Goal: Task Accomplishment & Management: Manage account settings

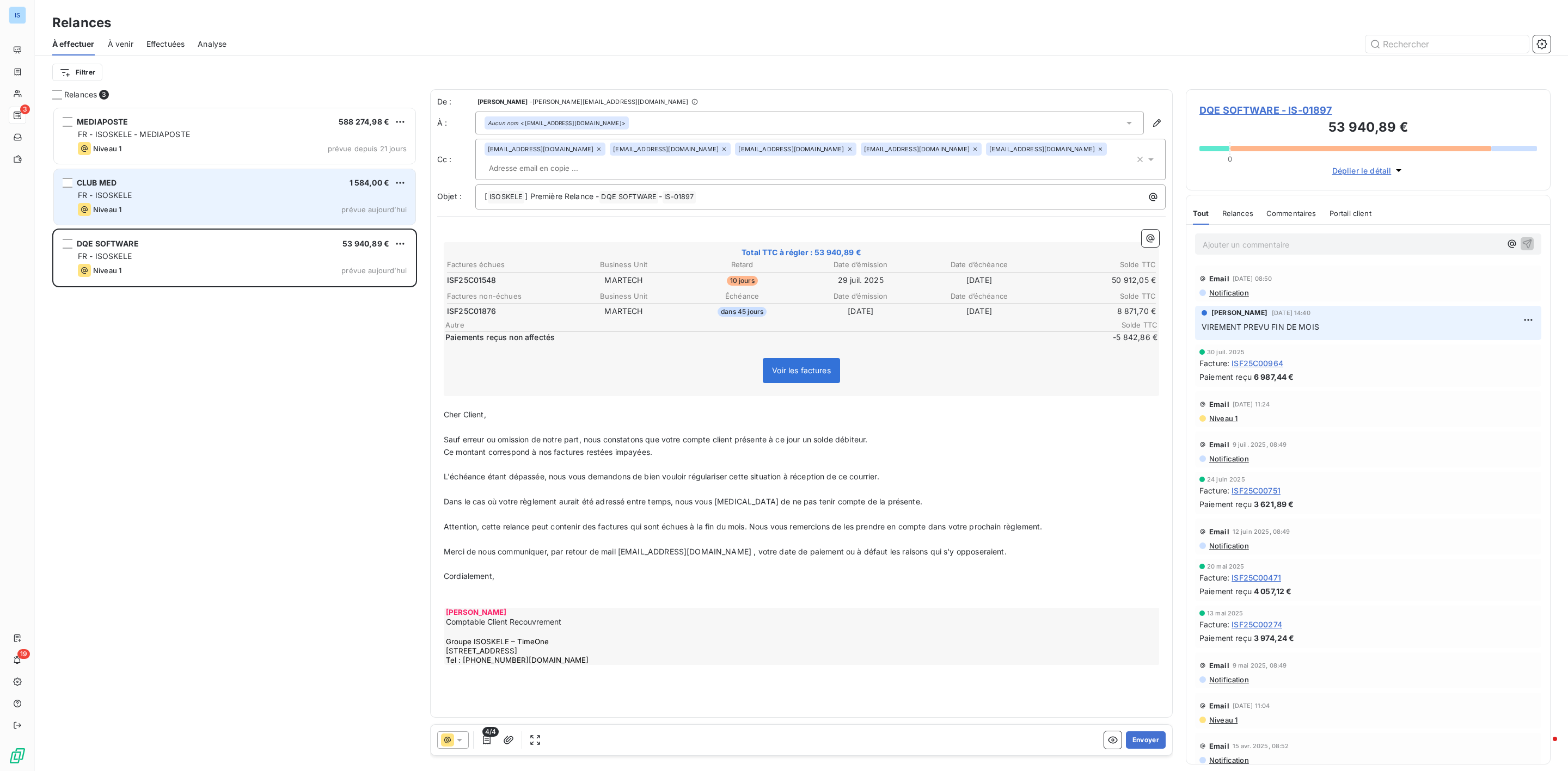
scroll to position [653, 352]
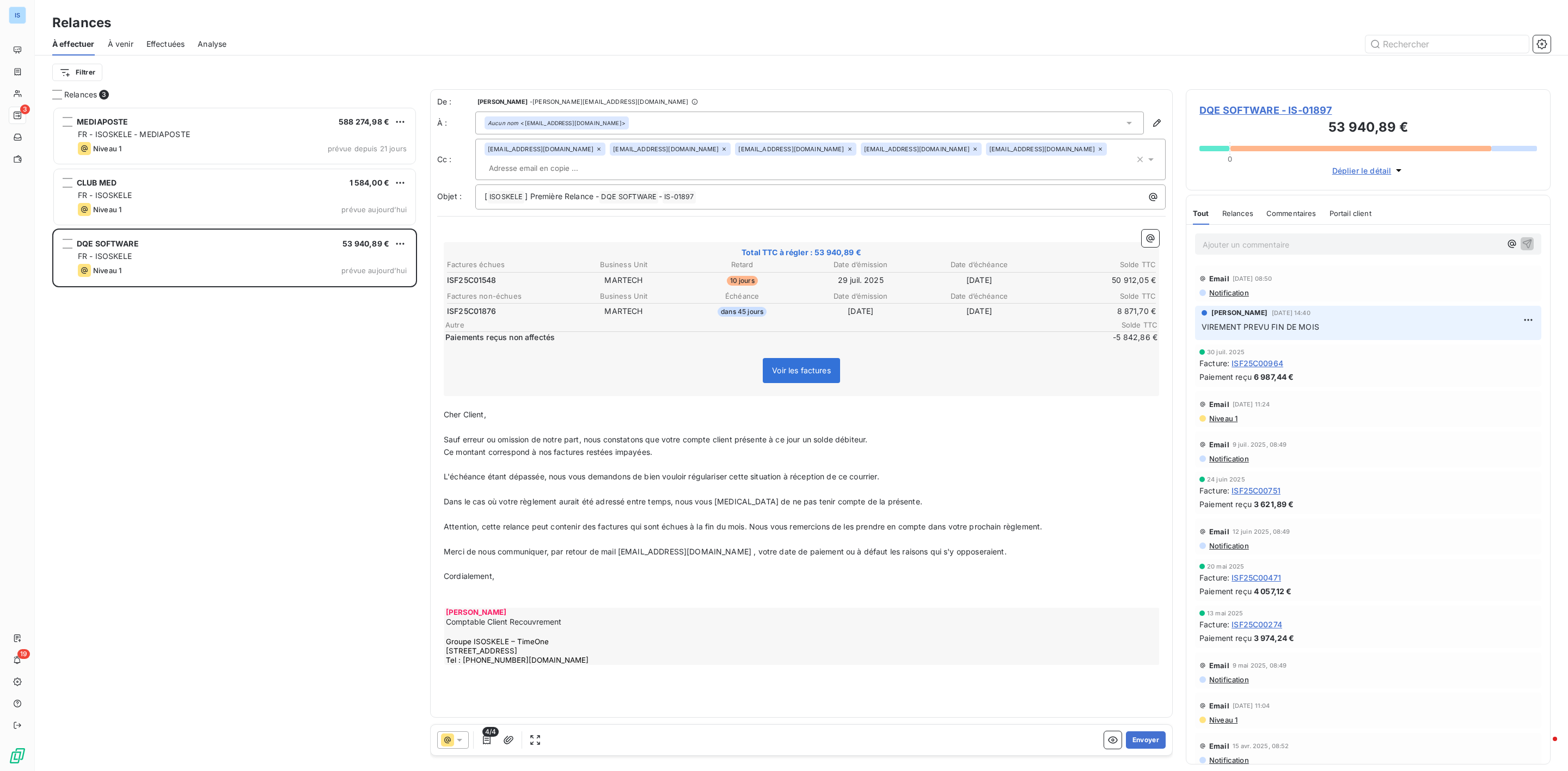
click at [188, 361] on div "MEDIAPOSTE 588 274,98 € FR - ISOSKELE - MEDIAPOSTE Niveau 1 prévue depuis 21 jo…" at bounding box center [234, 439] width 365 height 665
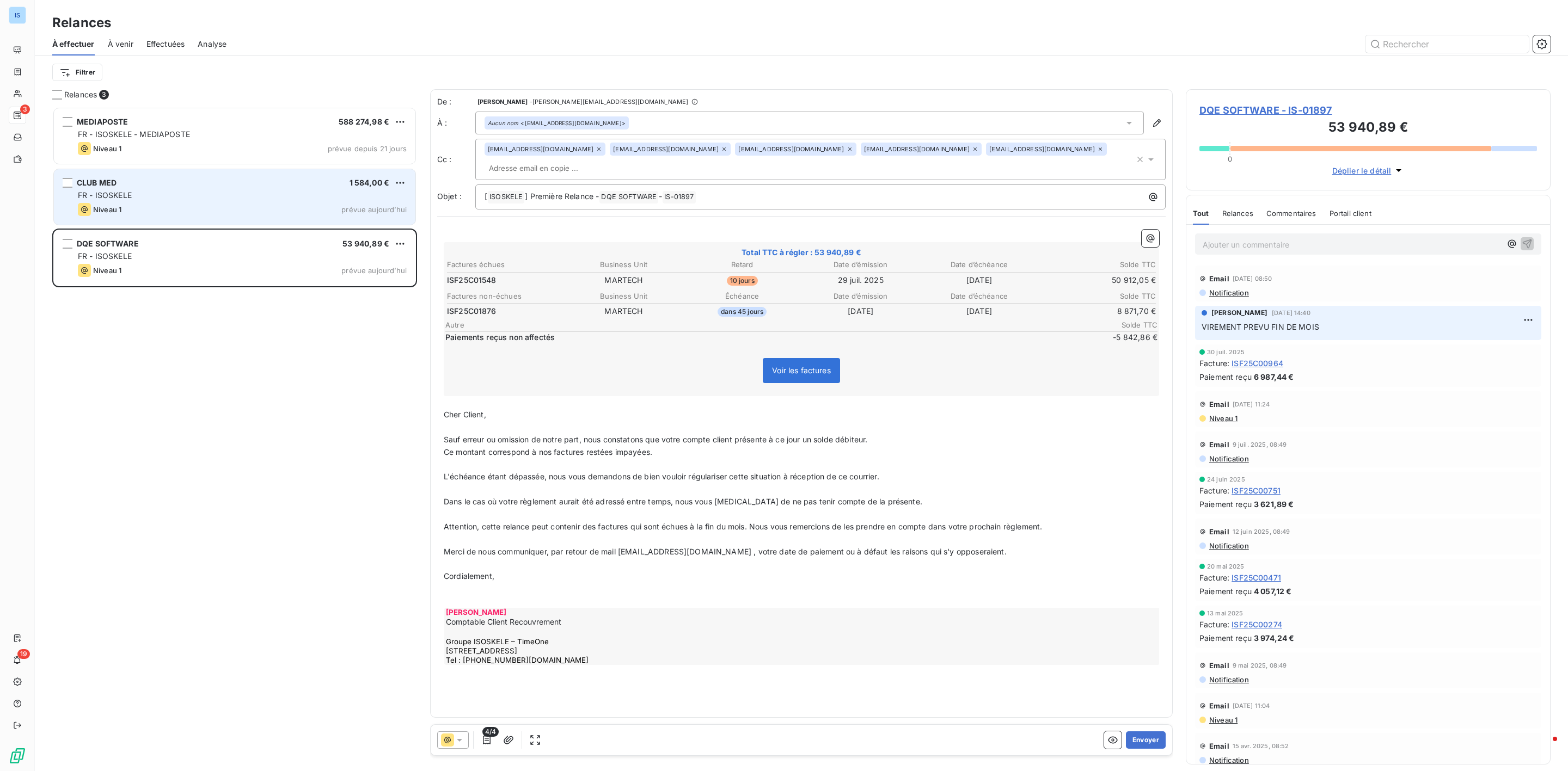
click at [155, 194] on div "FR - ISOSKELE" at bounding box center [242, 195] width 329 height 11
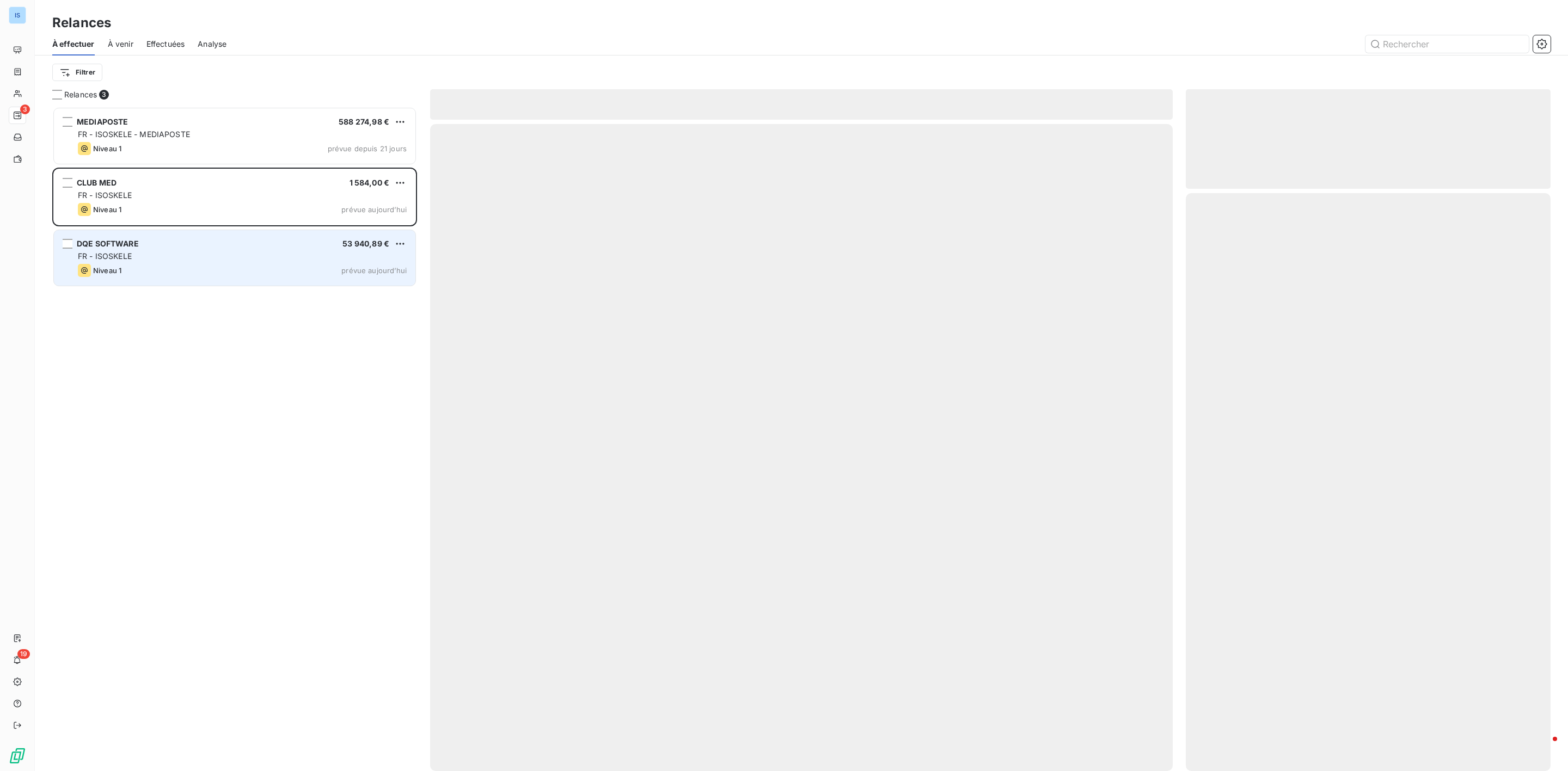
click at [152, 239] on div "DQE SOFTWARE 53 940,89 € FR - ISOSKELE Niveau 1 prévue aujourd’hui" at bounding box center [235, 257] width 362 height 55
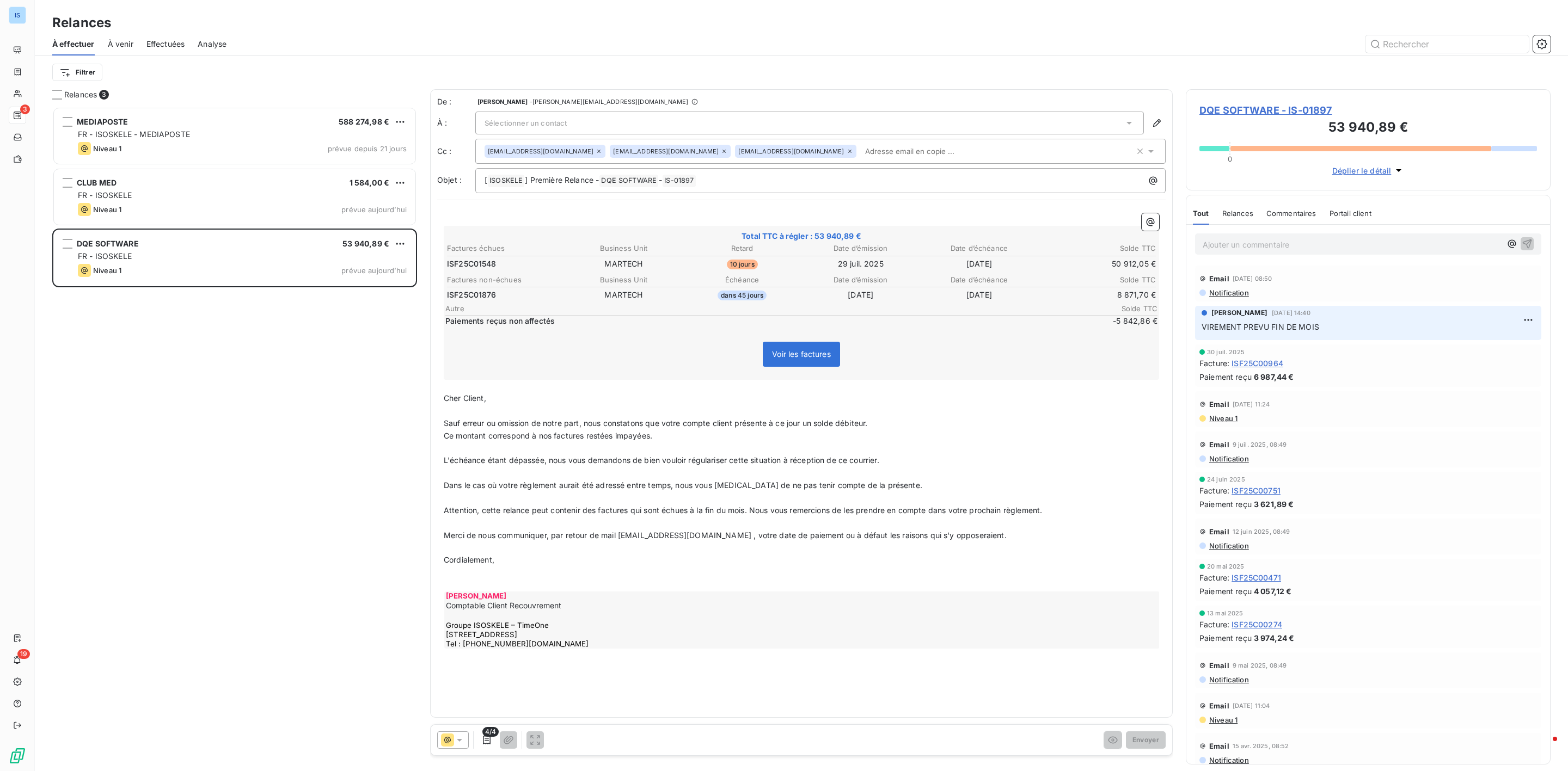
click at [649, 122] on div "Sélectionner un contact" at bounding box center [810, 123] width 668 height 23
click at [559, 149] on span "Aucun nom <adv@dqe-software.com>" at bounding box center [797, 147] width 599 height 11
click at [1024, 121] on div "Aucun nom <adv@dqe-software.com>" at bounding box center [810, 123] width 668 height 23
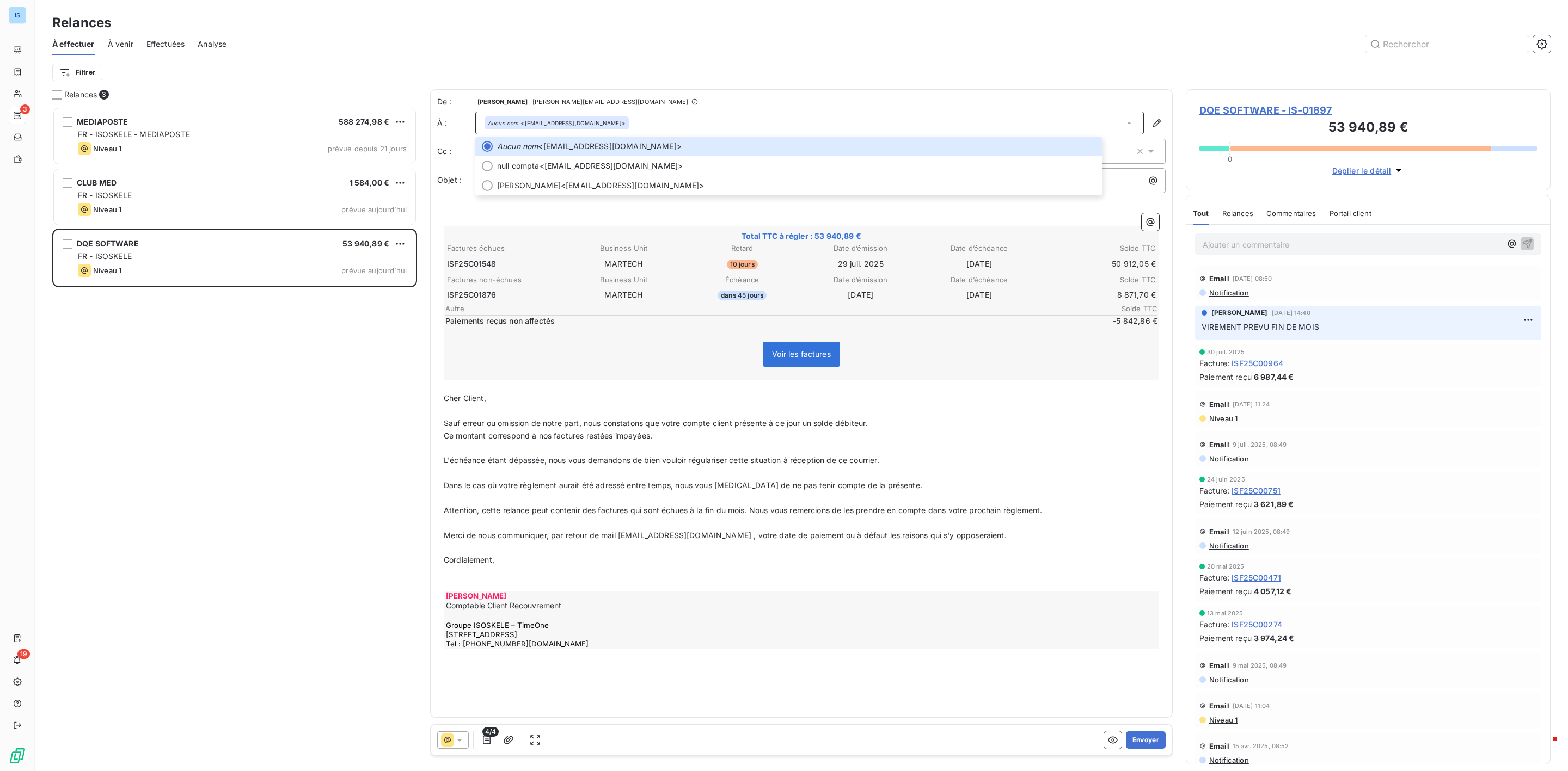
click at [325, 354] on div "MEDIAPOSTE 588 274,98 € FR - ISOSKELE - MEDIAPOSTE Niveau 1 prévue depuis 21 jo…" at bounding box center [234, 439] width 365 height 665
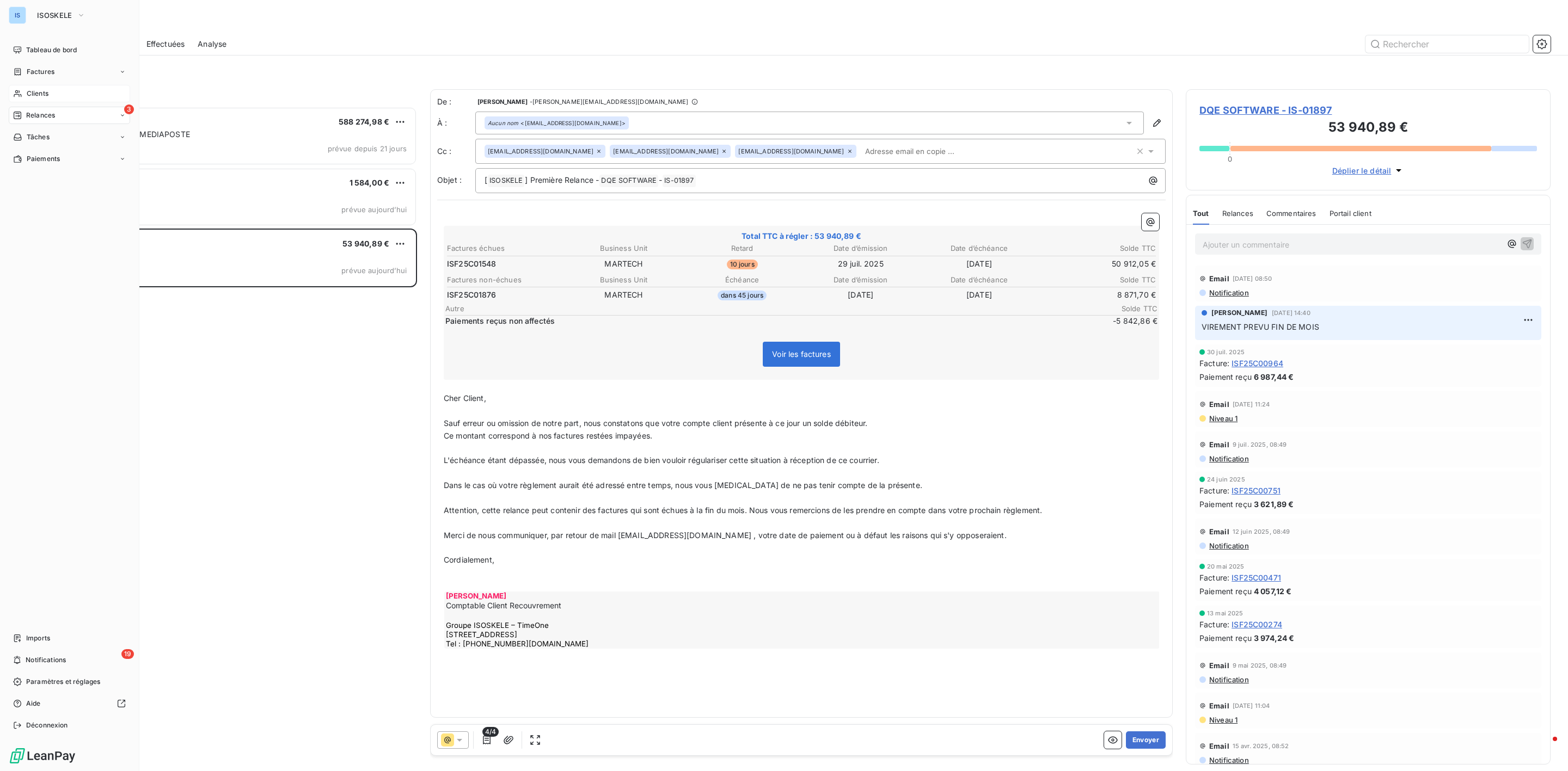
click at [33, 91] on span "Clients" at bounding box center [38, 94] width 22 height 10
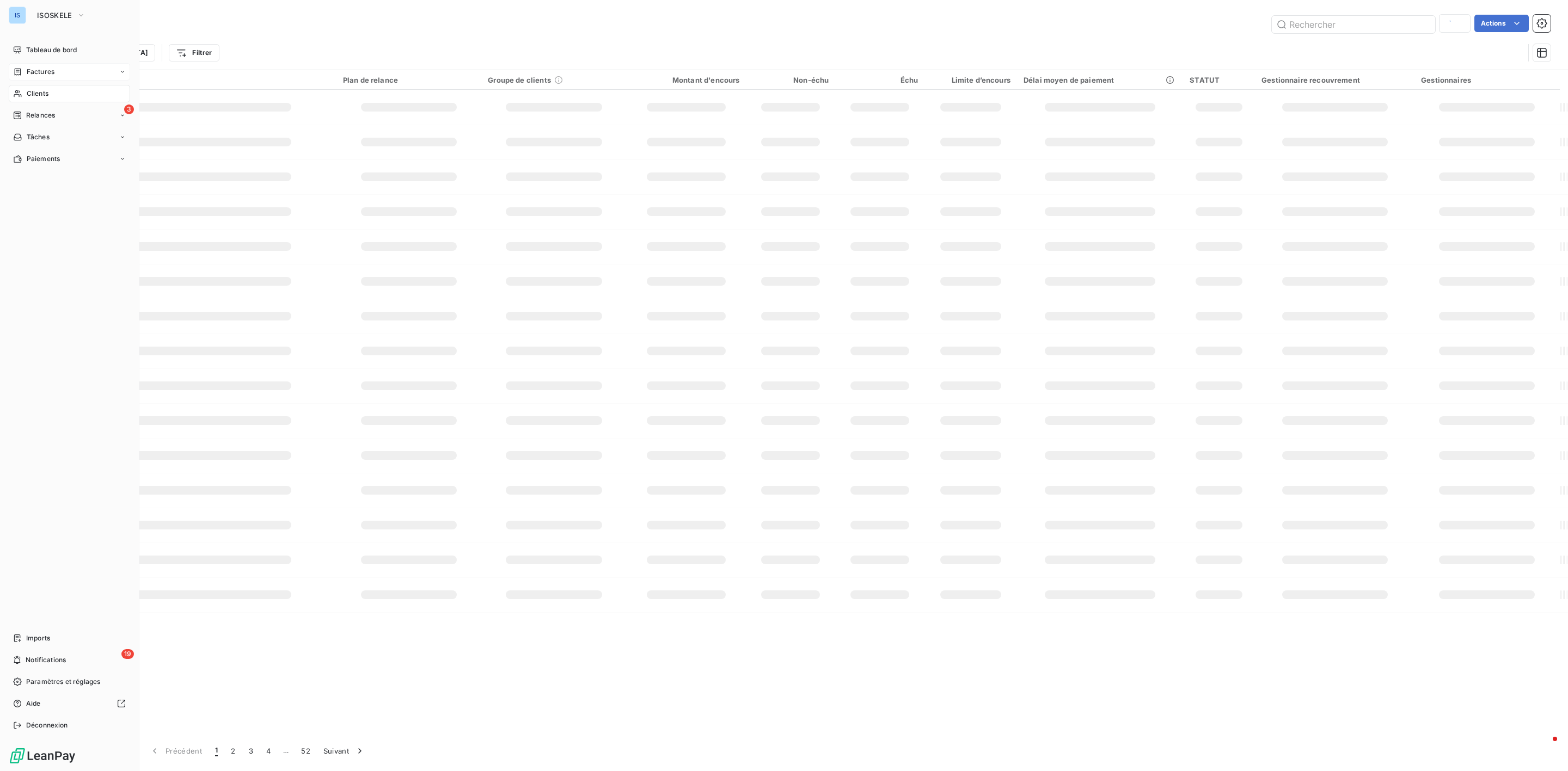
click at [33, 75] on span "Factures" at bounding box center [41, 72] width 28 height 10
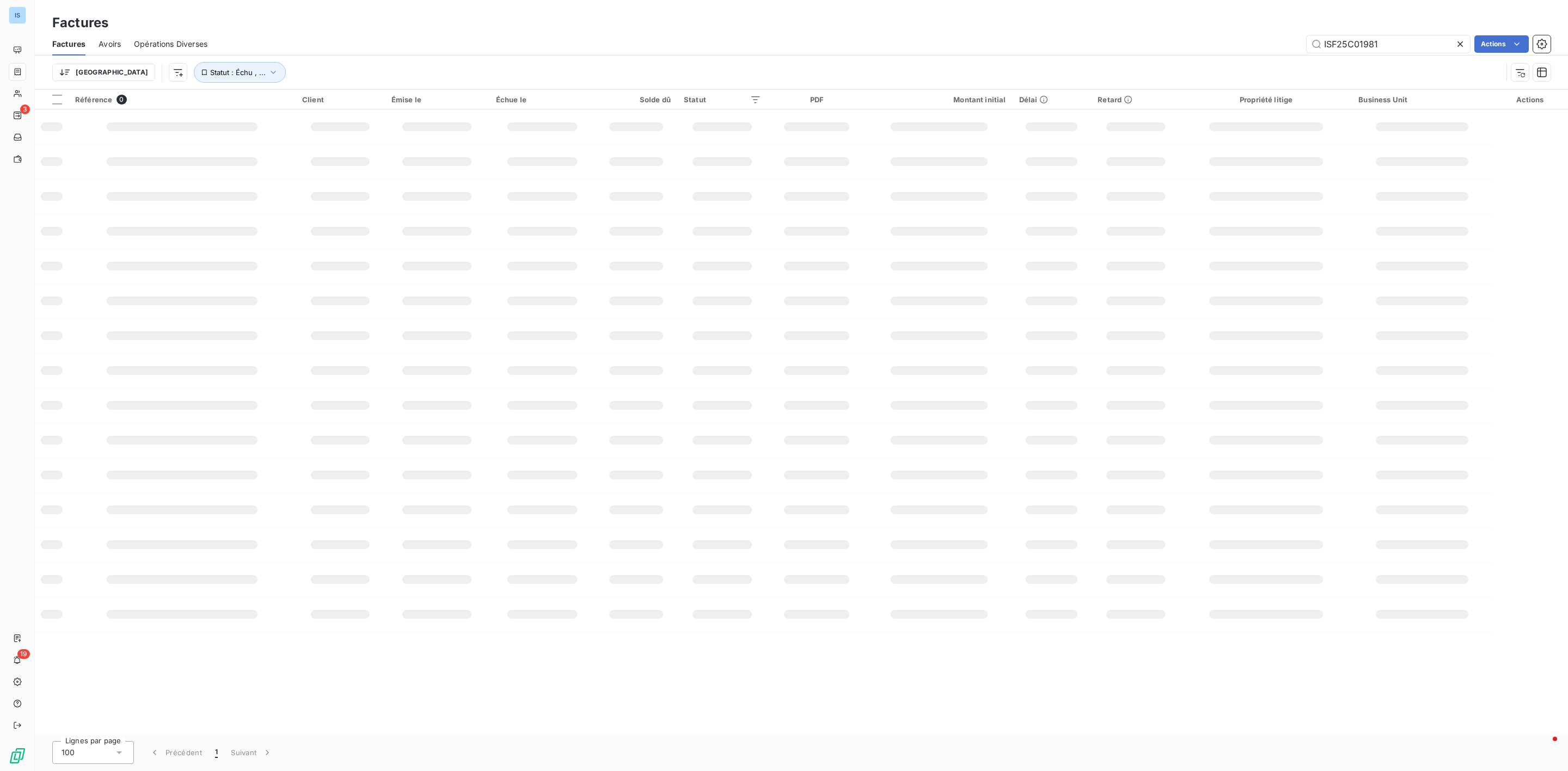
drag, startPoint x: 1391, startPoint y: 43, endPoint x: 1275, endPoint y: 28, distance: 117.0
click at [1275, 28] on div "Factures Factures Avoirs Opérations Diverses ISF25C01981 Actions Trier Statut :…" at bounding box center [801, 45] width 1533 height 90
click at [1390, 43] on input "ISF25C01724" at bounding box center [1388, 44] width 163 height 18
type input "ISF25C01724"
click at [268, 74] on icon "button" at bounding box center [273, 72] width 11 height 11
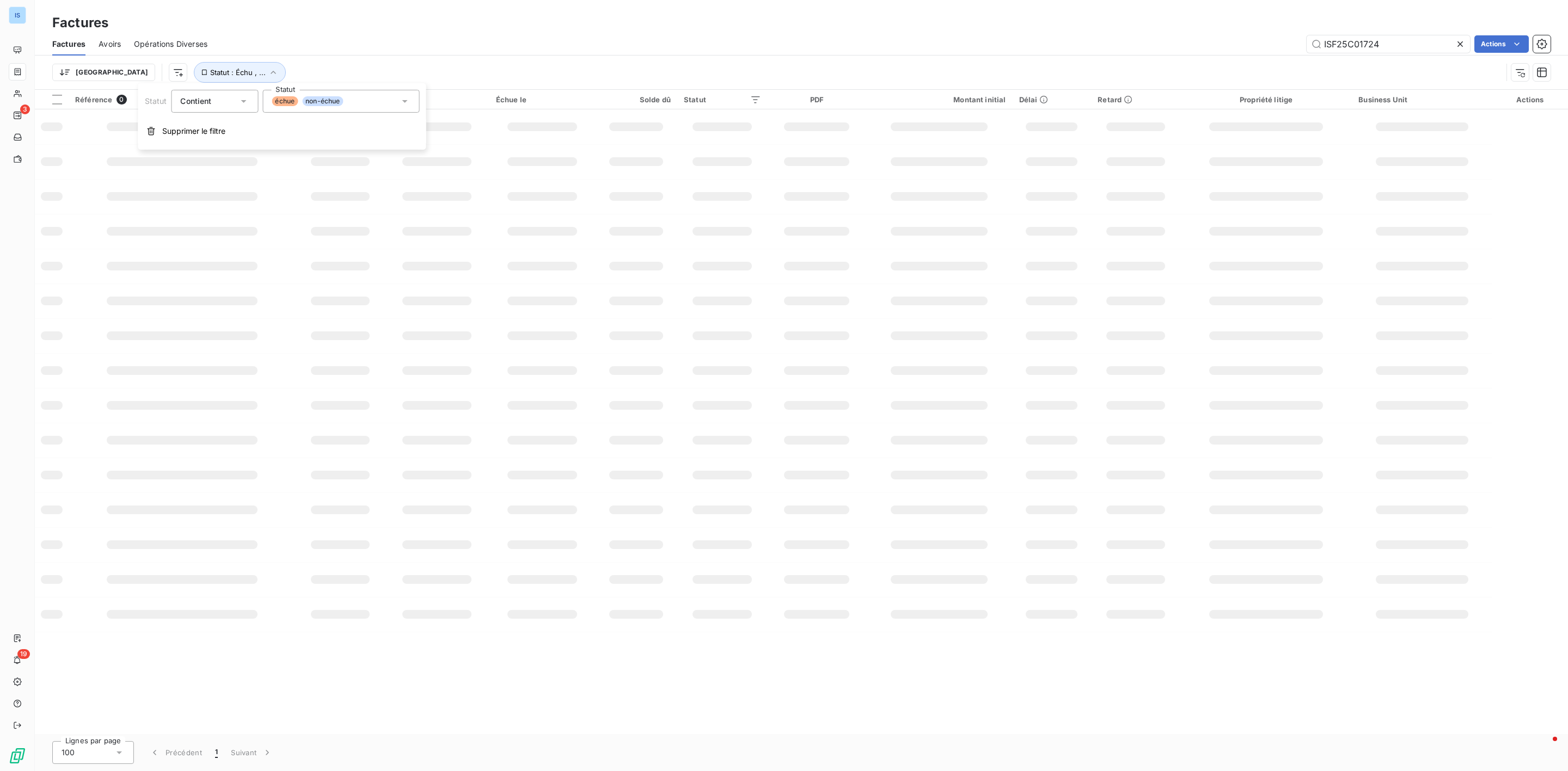
click at [323, 58] on div "Trier Statut : Échu , ..." at bounding box center [802, 72] width 1499 height 33
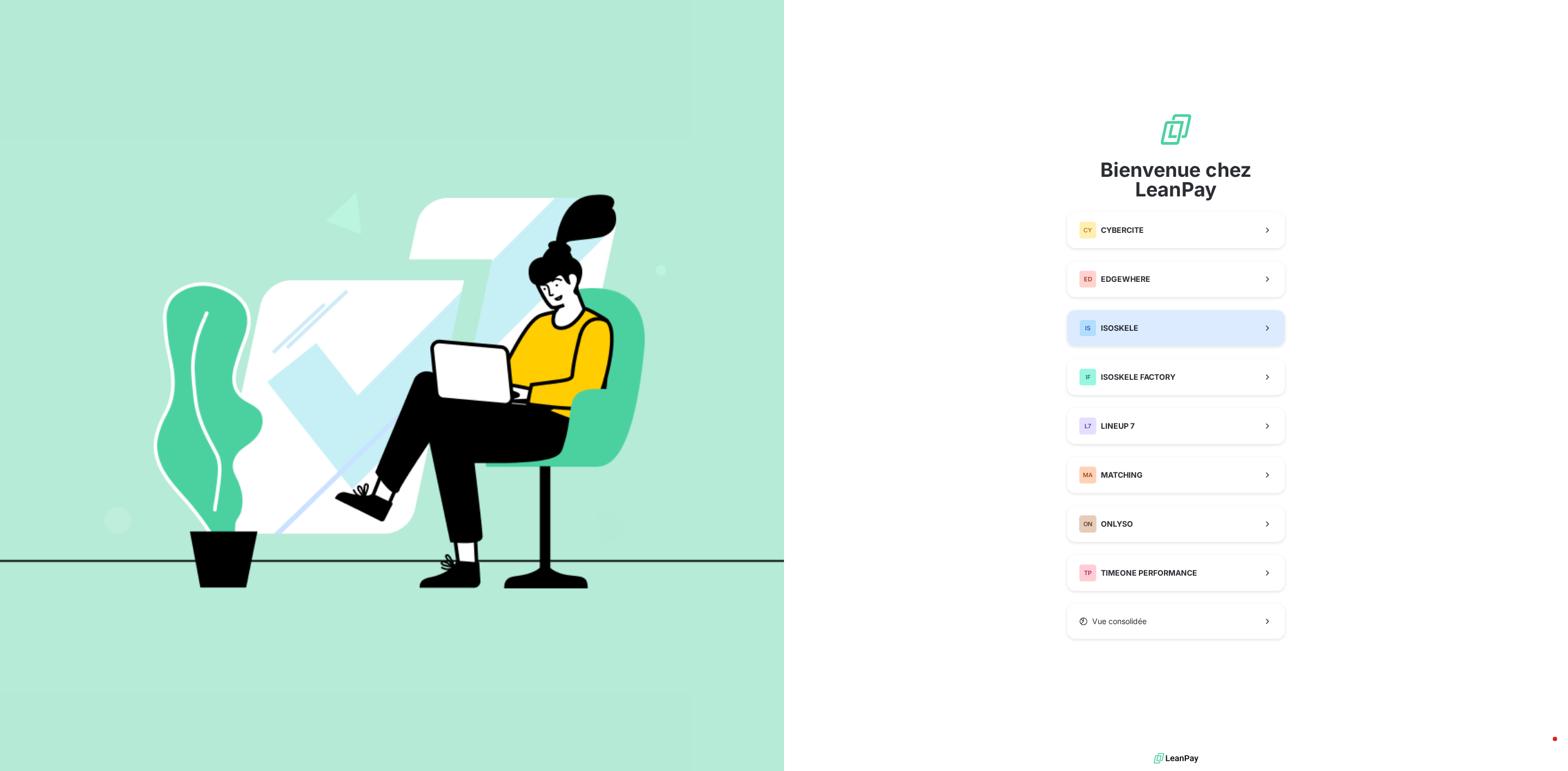
click at [1165, 327] on button "IS ISOSKELE" at bounding box center [1176, 328] width 218 height 36
click at [1147, 333] on button "IS ISOSKELE" at bounding box center [1176, 328] width 218 height 36
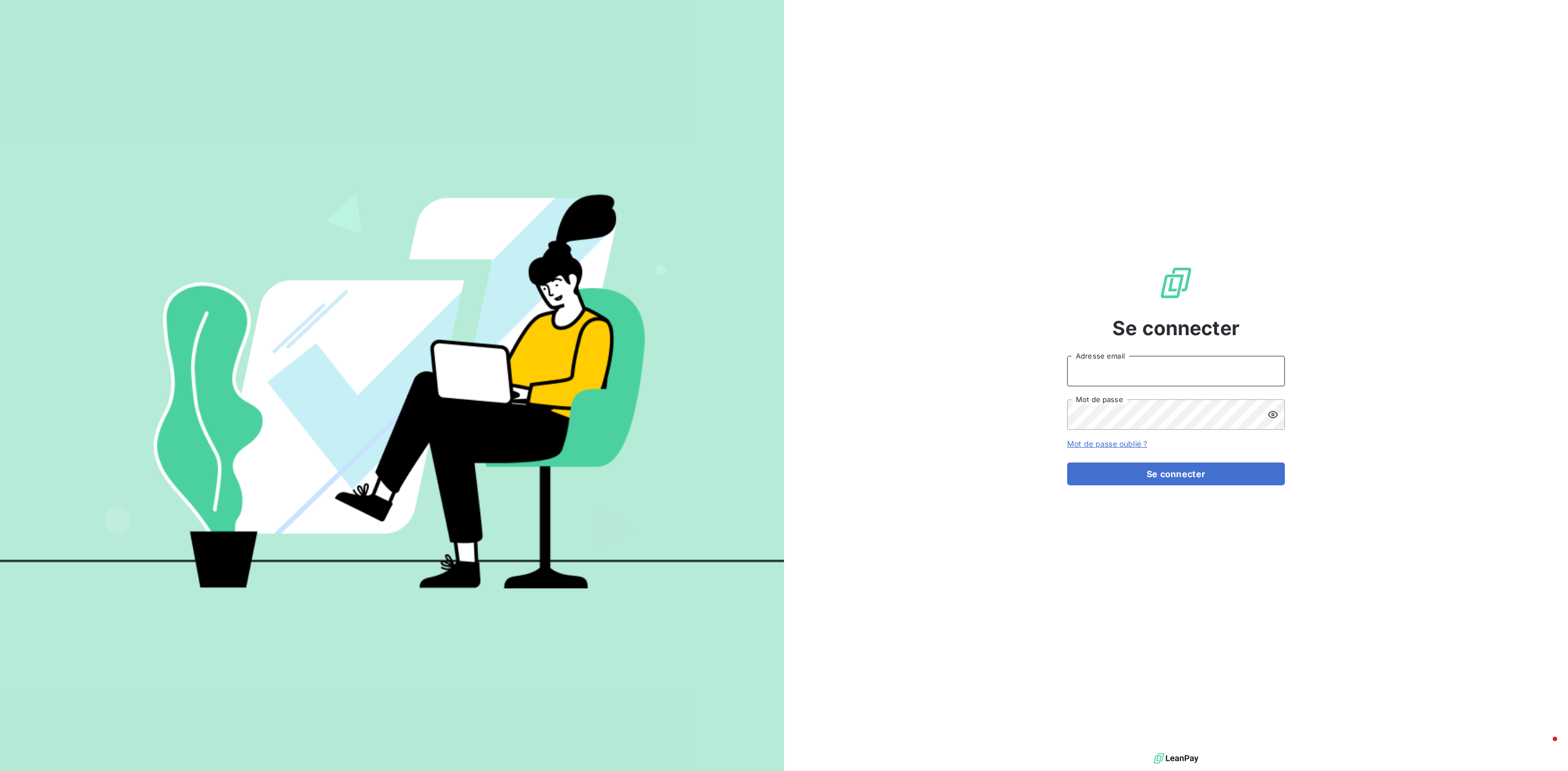
type input "[PERSON_NAME][EMAIL_ADDRESS][DOMAIN_NAME]"
click at [1163, 459] on form "vanessa.grenet@isoskele.fr Adresse email Mot de passe Mot de passe oublié ? Se …" at bounding box center [1176, 420] width 218 height 130
click at [1163, 469] on button "Se connecter" at bounding box center [1176, 474] width 218 height 23
click at [1198, 470] on button "Se connecter" at bounding box center [1176, 474] width 218 height 23
click at [1162, 470] on button "Se connecter" at bounding box center [1176, 474] width 218 height 23
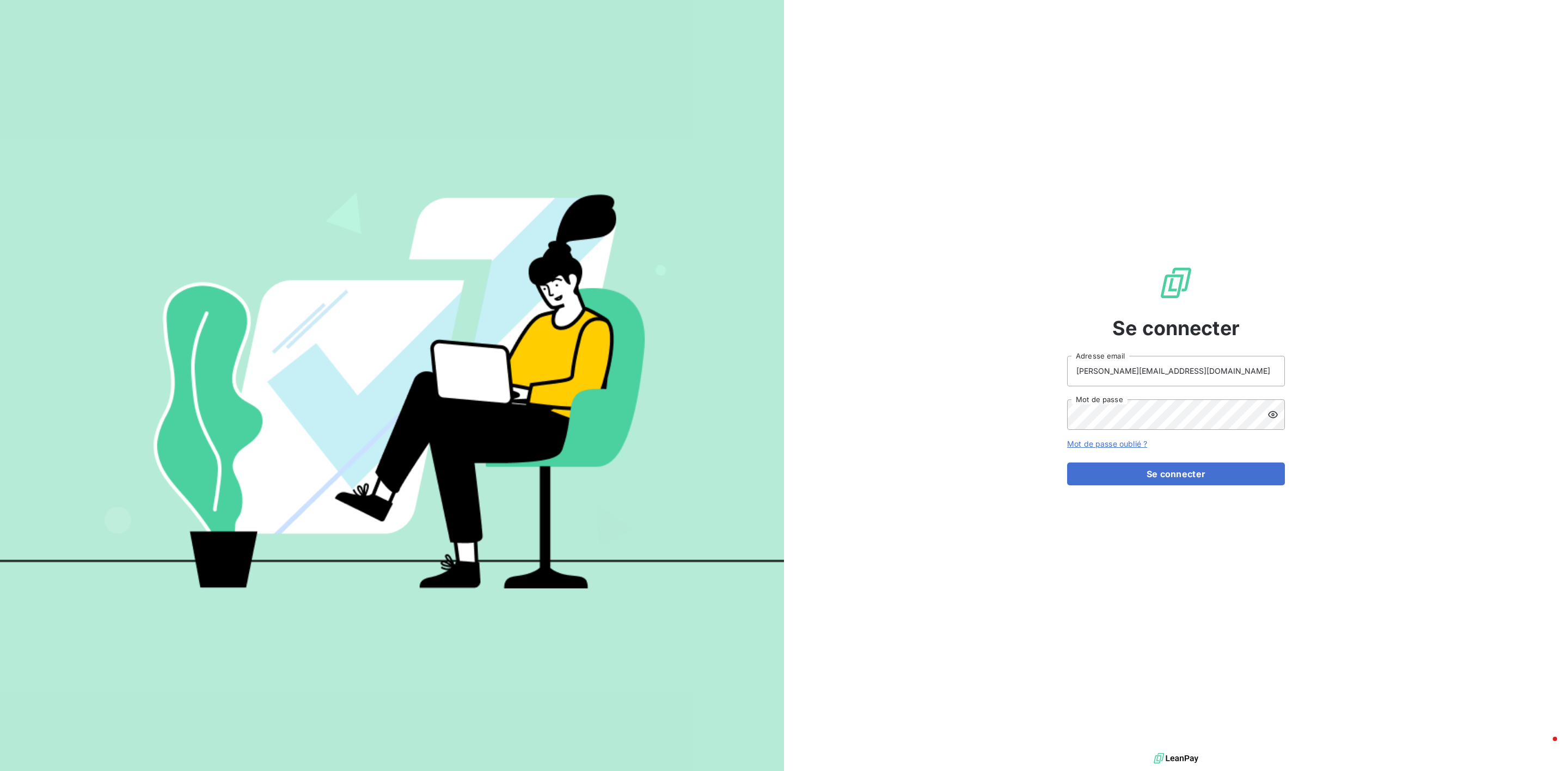
click at [1272, 400] on div at bounding box center [1276, 415] width 18 height 30
click at [1337, 399] on div "Se connecter vanessa.grenet@isoskele.fr Adresse email Mot de passe Mot de passe…" at bounding box center [1176, 375] width 784 height 750
click at [1180, 484] on button "Se connecter" at bounding box center [1176, 474] width 218 height 23
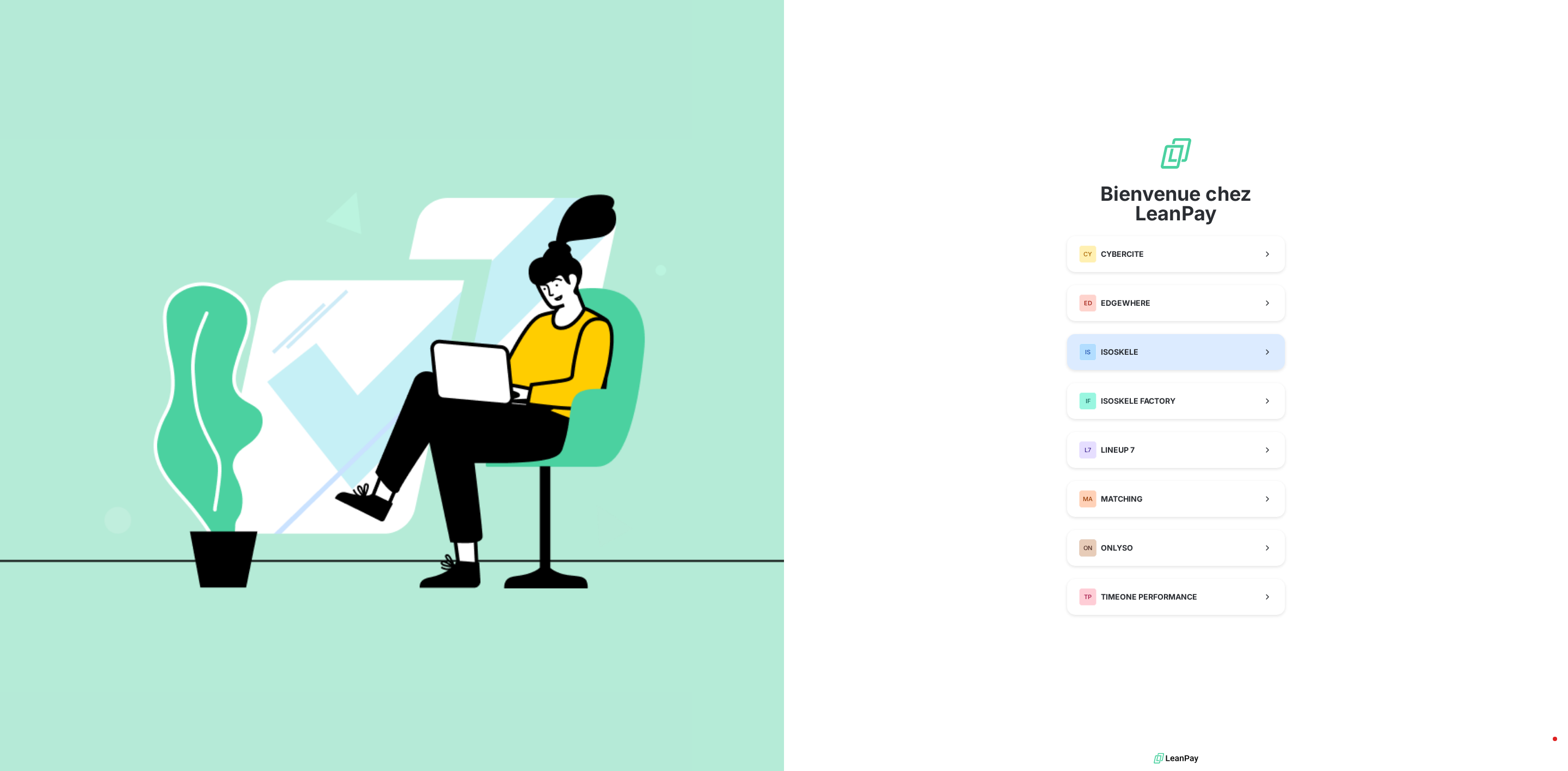
click at [1143, 354] on button "IS ISOSKELE" at bounding box center [1176, 352] width 218 height 36
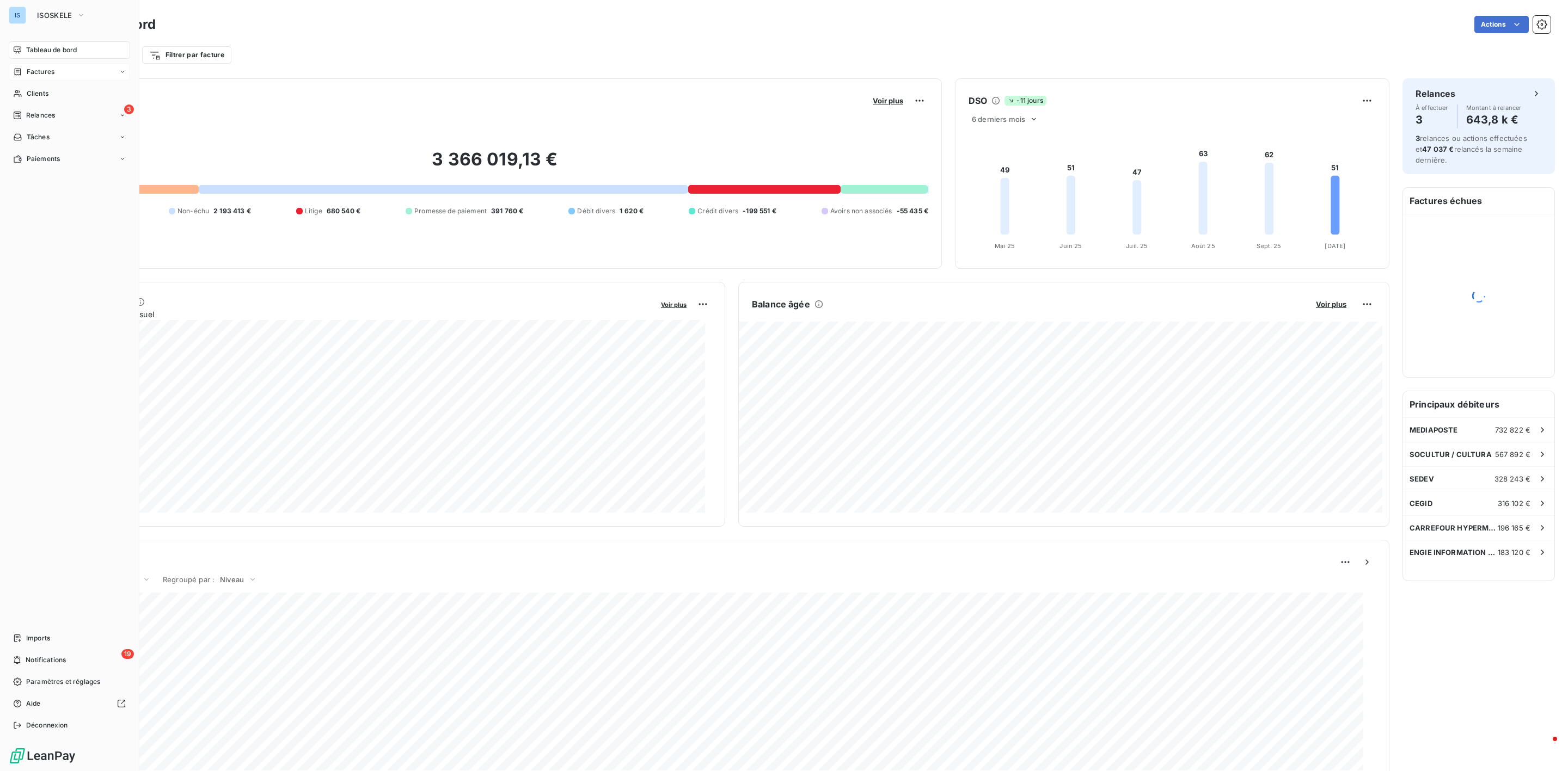
click at [34, 72] on span "Factures" at bounding box center [41, 72] width 28 height 10
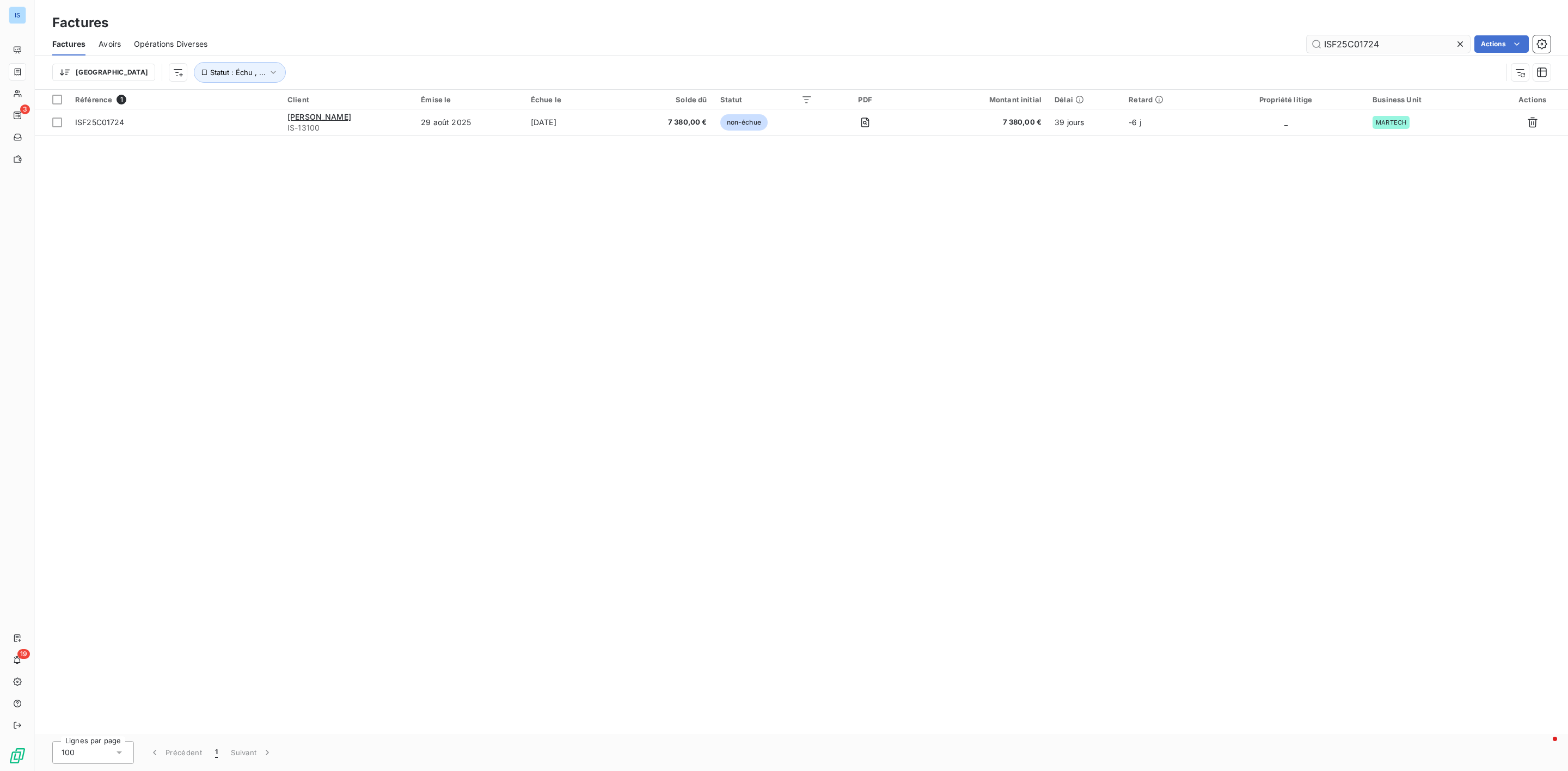
click at [1384, 44] on input "ISF25C01724" at bounding box center [1388, 44] width 163 height 18
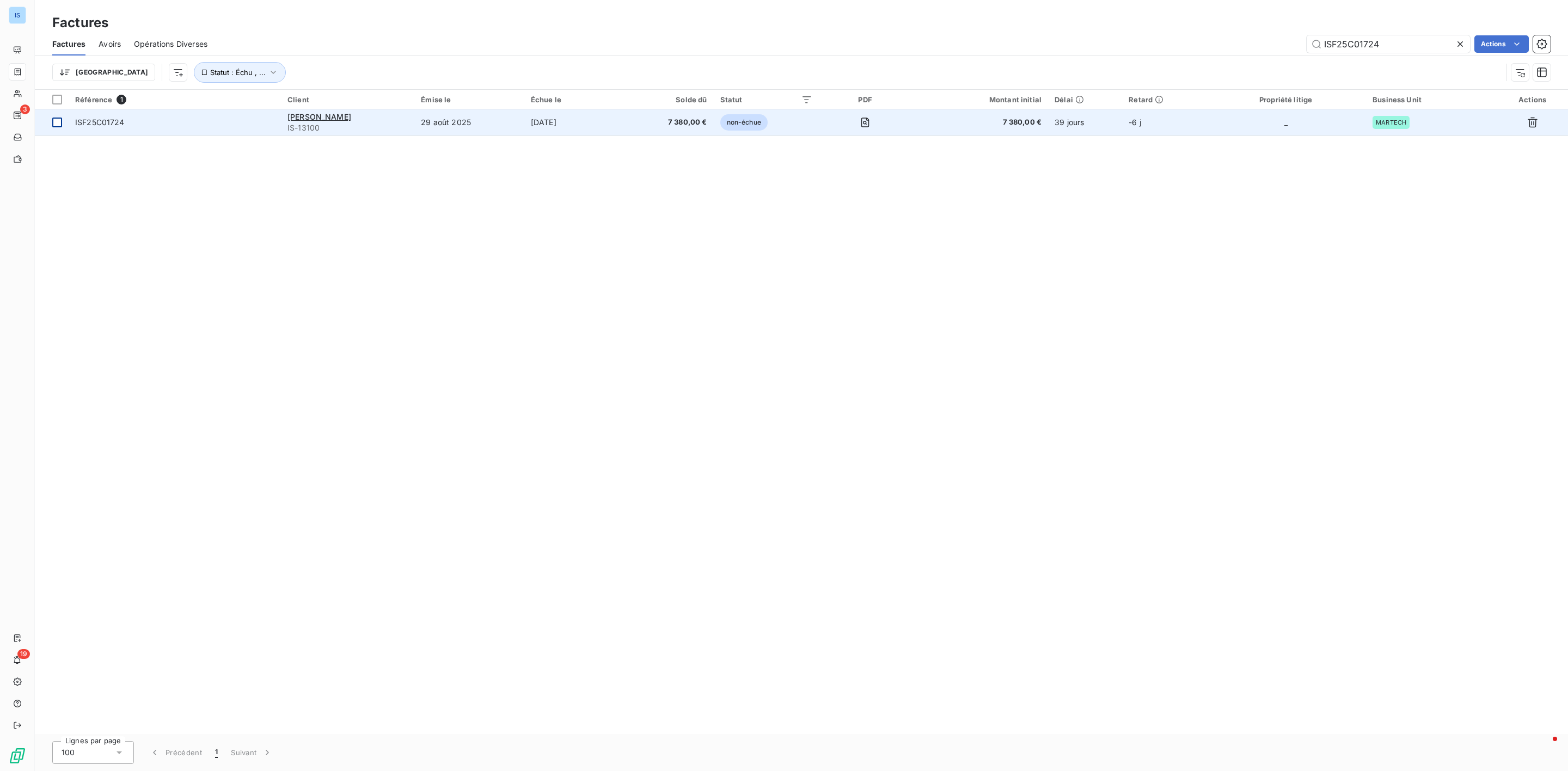
click at [61, 116] on td at bounding box center [51, 122] width 33 height 26
click at [63, 122] on td at bounding box center [51, 122] width 33 height 26
click at [130, 122] on span "ISF25C01724" at bounding box center [174, 122] width 199 height 11
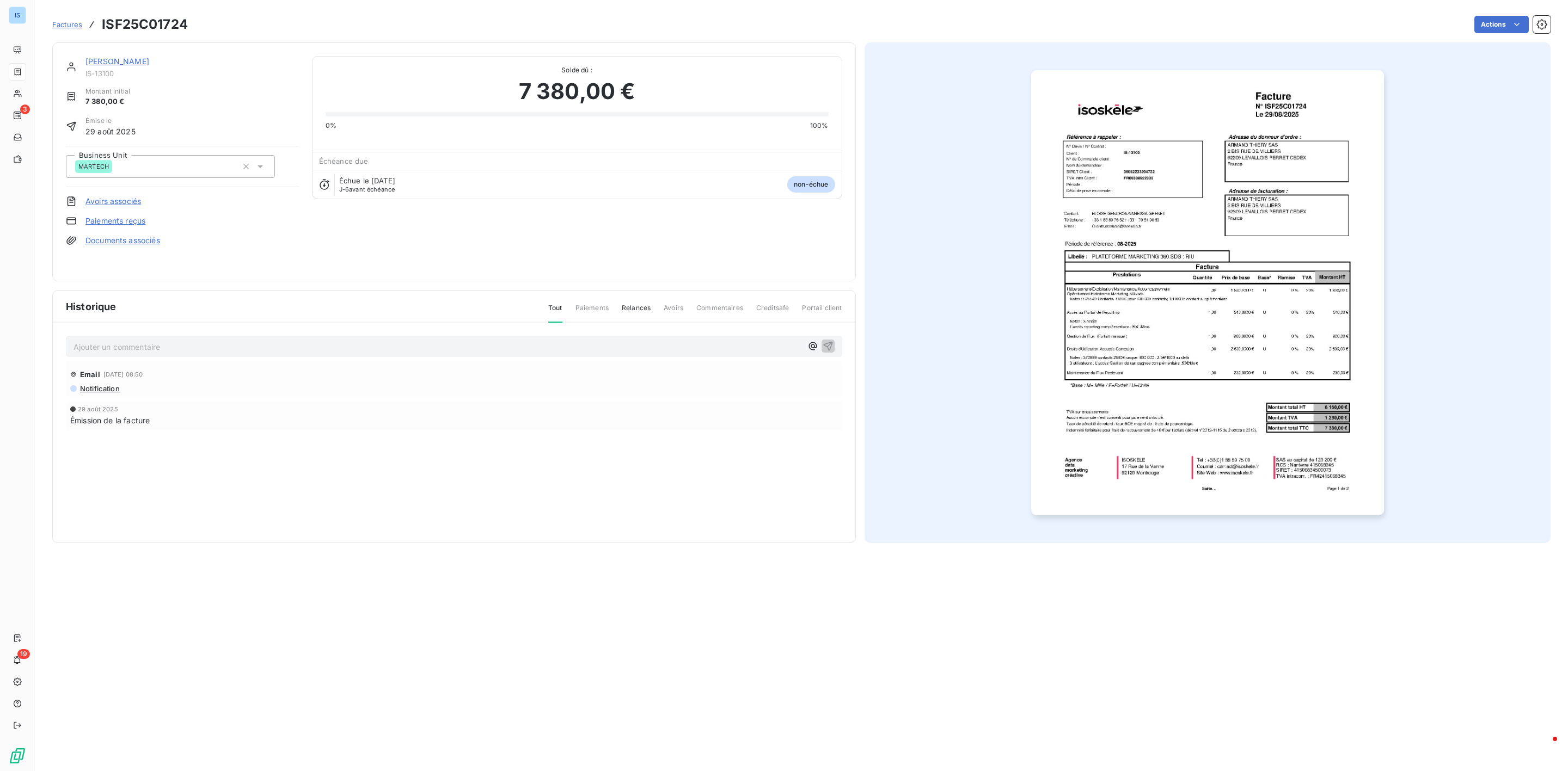
click at [1508, 28] on html "IS 3 19 Factures ISF25C01724 Actions ARMAND THIERY SAS IS-13100 Montant initial…" at bounding box center [784, 385] width 1568 height 771
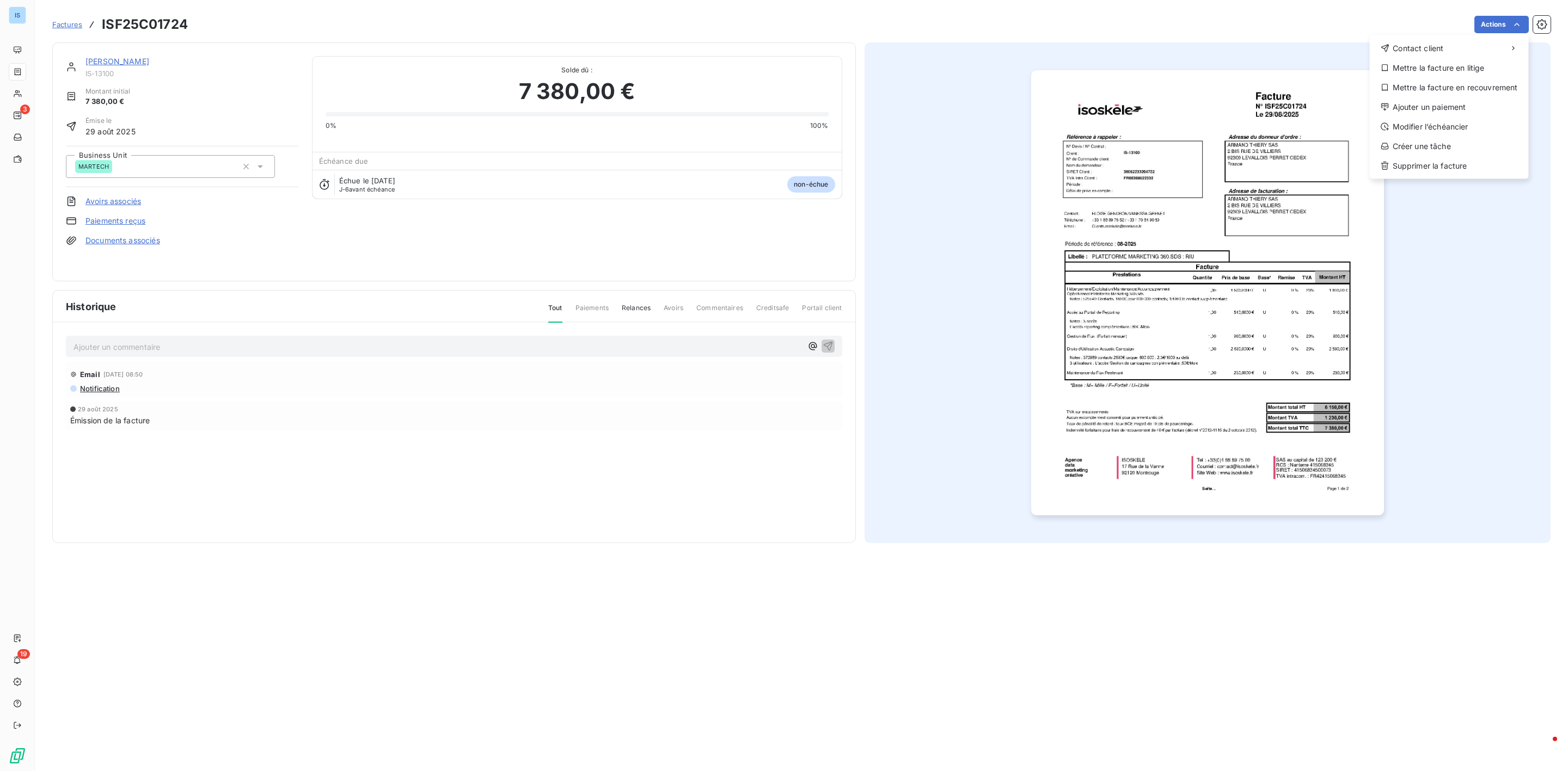
click at [966, 228] on html "IS 3 19 Factures ISF25C01724 Actions Contact client Mettre la facture en litige…" at bounding box center [784, 385] width 1568 height 771
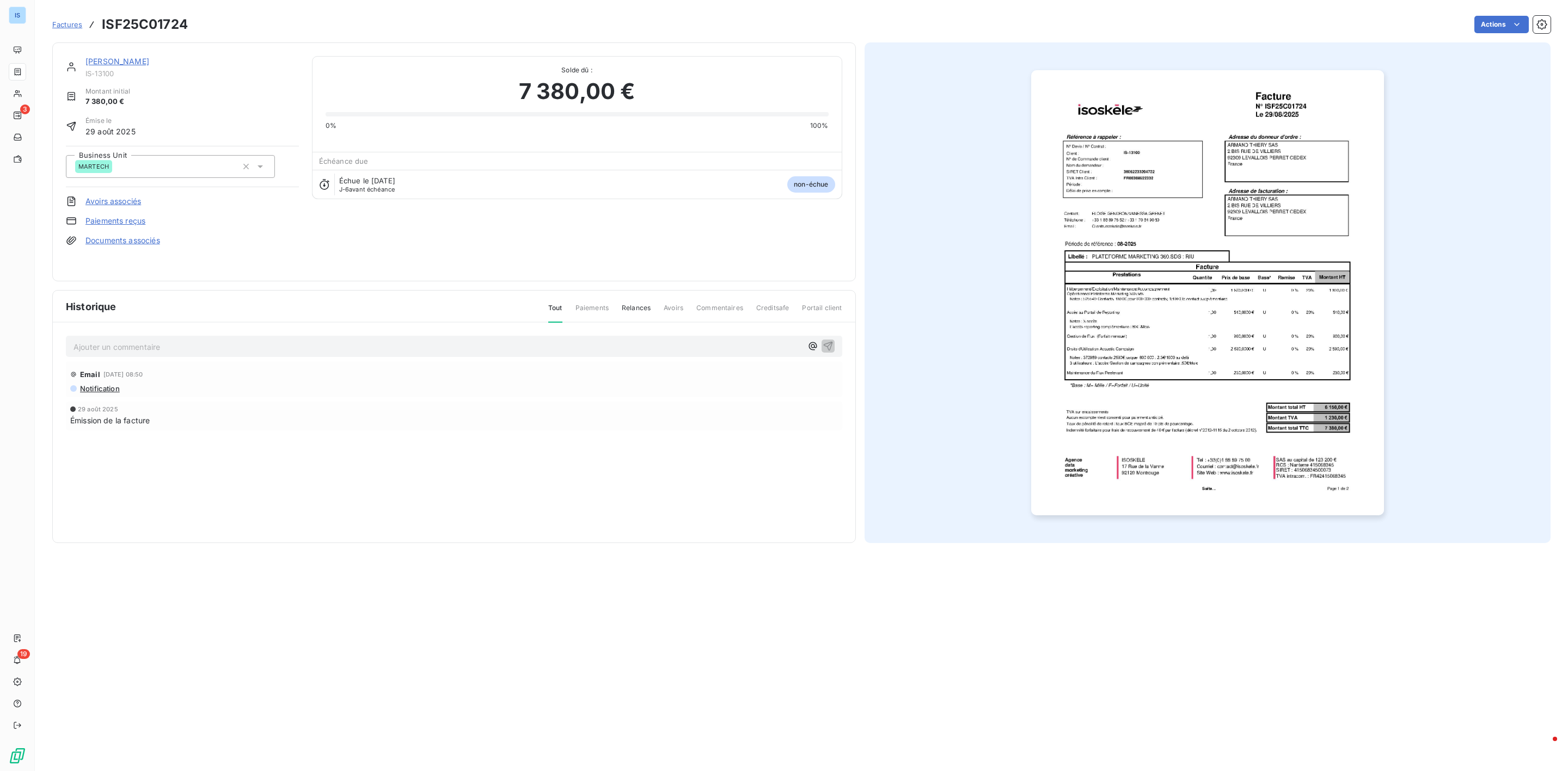
click at [1459, 219] on html "IS 3 19 Factures ISF25C01724 Actions ARMAND THIERY SAS IS-13100 Montant initial…" at bounding box center [784, 385] width 1568 height 771
click at [1506, 32] on html "IS 3 19 Factures ISF25C01724 Actions ARMAND THIERY SAS IS-13100 Montant initial…" at bounding box center [784, 385] width 1568 height 771
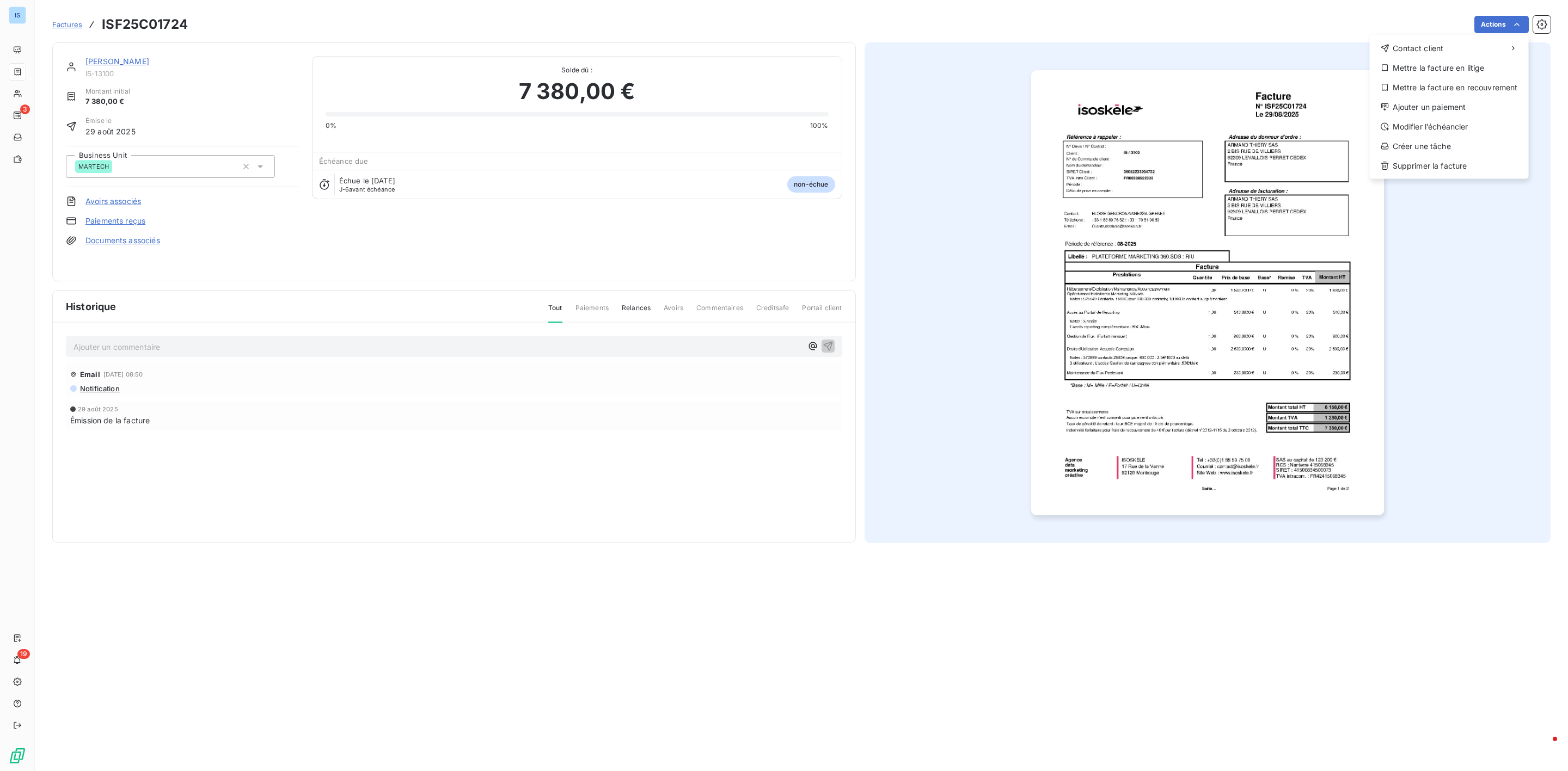
click at [1499, 265] on html "IS 3 19 Factures ISF25C01724 Actions Contact client Mettre la facture en litige…" at bounding box center [784, 385] width 1568 height 771
click at [1485, 25] on html "IS 3 19 Factures ISF25C01724 Actions Contact client Mettre la facture en litige…" at bounding box center [784, 385] width 1568 height 771
click at [1451, 283] on html "IS 3 19 Factures ISF25C01724 Actions Contact client Mettre la facture en litige…" at bounding box center [784, 385] width 1568 height 771
click at [1498, 32] on html "IS 3 19 Factures ISF25C01724 Actions Contact client Mettre la facture en litige…" at bounding box center [784, 385] width 1568 height 771
click at [1438, 106] on div "Ajouter un paiement" at bounding box center [1449, 107] width 150 height 18
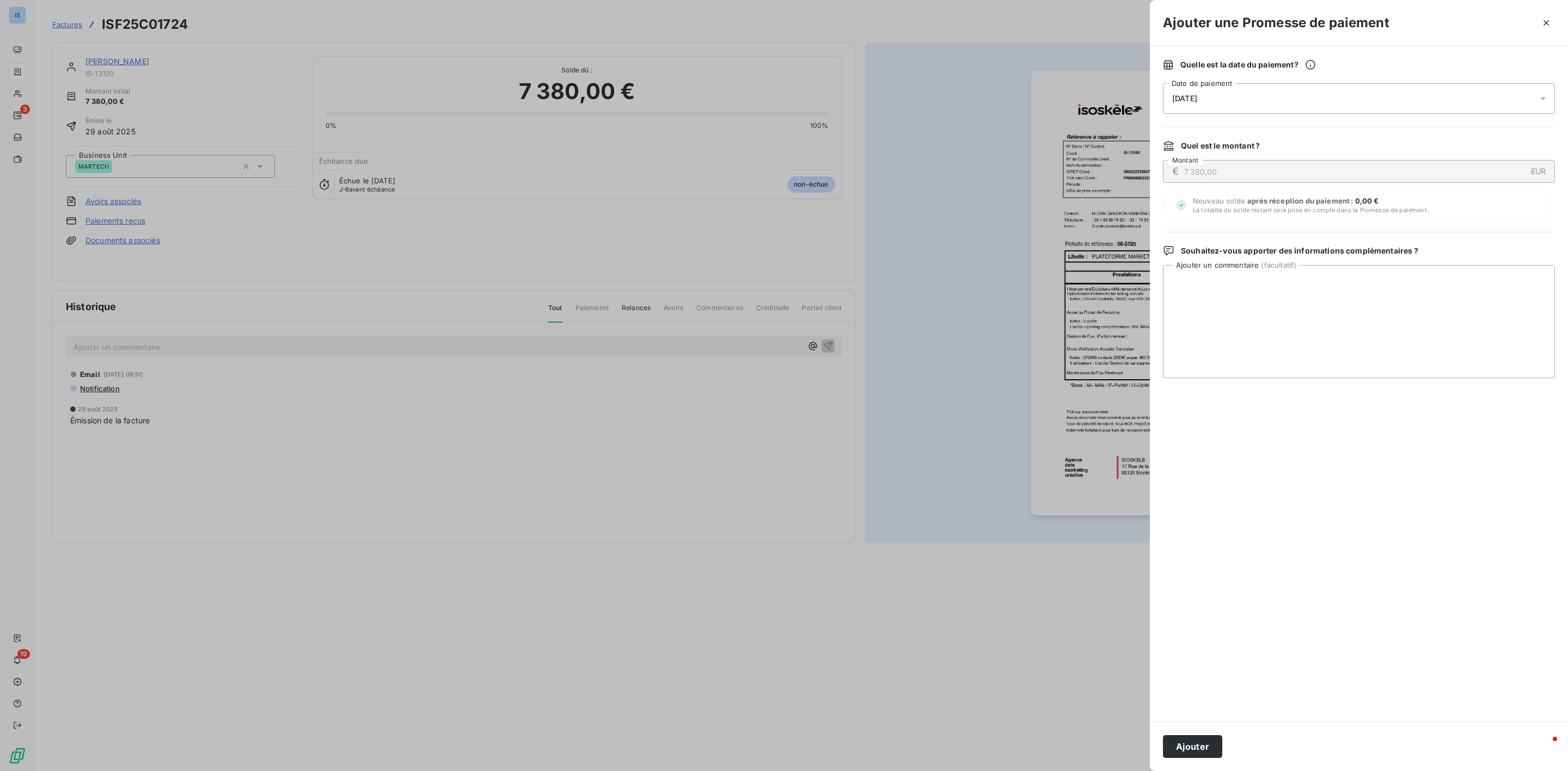
click at [1283, 105] on div "[DATE]" at bounding box center [1359, 99] width 392 height 30
click at [1244, 239] on button "15" at bounding box center [1238, 233] width 22 height 22
click at [1444, 312] on textarea "Ajouter un commentaire ( facultatif )" at bounding box center [1359, 322] width 392 height 113
click at [1216, 313] on textarea "Ajouter un commentaire ( facultatif )" at bounding box center [1359, 322] width 392 height 113
drag, startPoint x: 1264, startPoint y: 290, endPoint x: 1178, endPoint y: 292, distance: 86.0
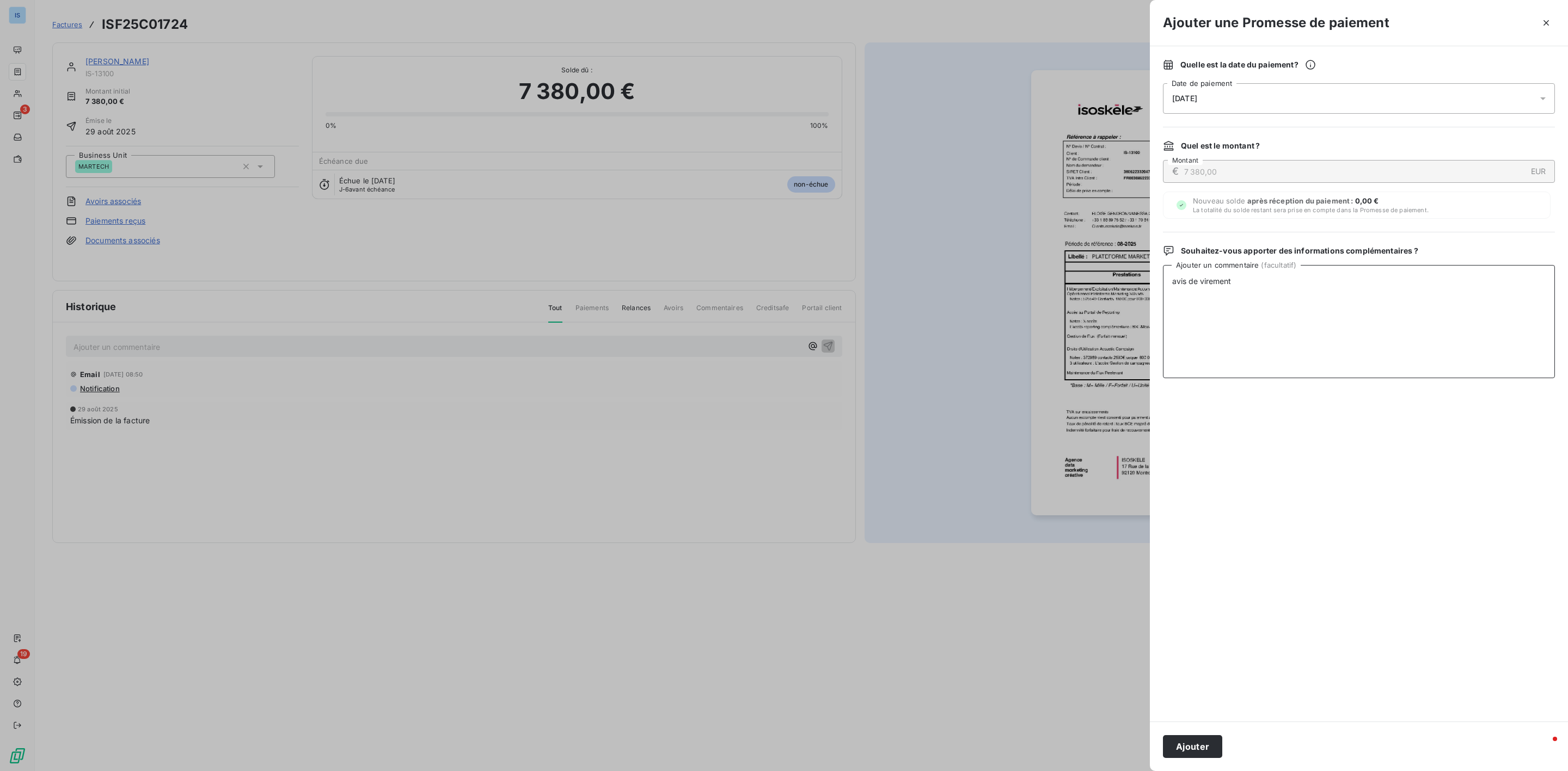
click at [1178, 292] on textarea "avis de virement" at bounding box center [1359, 322] width 392 height 113
click at [1230, 287] on textarea "avis de virement" at bounding box center [1359, 322] width 392 height 113
click at [1297, 310] on textarea "avis de virement" at bounding box center [1359, 322] width 392 height 113
type textarea "avis de virement"
click at [1199, 747] on button "Ajouter" at bounding box center [1192, 747] width 59 height 23
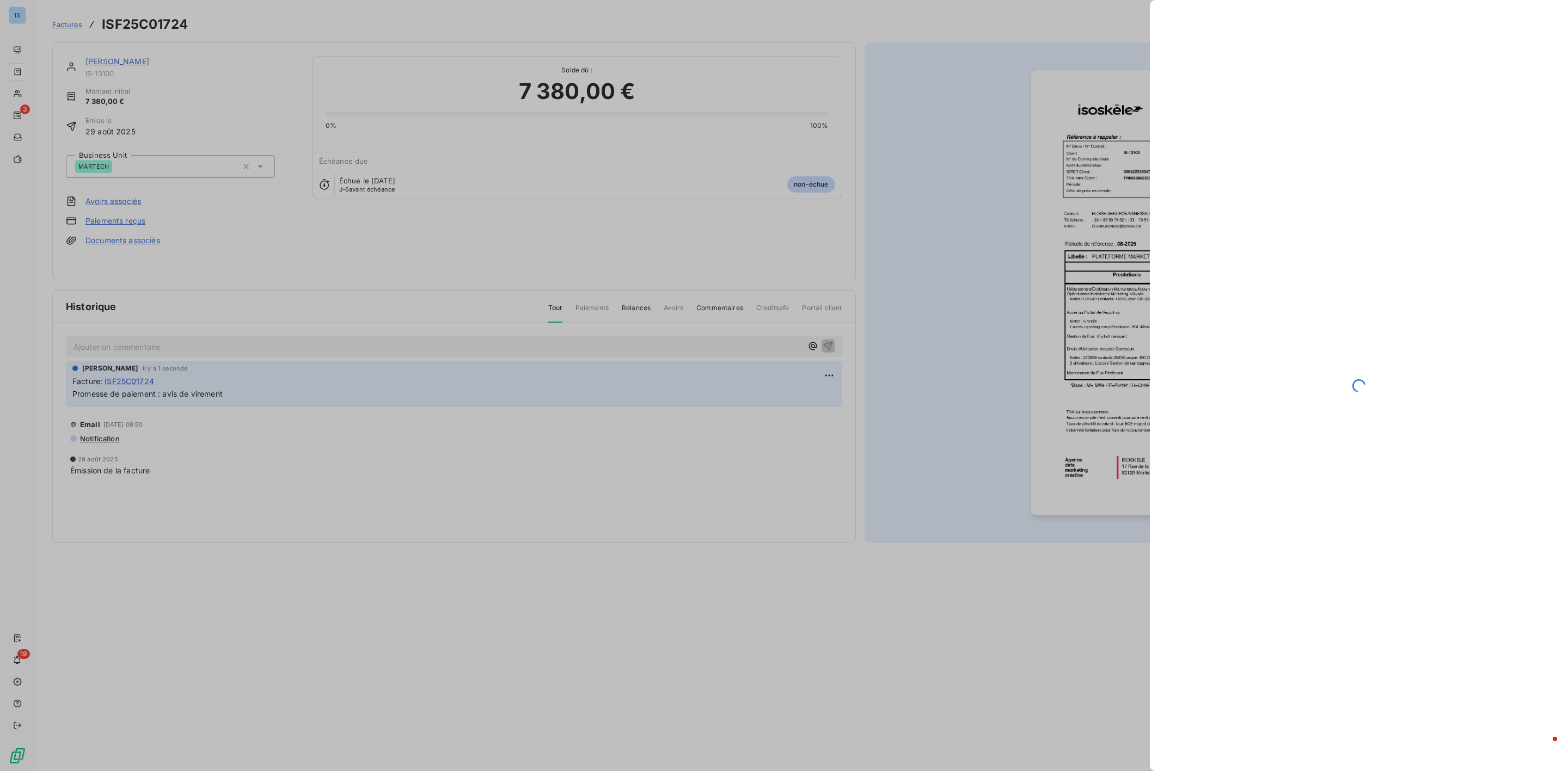
click at [975, 132] on div at bounding box center [784, 385] width 1568 height 771
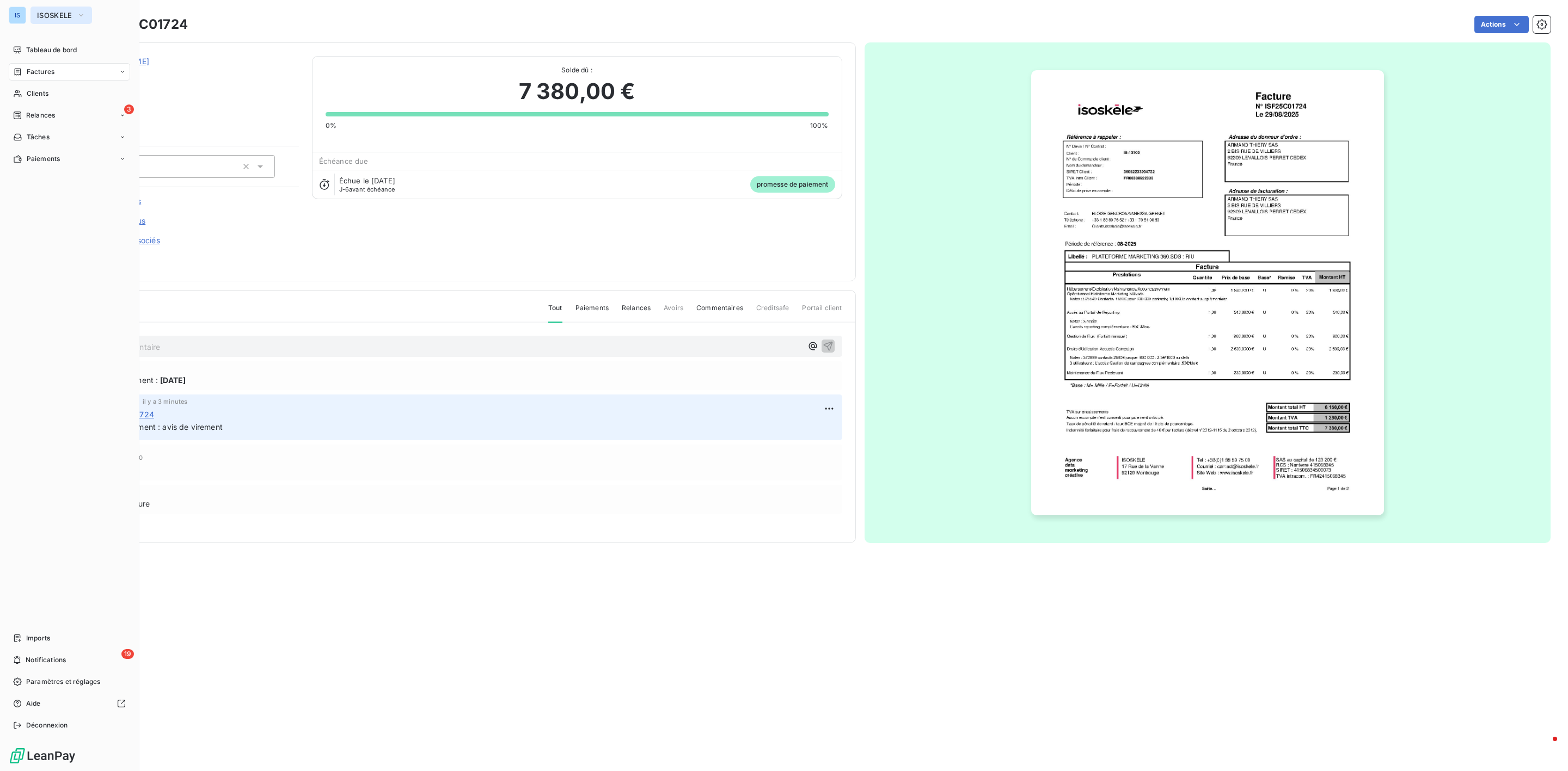
click at [58, 12] on span "ISOSKELE" at bounding box center [55, 15] width 35 height 9
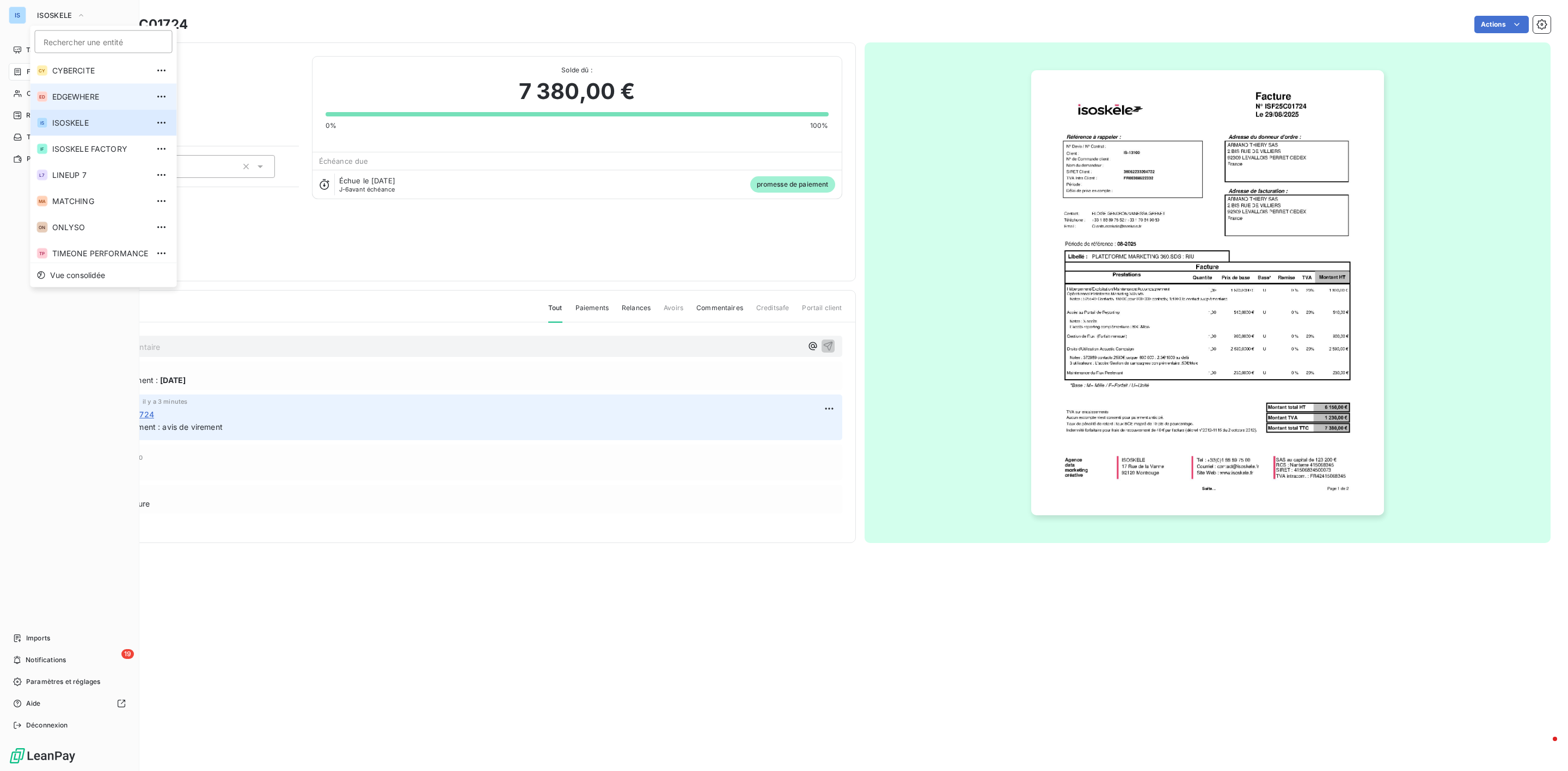
click at [83, 99] on span "EDGEWHERE" at bounding box center [100, 97] width 96 height 11
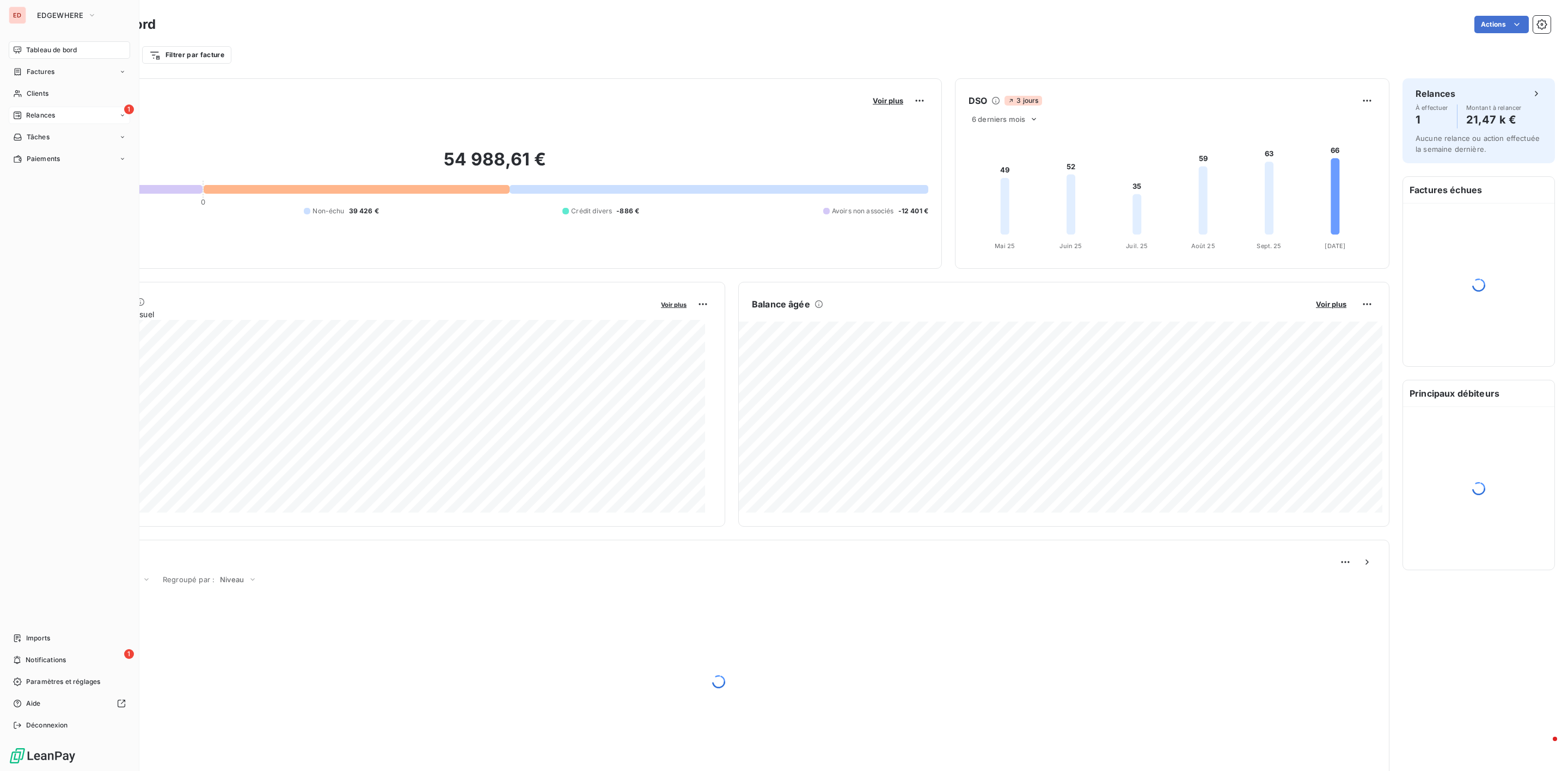
click at [43, 114] on span "Relances" at bounding box center [40, 116] width 29 height 10
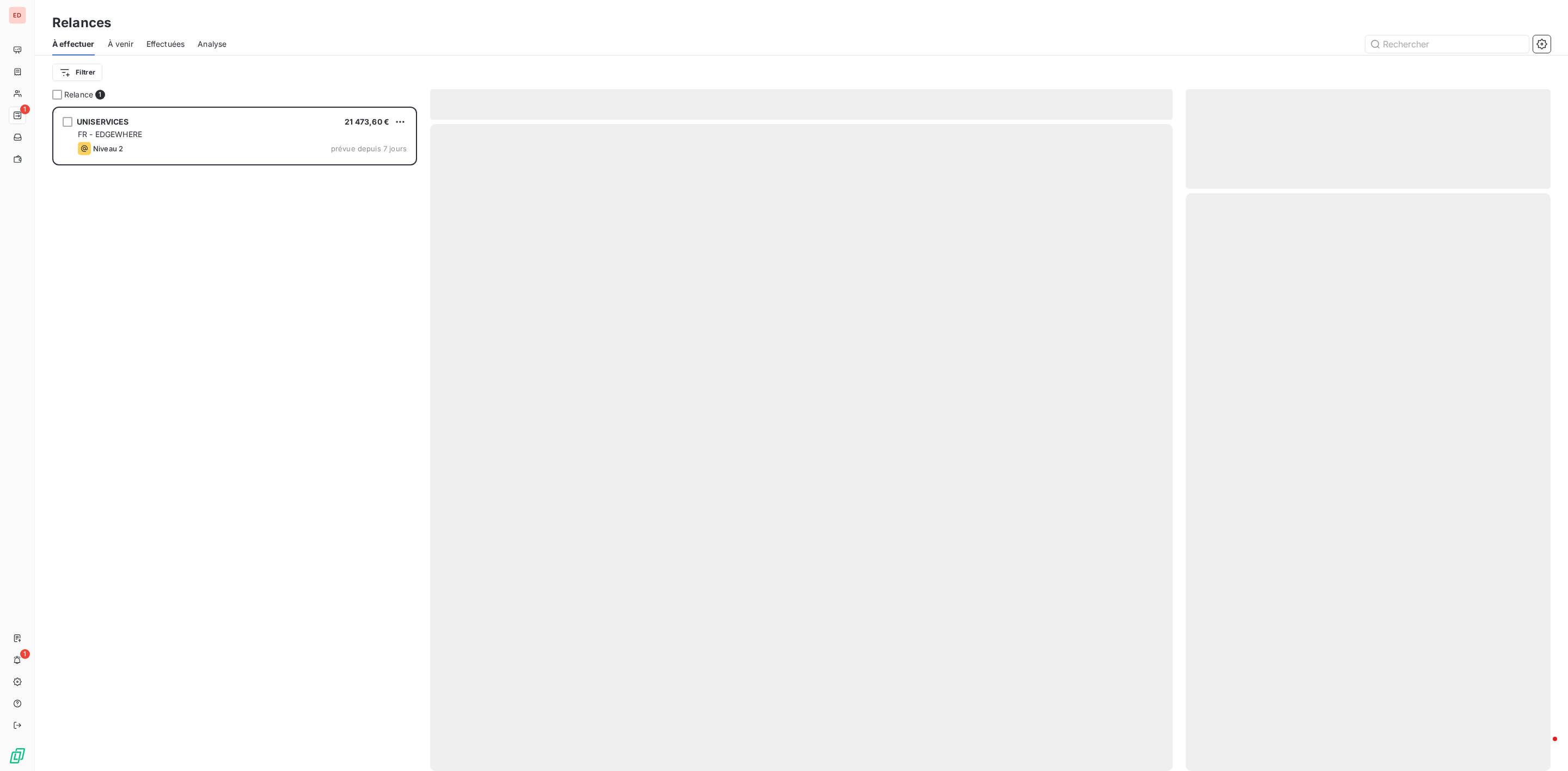
scroll to position [653, 352]
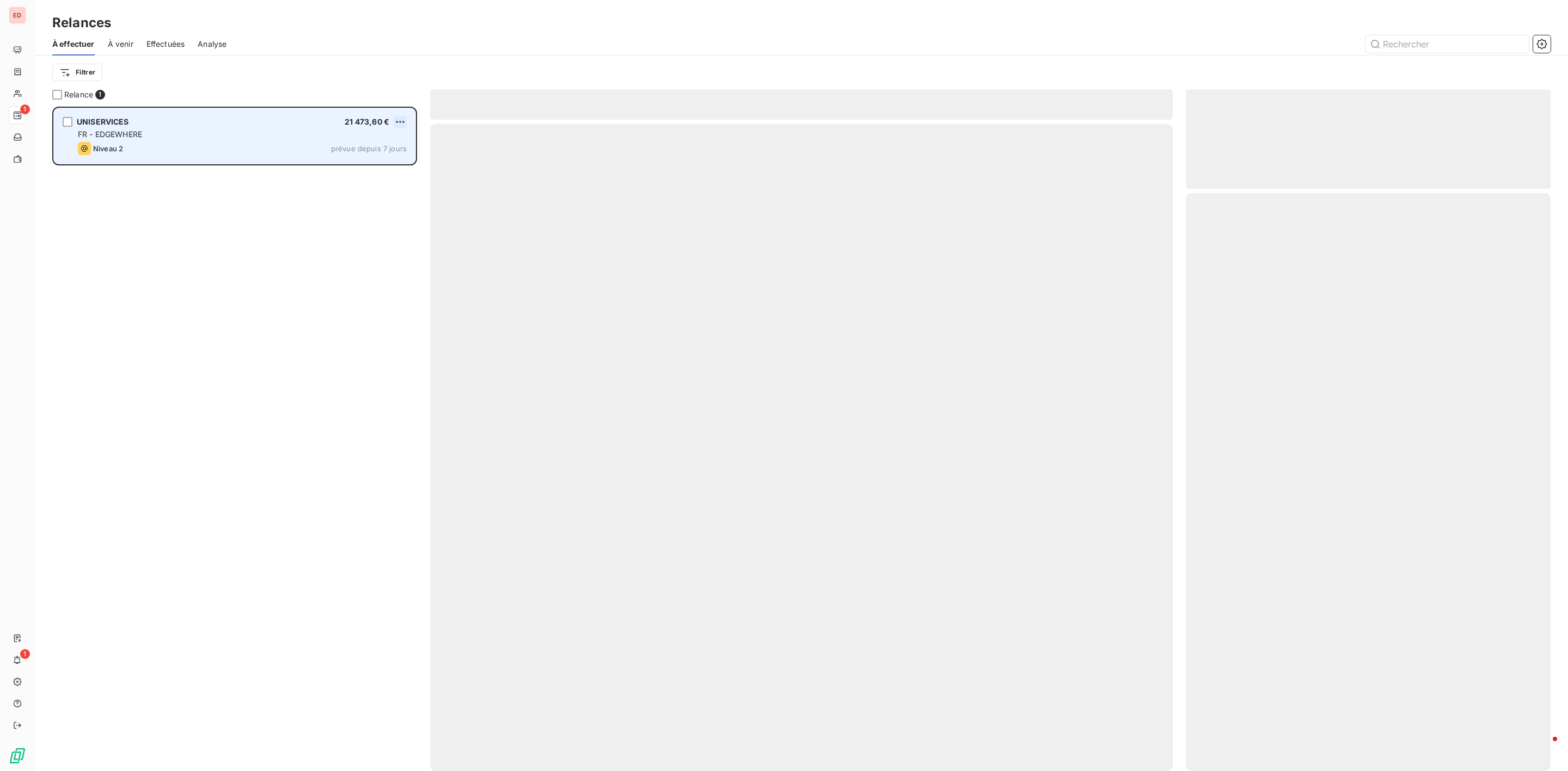
click at [404, 122] on html "ED 1 1 Relances À effectuer À venir Effectuées Analyse Filtrer Relance 1 UNISER…" at bounding box center [784, 385] width 1568 height 771
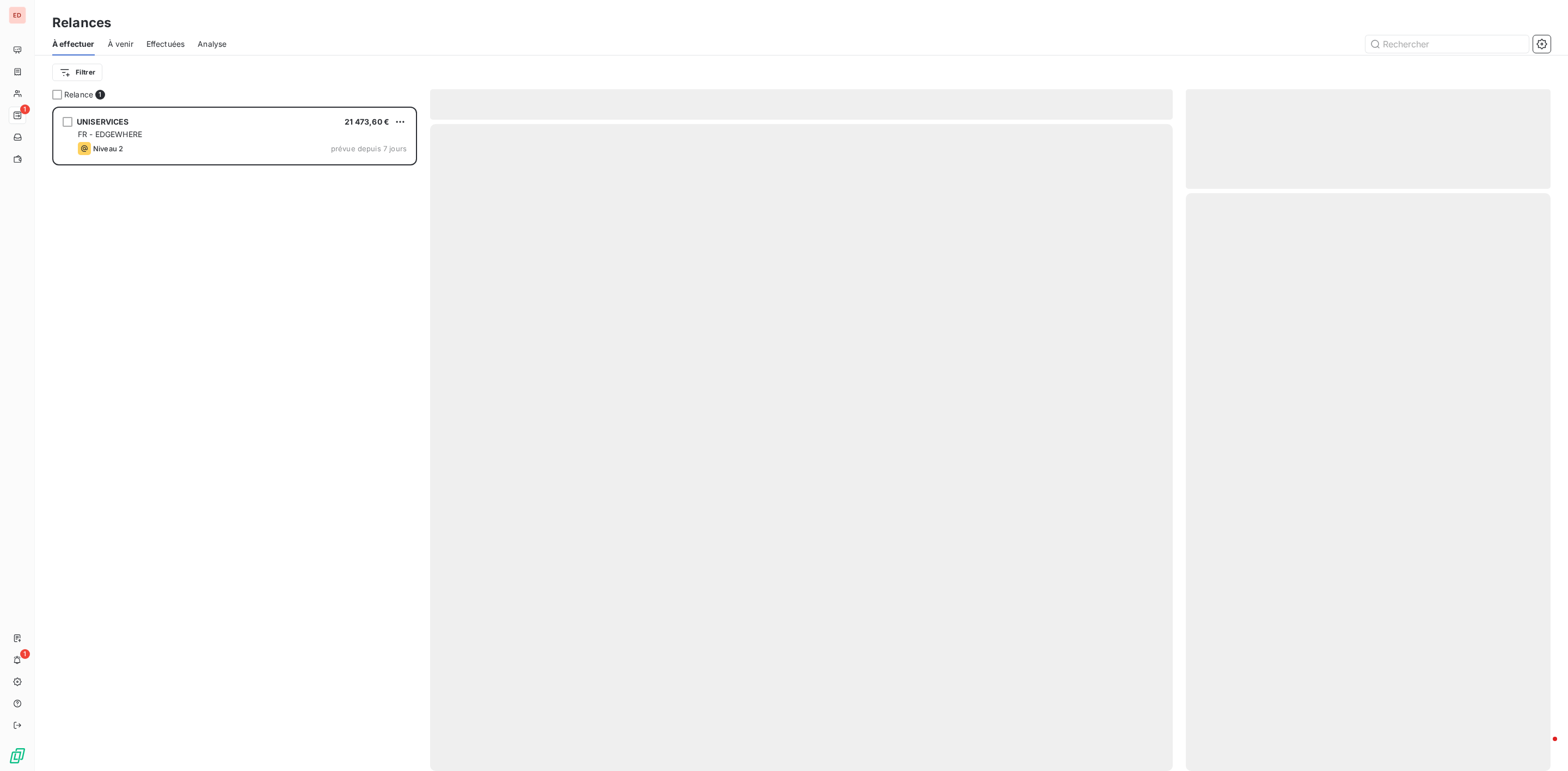
click at [972, 286] on html "ED 1 1 Relances À effectuer À venir Effectuées Analyse Filtrer Relance 1 UNISER…" at bounding box center [784, 385] width 1568 height 771
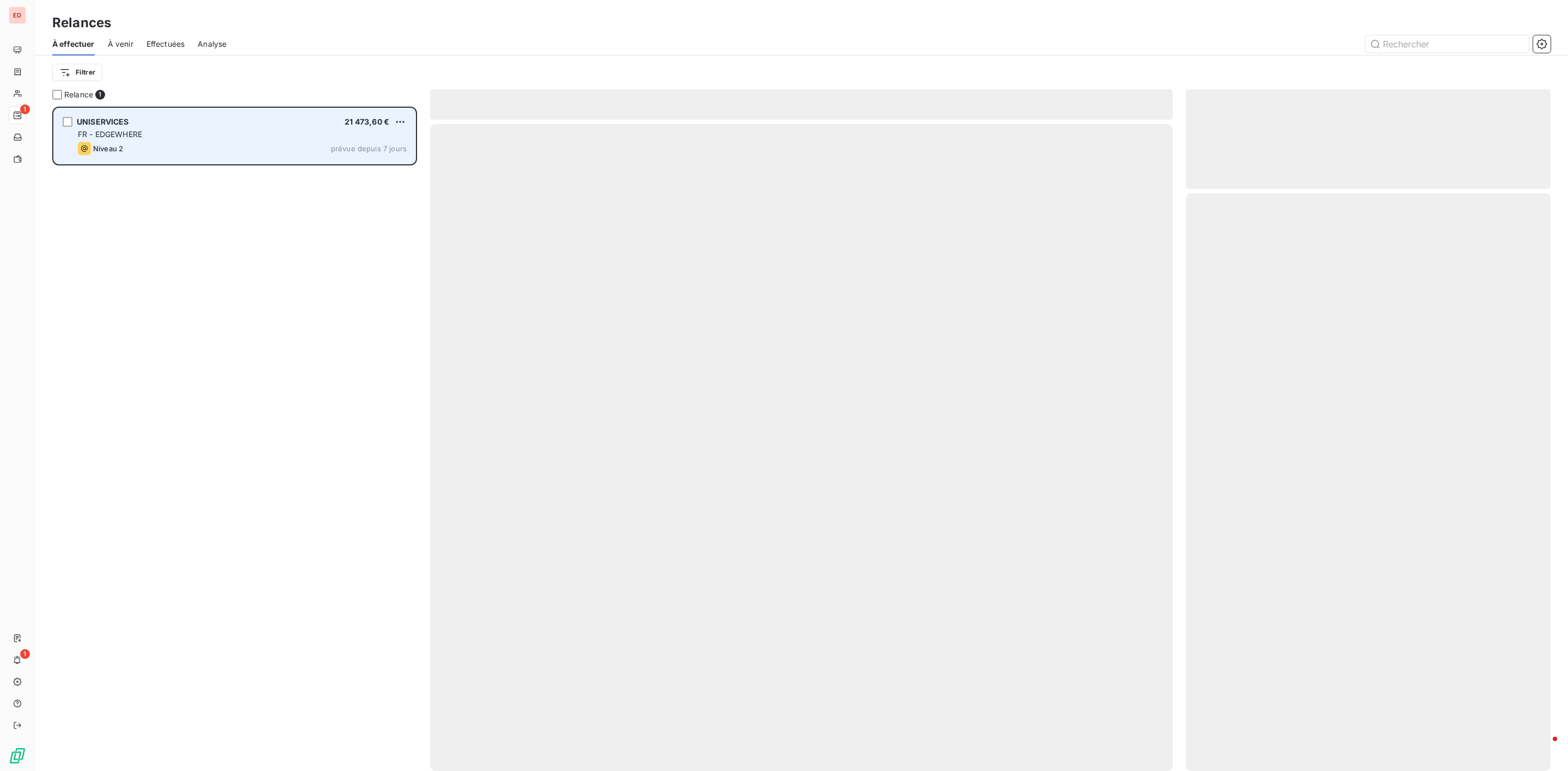
click at [100, 120] on span "UNISERVICES" at bounding box center [103, 121] width 52 height 9
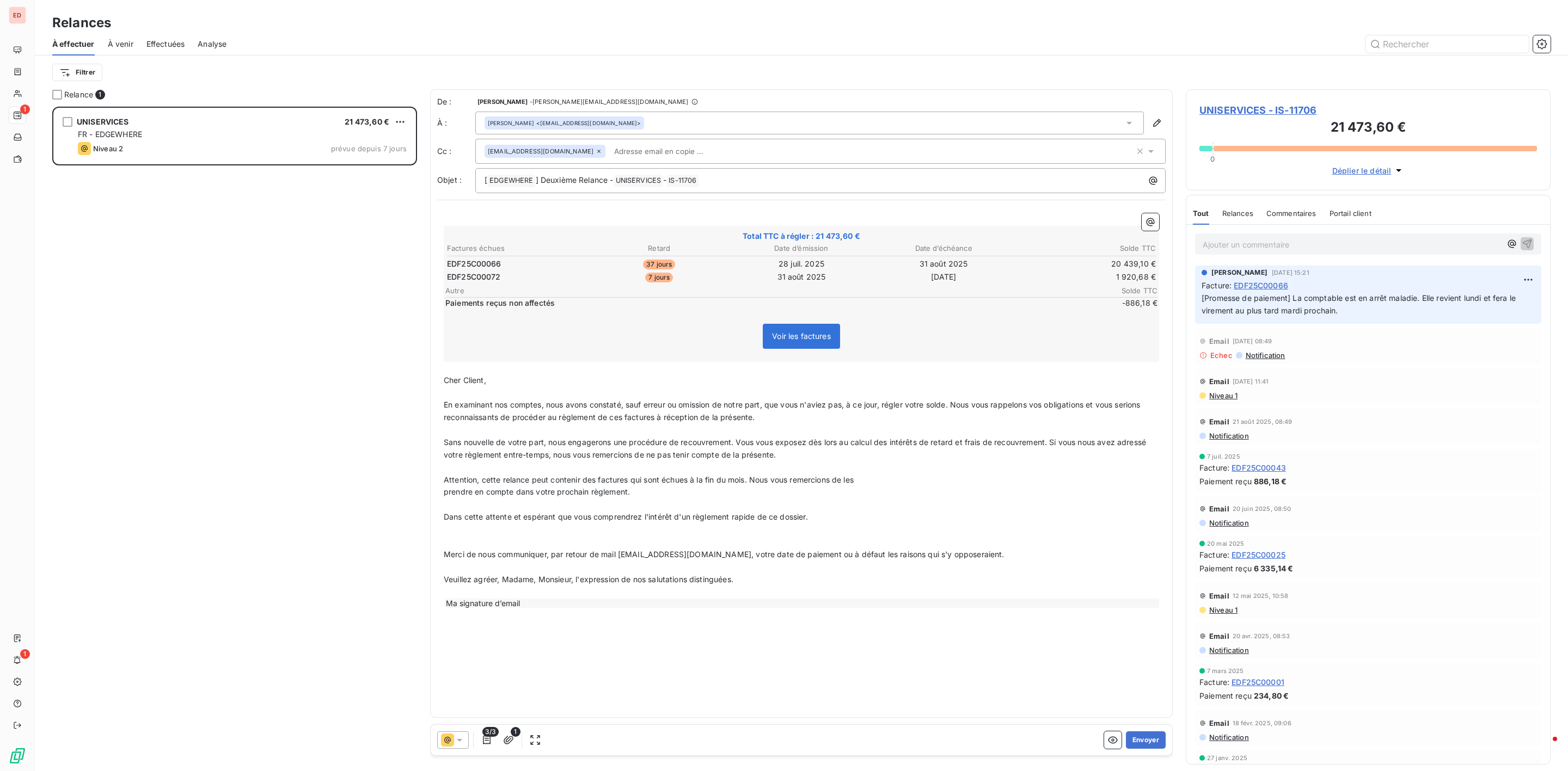
click at [1275, 113] on span "UNISERVICES - IS-11706" at bounding box center [1368, 110] width 338 height 15
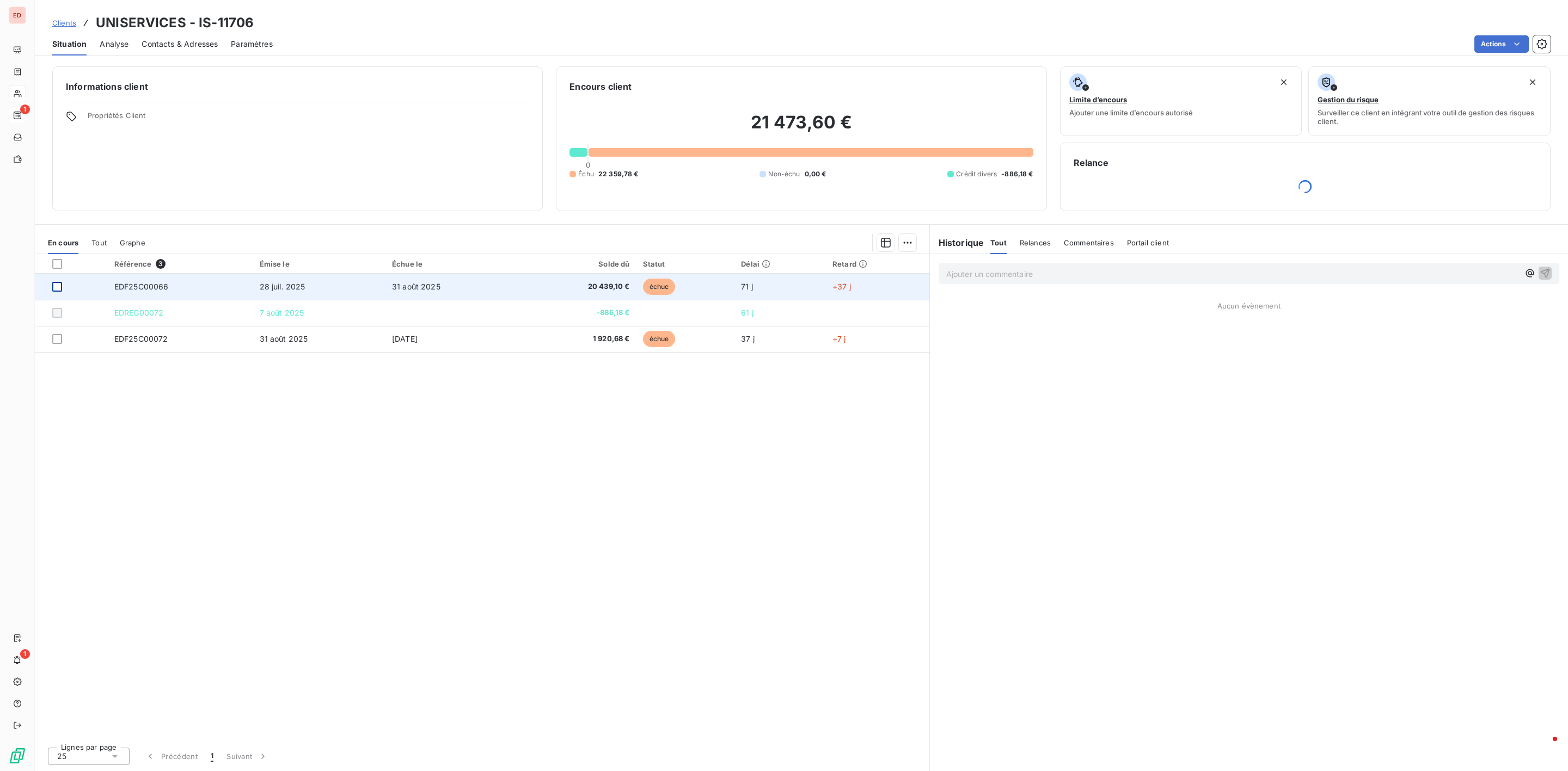
click at [57, 287] on div at bounding box center [57, 287] width 10 height 10
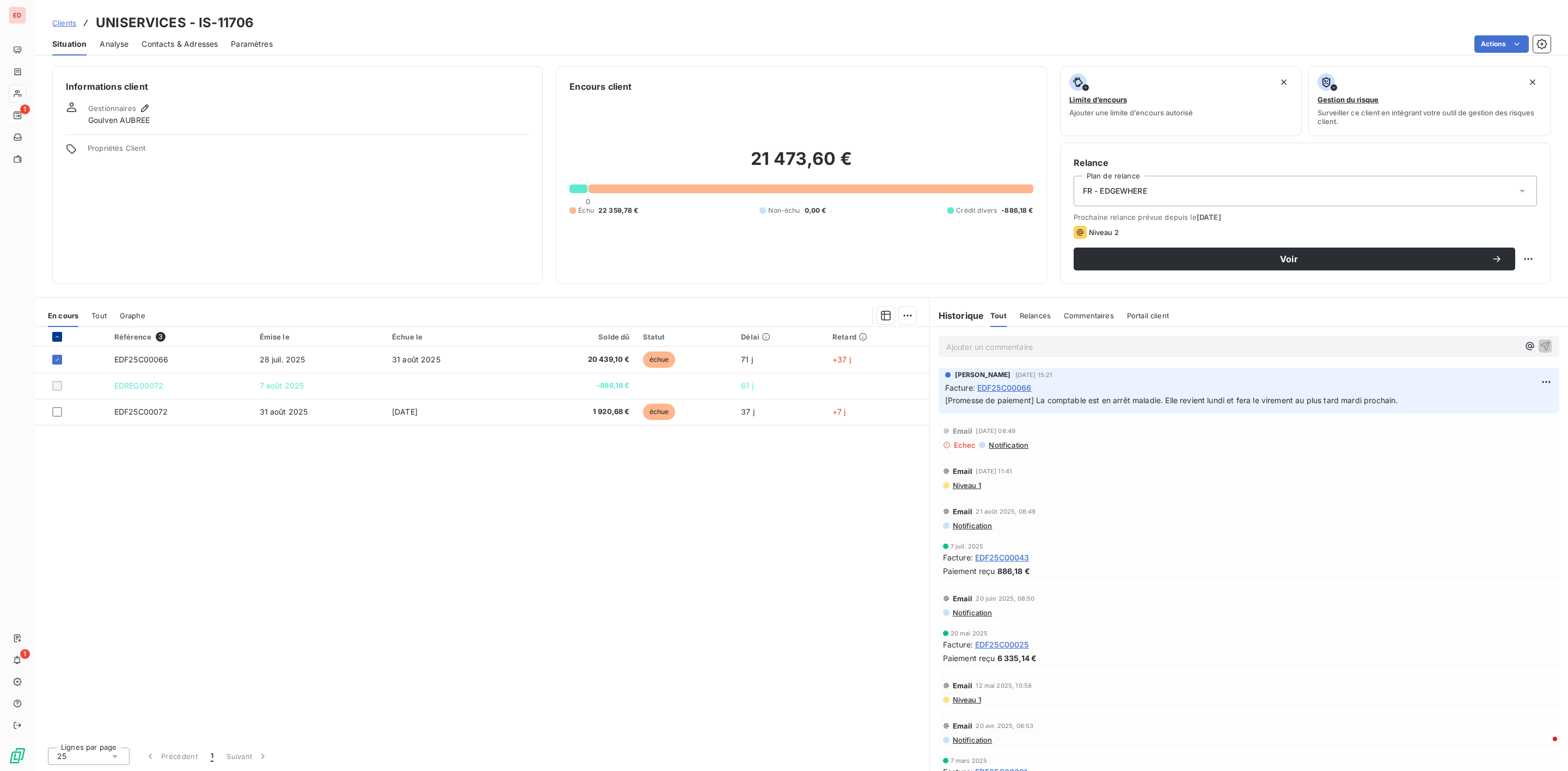
click at [58, 338] on icon at bounding box center [57, 337] width 7 height 7
click at [915, 316] on html "ED 1 1 Clients UNISERVICES - IS-11706 Situation Analyse Contacts & Adresses Par…" at bounding box center [784, 385] width 1568 height 771
click at [815, 361] on div "Ajouter une promesse de paiement (2 factures)" at bounding box center [812, 359] width 198 height 18
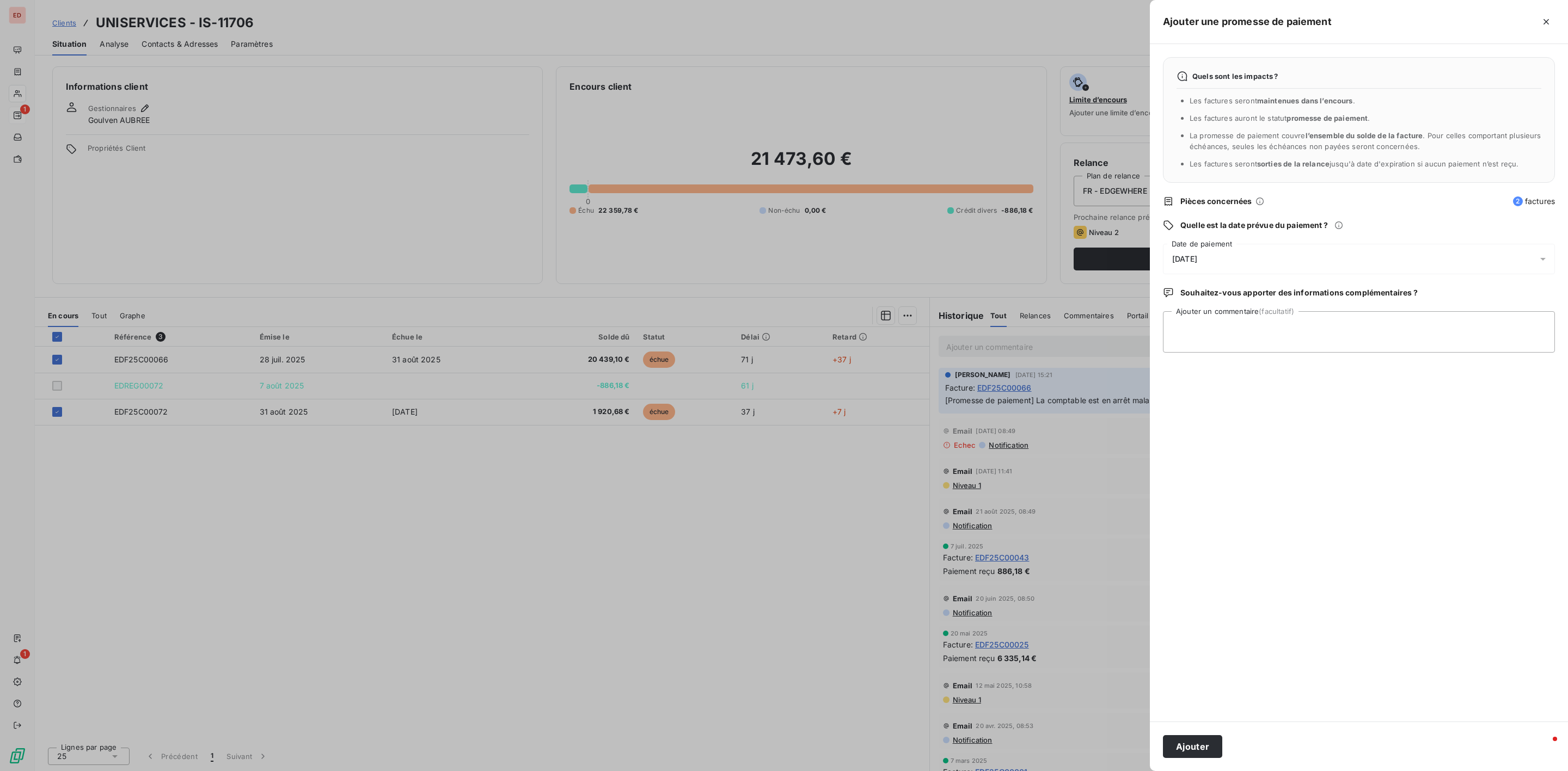
click at [1219, 255] on div "[DATE]" at bounding box center [1359, 259] width 392 height 30
click at [1284, 372] on button "10" at bounding box center [1282, 372] width 22 height 22
click at [1411, 342] on textarea "Ajouter un commentaire (facultatif)" at bounding box center [1359, 332] width 392 height 41
paste textarea "Bonjour Madame, Les virements ont été validés hier en banque, si jeudi vous n’a…"
type textarea "Bonjour Madame, Les virements ont été validés hier en banque, si jeudi vous n’a…"
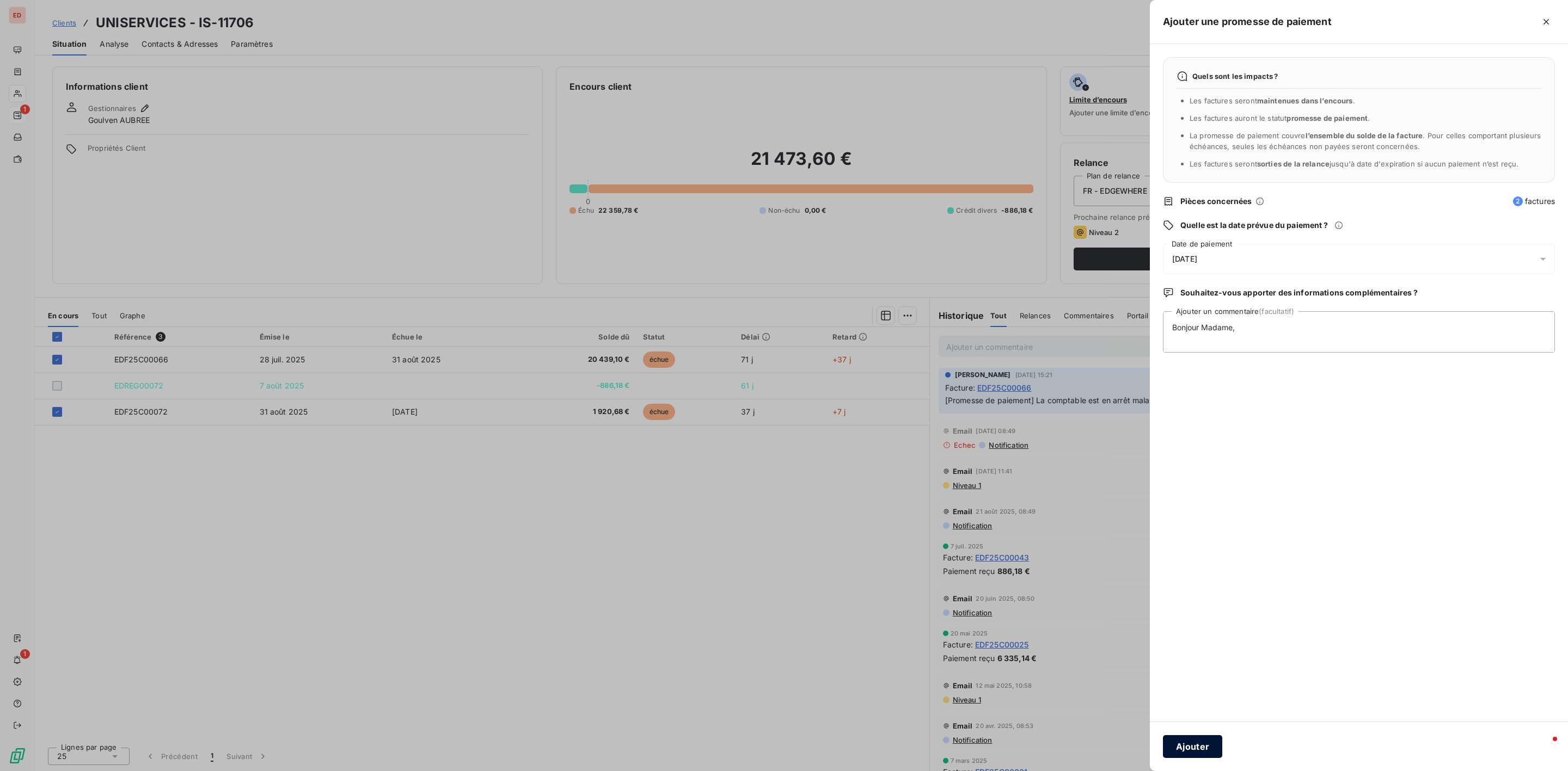
click at [1186, 736] on button "Ajouter" at bounding box center [1192, 747] width 59 height 23
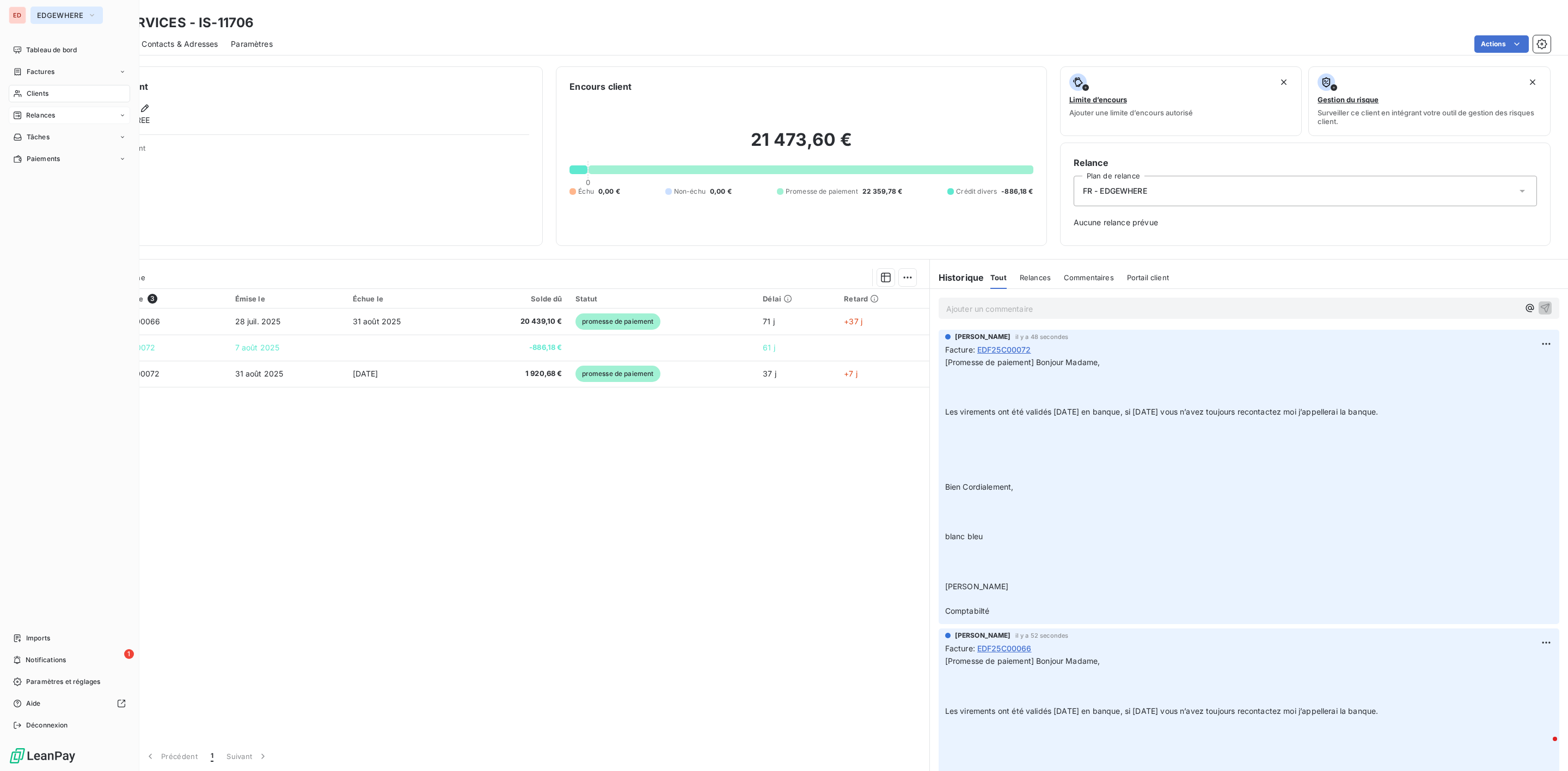
click at [38, 17] on span "EDGEWHERE" at bounding box center [60, 15] width 46 height 9
click at [84, 121] on span "ISOSKELE" at bounding box center [100, 123] width 96 height 11
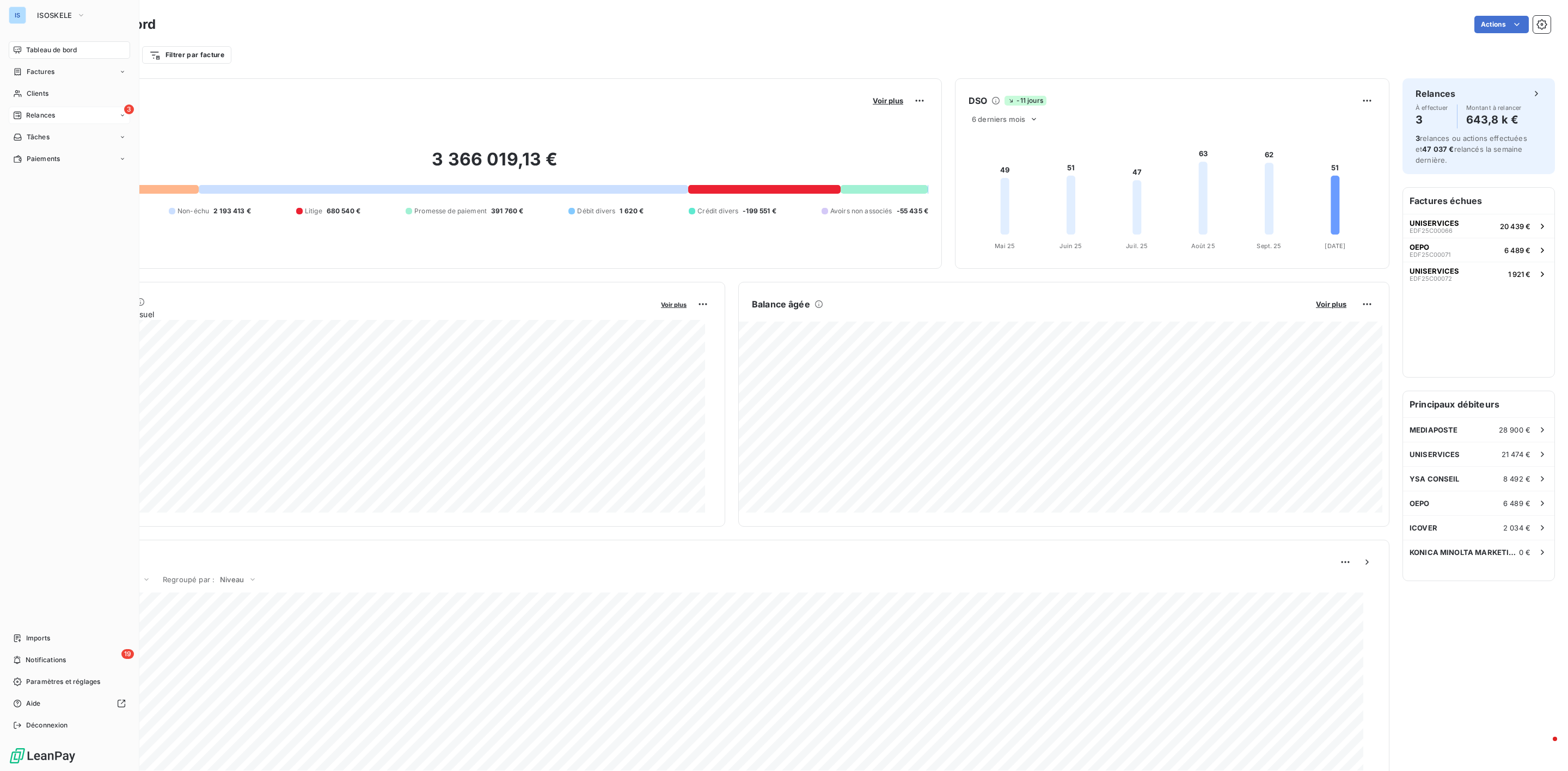
click at [33, 110] on div "3 Relances" at bounding box center [69, 115] width 121 height 18
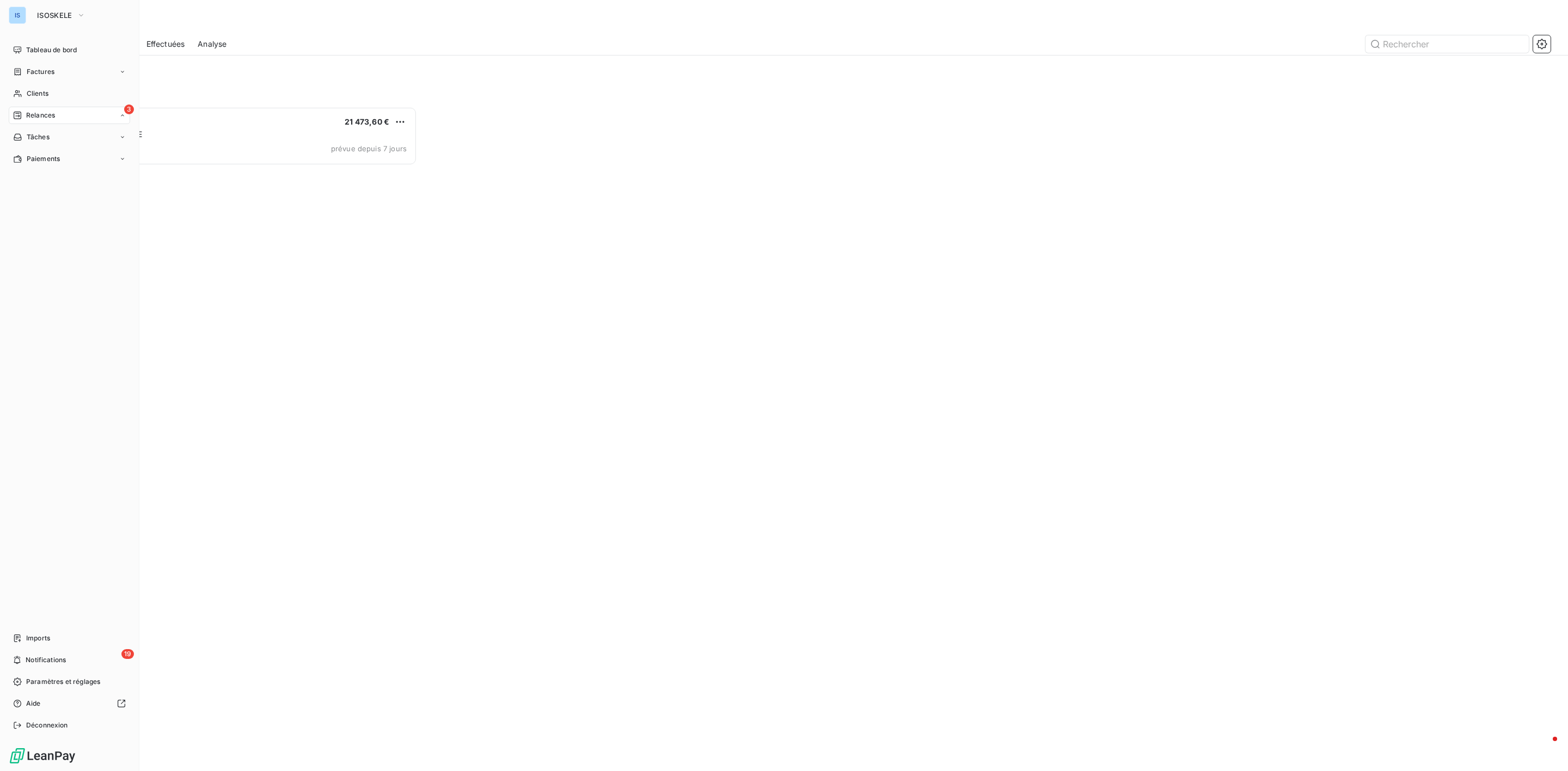
scroll to position [653, 352]
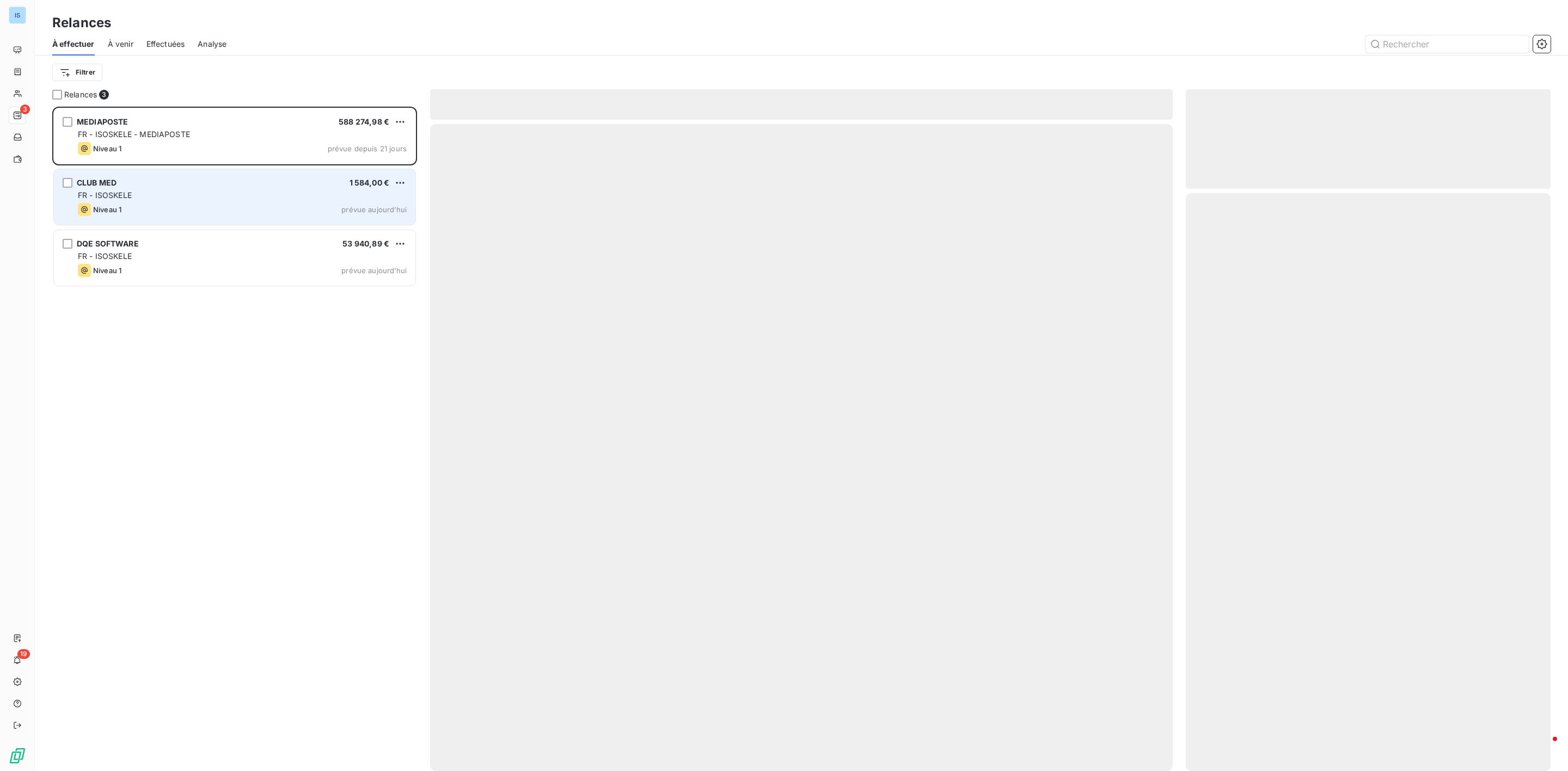
click at [193, 211] on div "Niveau 1 prévue aujourd’hui" at bounding box center [242, 209] width 329 height 13
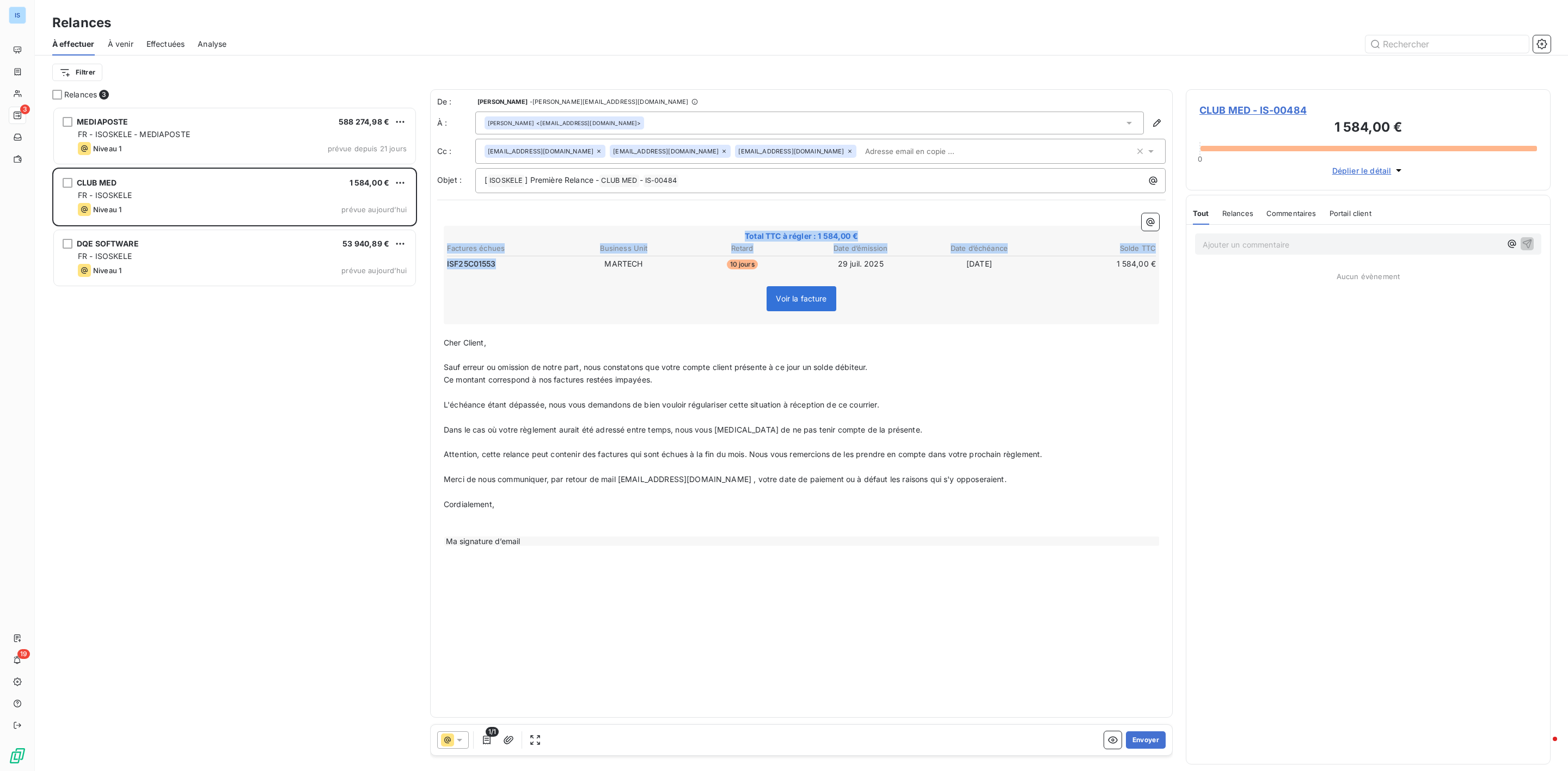
drag, startPoint x: 529, startPoint y: 265, endPoint x: 443, endPoint y: 263, distance: 86.0
click at [443, 263] on div "﻿ Total TTC à régler : 1 584,00 € Factures échues Business Unit Retard Date d’é…" at bounding box center [801, 380] width 729 height 347
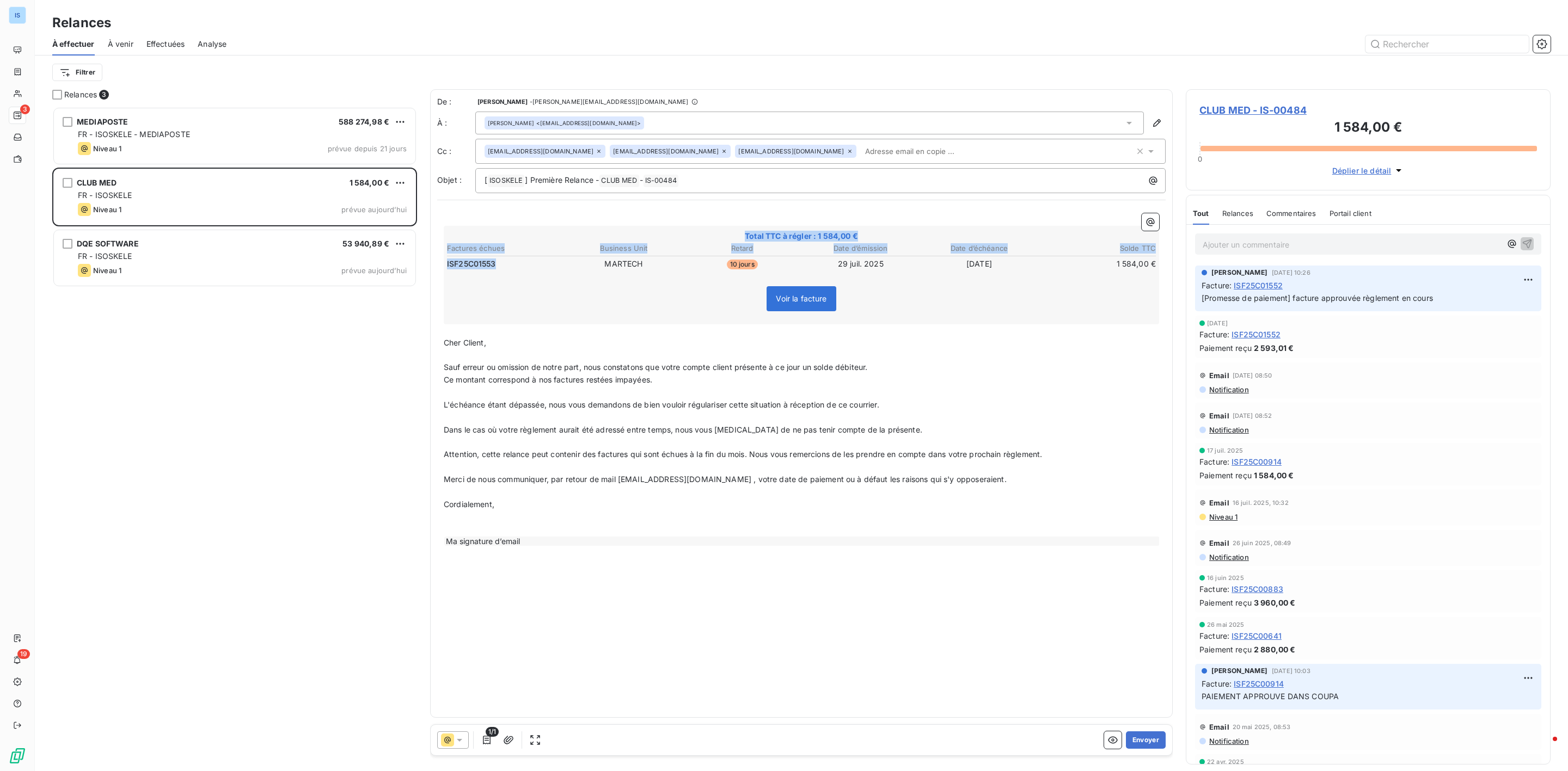
click at [480, 268] on span "ISF25C01553" at bounding box center [471, 264] width 49 height 11
drag, startPoint x: 499, startPoint y: 263, endPoint x: 446, endPoint y: 266, distance: 53.1
click at [446, 266] on td "ISF25C01553" at bounding box center [505, 264] width 117 height 12
click at [449, 265] on span "ISF25C01553" at bounding box center [471, 264] width 49 height 11
drag, startPoint x: 446, startPoint y: 265, endPoint x: 499, endPoint y: 265, distance: 53.0
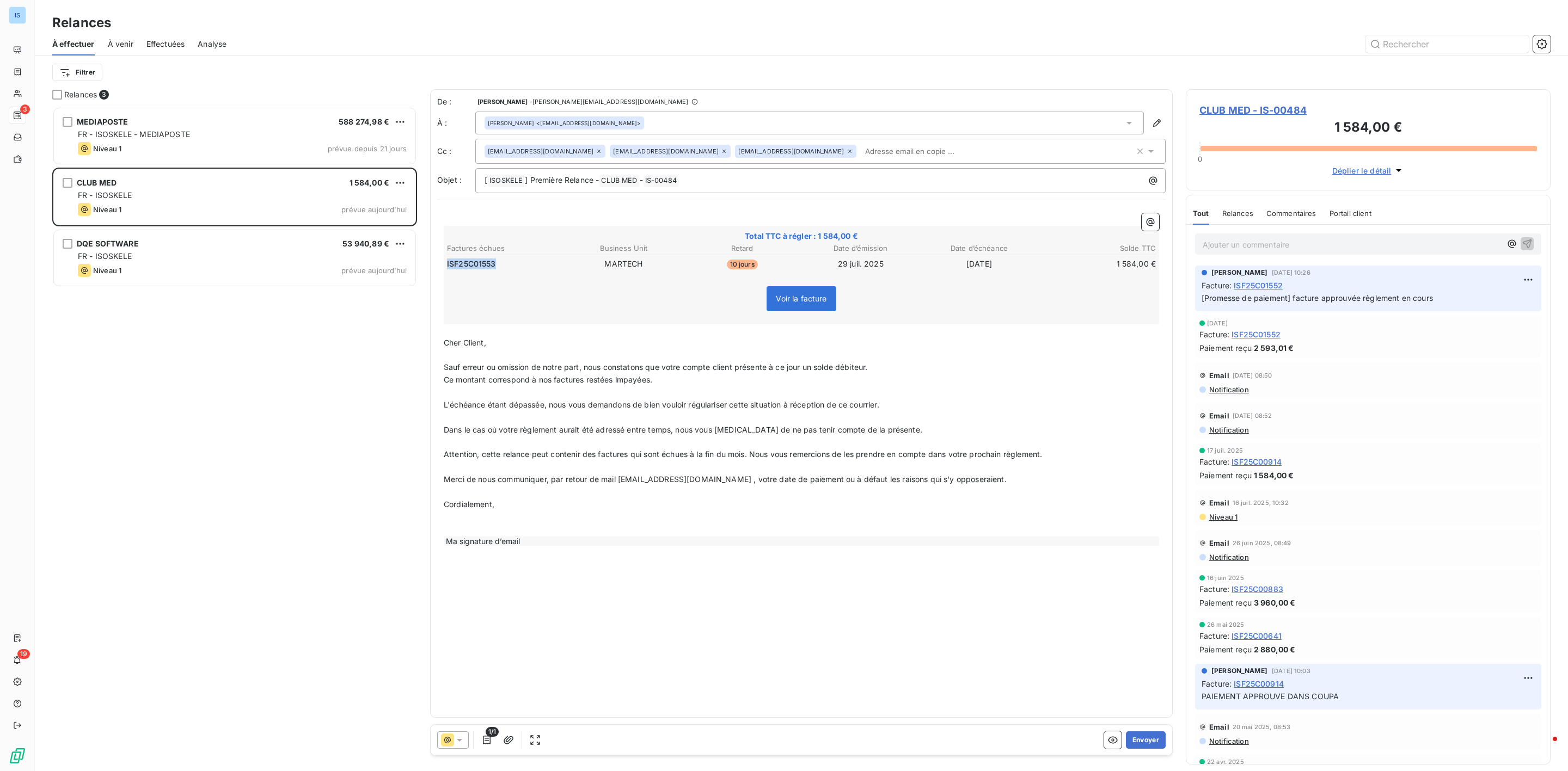
click at [499, 265] on td "ISF25C01553" at bounding box center [505, 264] width 117 height 12
drag, startPoint x: 492, startPoint y: 265, endPoint x: 446, endPoint y: 265, distance: 46.0
click at [446, 265] on td "ISF25C01553" at bounding box center [505, 264] width 117 height 12
drag, startPoint x: 497, startPoint y: 265, endPoint x: 452, endPoint y: 265, distance: 45.0
click at [452, 265] on td "ISF25C01553" at bounding box center [505, 264] width 117 height 12
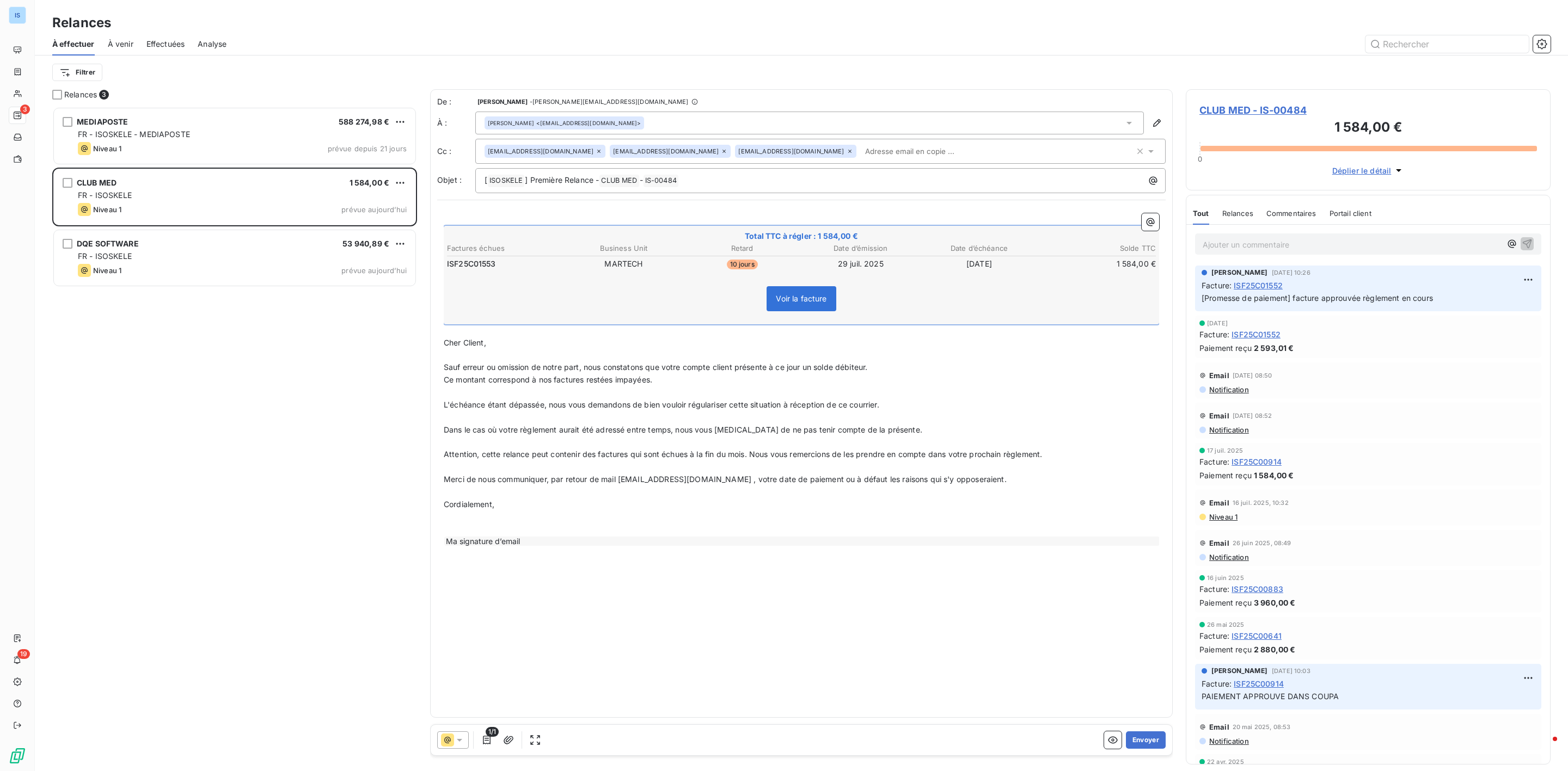
click at [1259, 108] on span "CLUB MED - IS-00484" at bounding box center [1368, 110] width 338 height 15
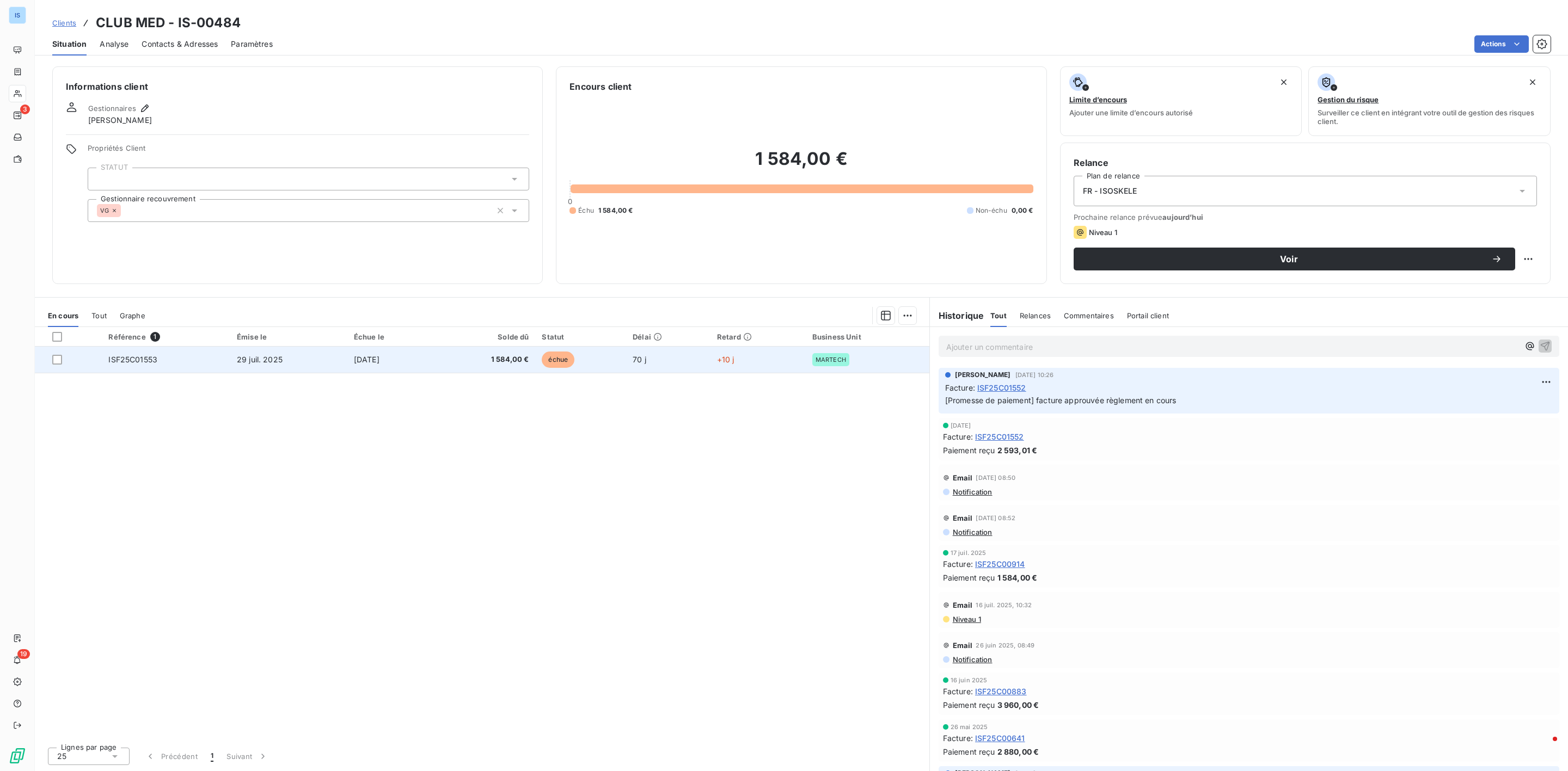
click at [105, 312] on span "Tout" at bounding box center [99, 316] width 15 height 9
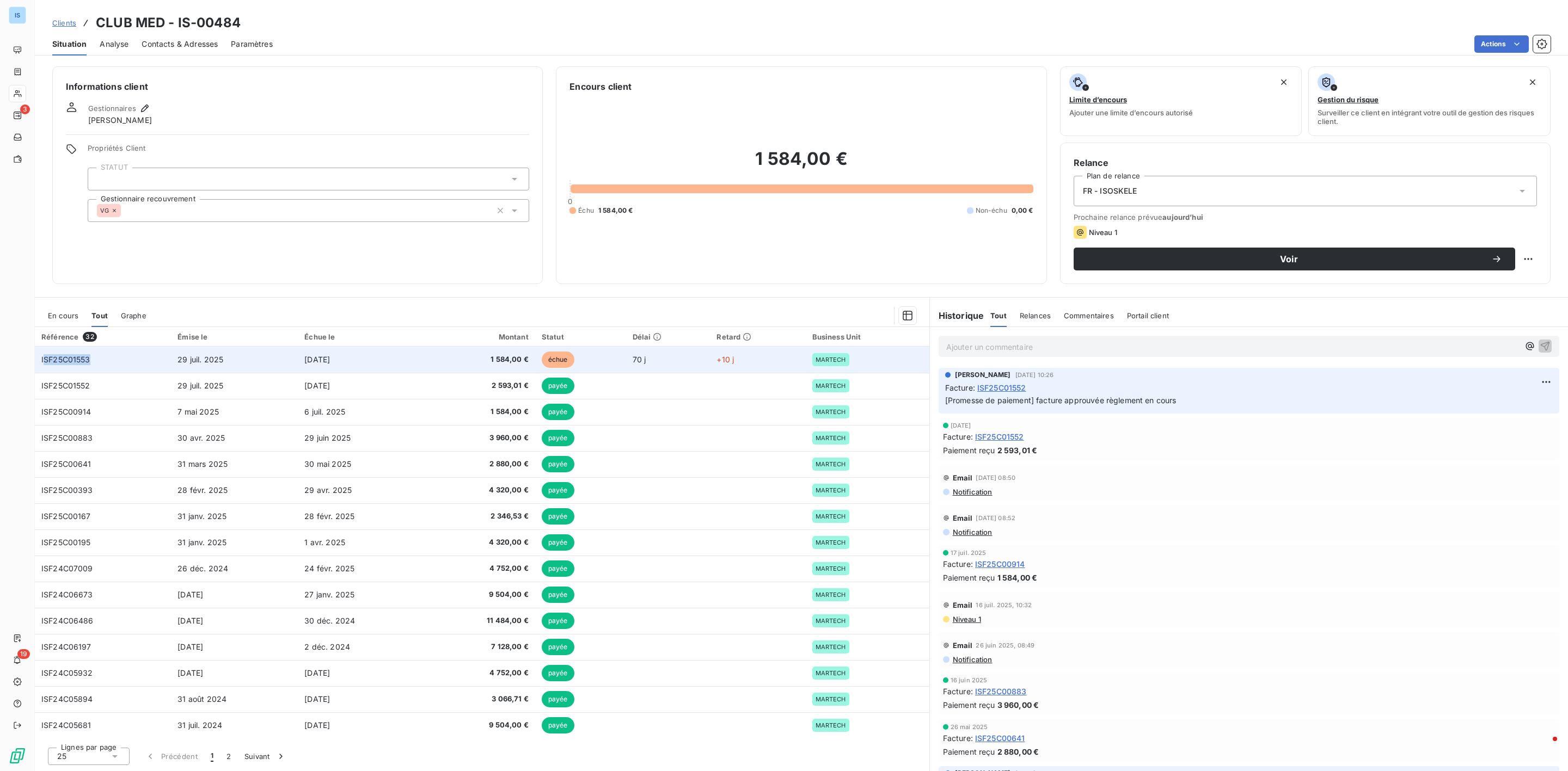
drag, startPoint x: 99, startPoint y: 364, endPoint x: 43, endPoint y: 361, distance: 56.1
click at [43, 361] on td "ISF25C01553" at bounding box center [103, 360] width 136 height 26
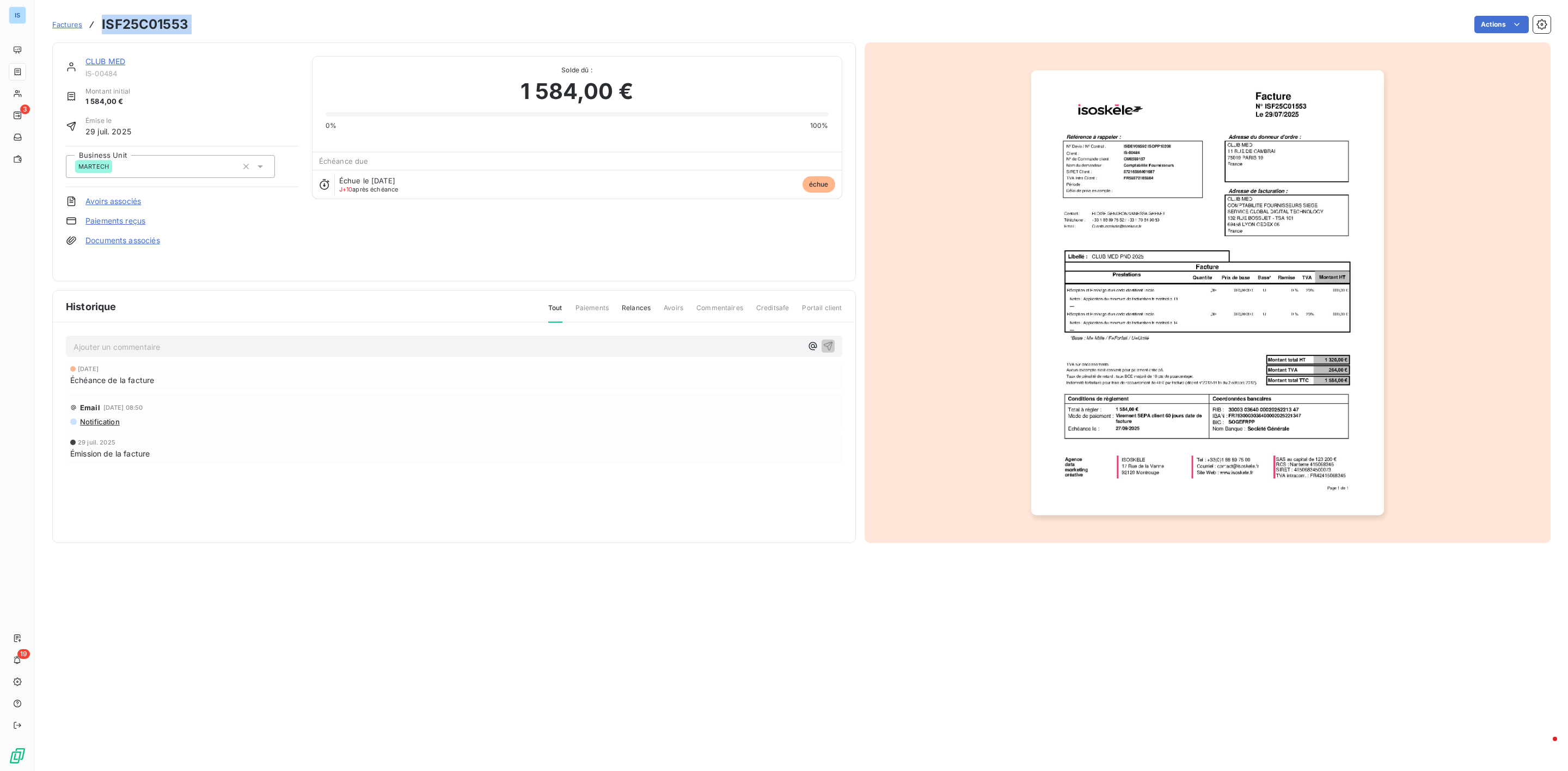
drag, startPoint x: 198, startPoint y: 33, endPoint x: 101, endPoint y: 33, distance: 97.0
click at [101, 33] on div "Factures ISF25C01553 Actions" at bounding box center [802, 24] width 1499 height 23
copy section "ISF25C01553 Actions"
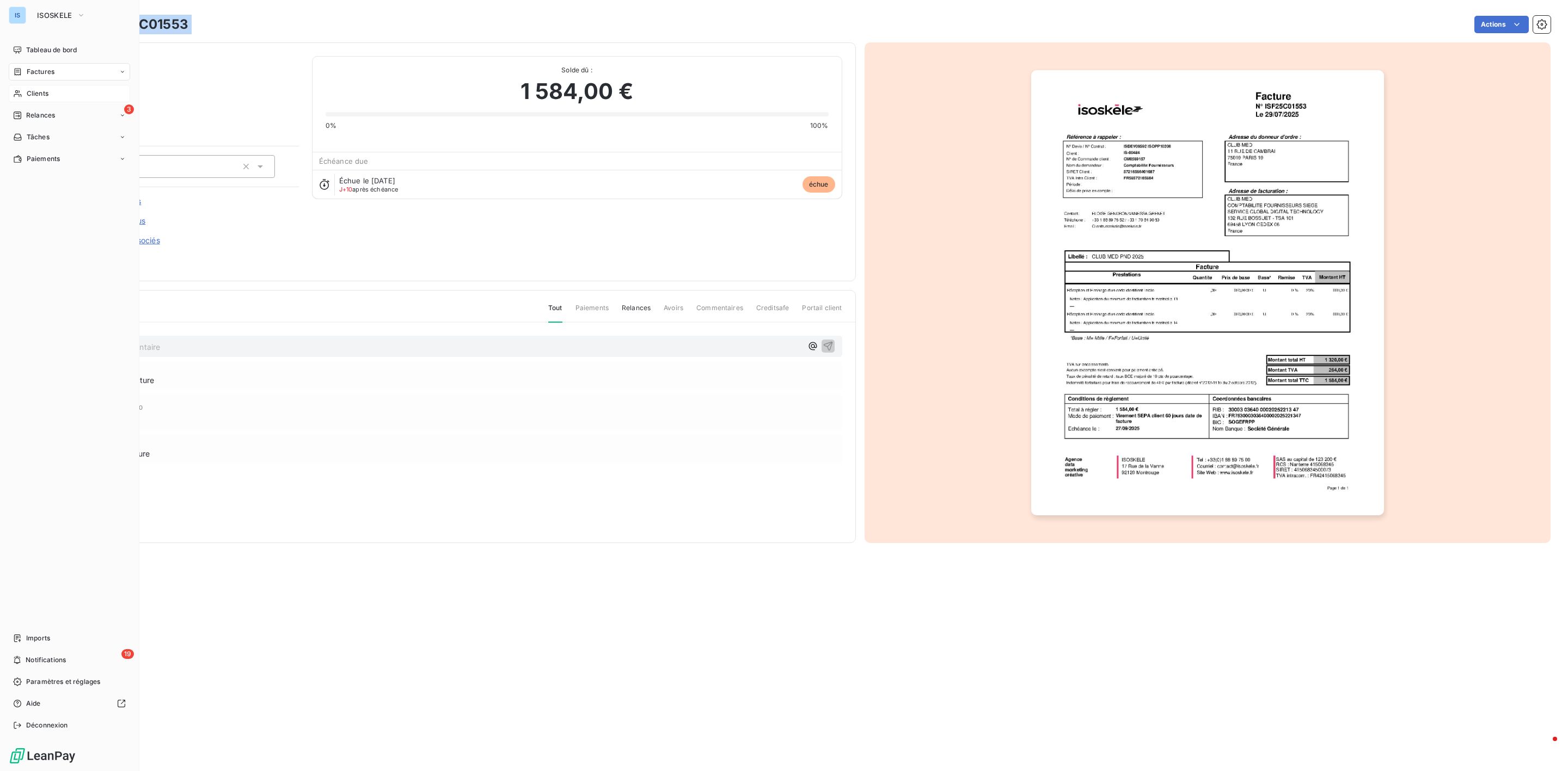
click at [51, 96] on div "Clients" at bounding box center [69, 94] width 121 height 18
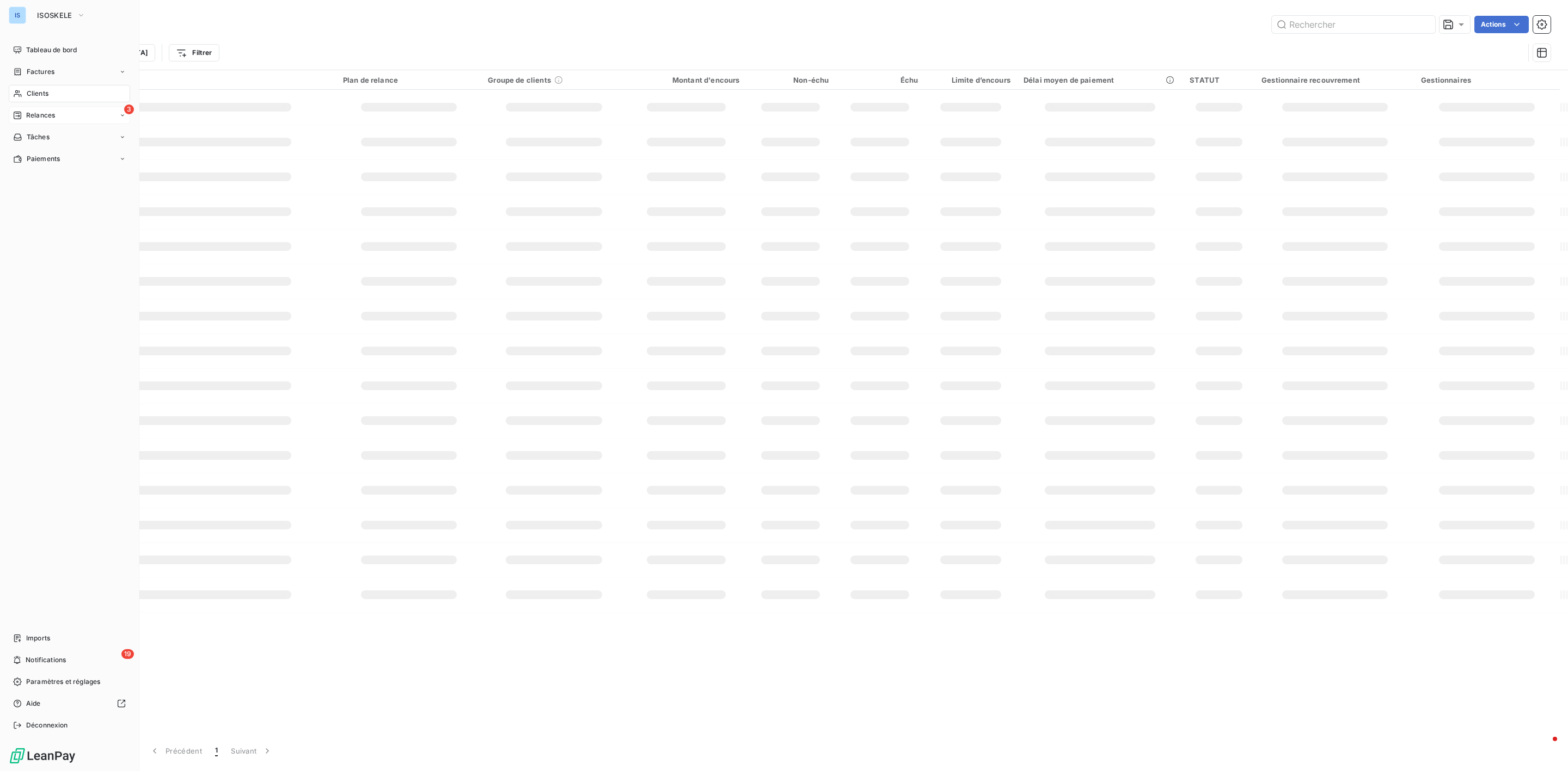
click at [53, 113] on span "Relances" at bounding box center [40, 116] width 29 height 10
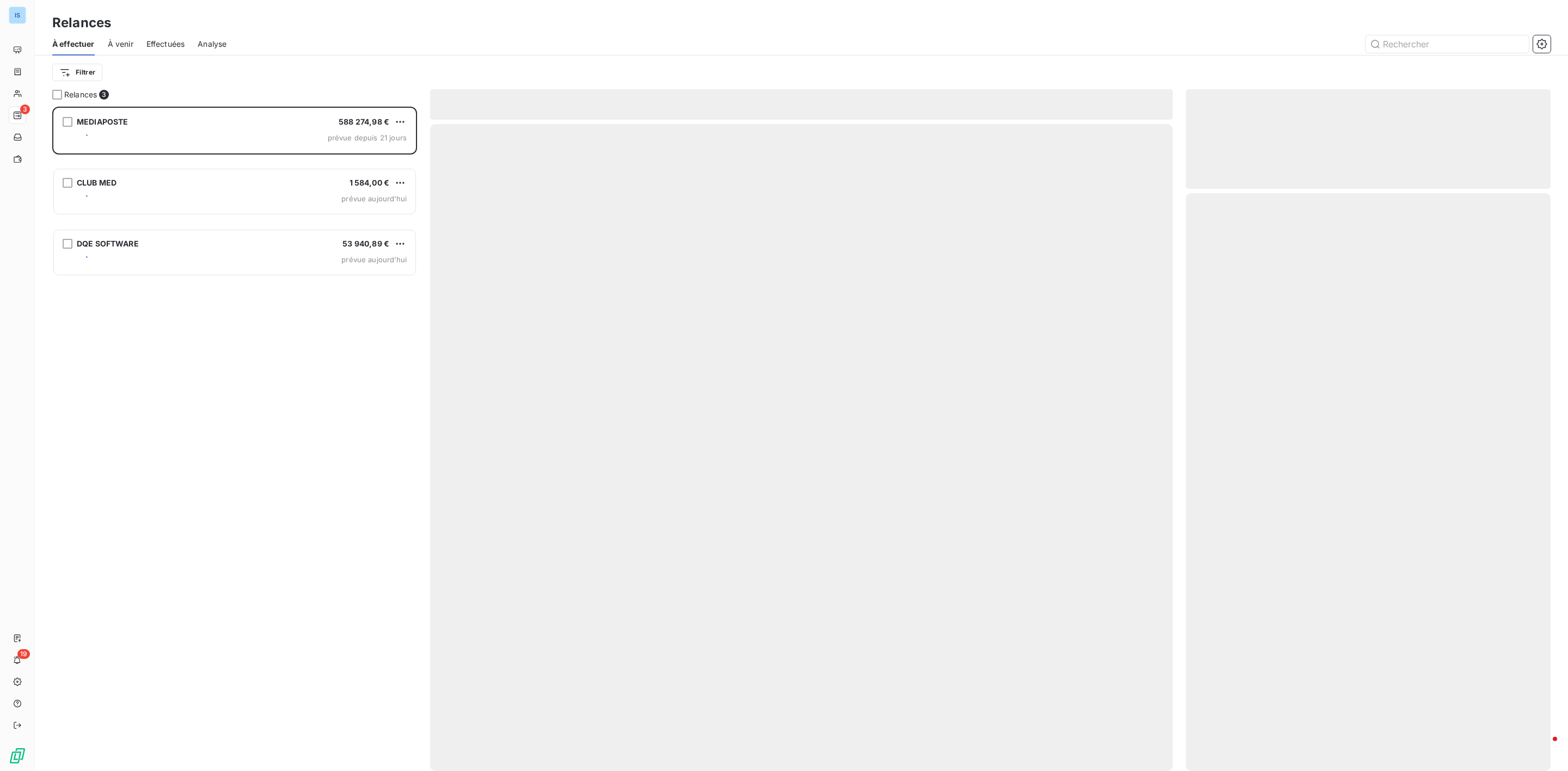
scroll to position [653, 352]
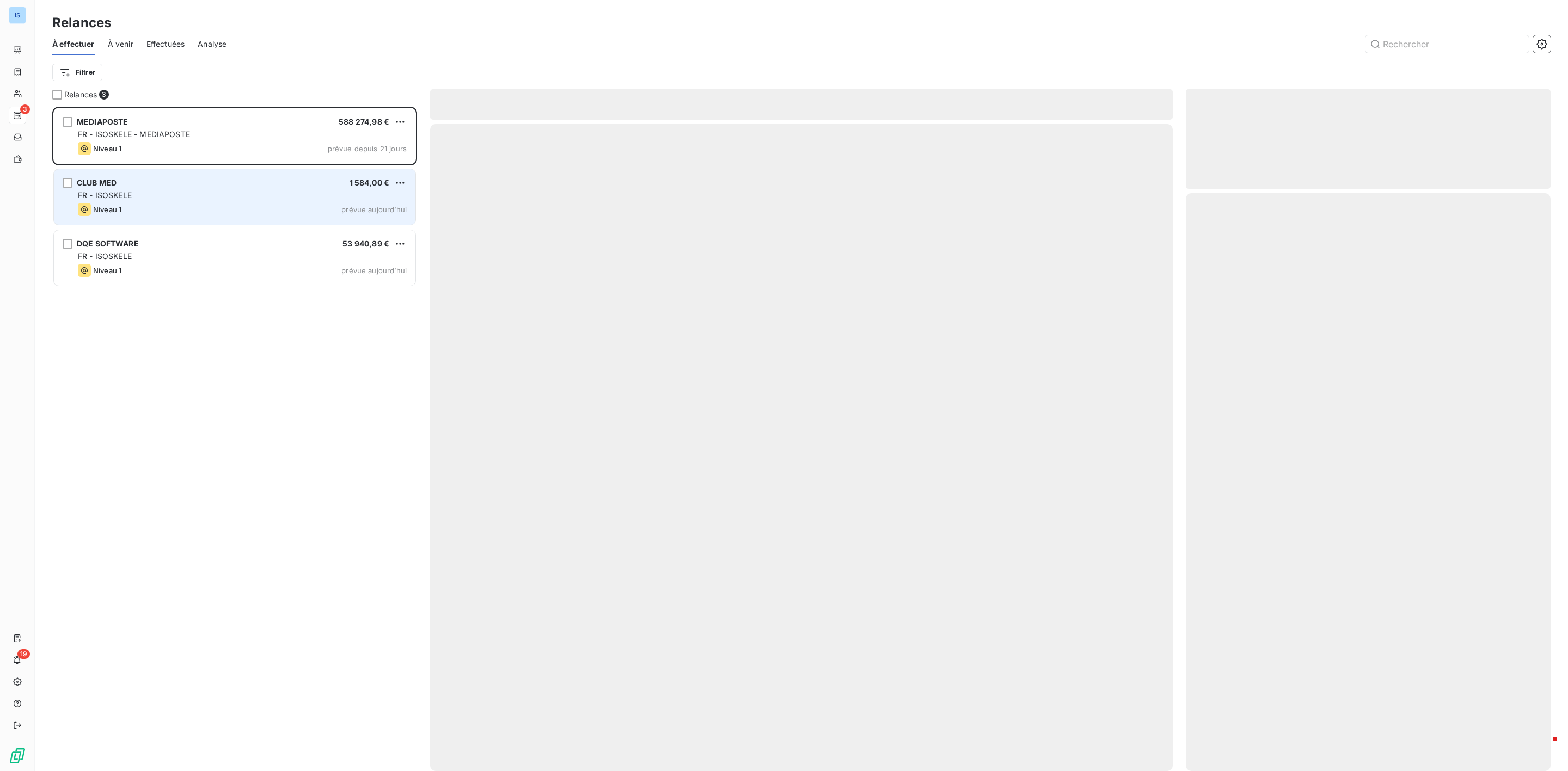
click at [206, 206] on div "Niveau 1 prévue aujourd’hui" at bounding box center [242, 209] width 329 height 13
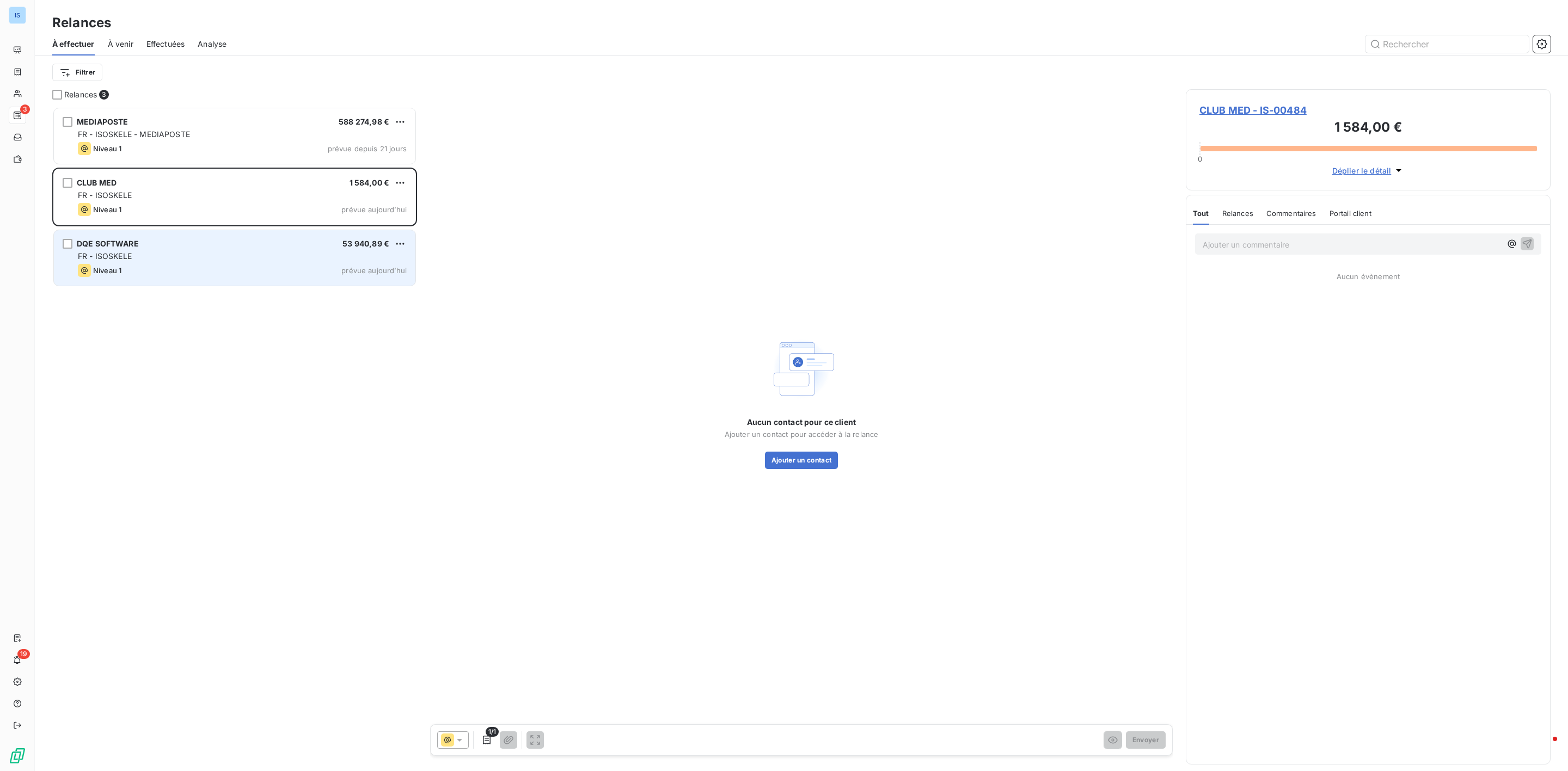
click at [276, 248] on div "DQE SOFTWARE 53 940,89 €" at bounding box center [242, 244] width 329 height 10
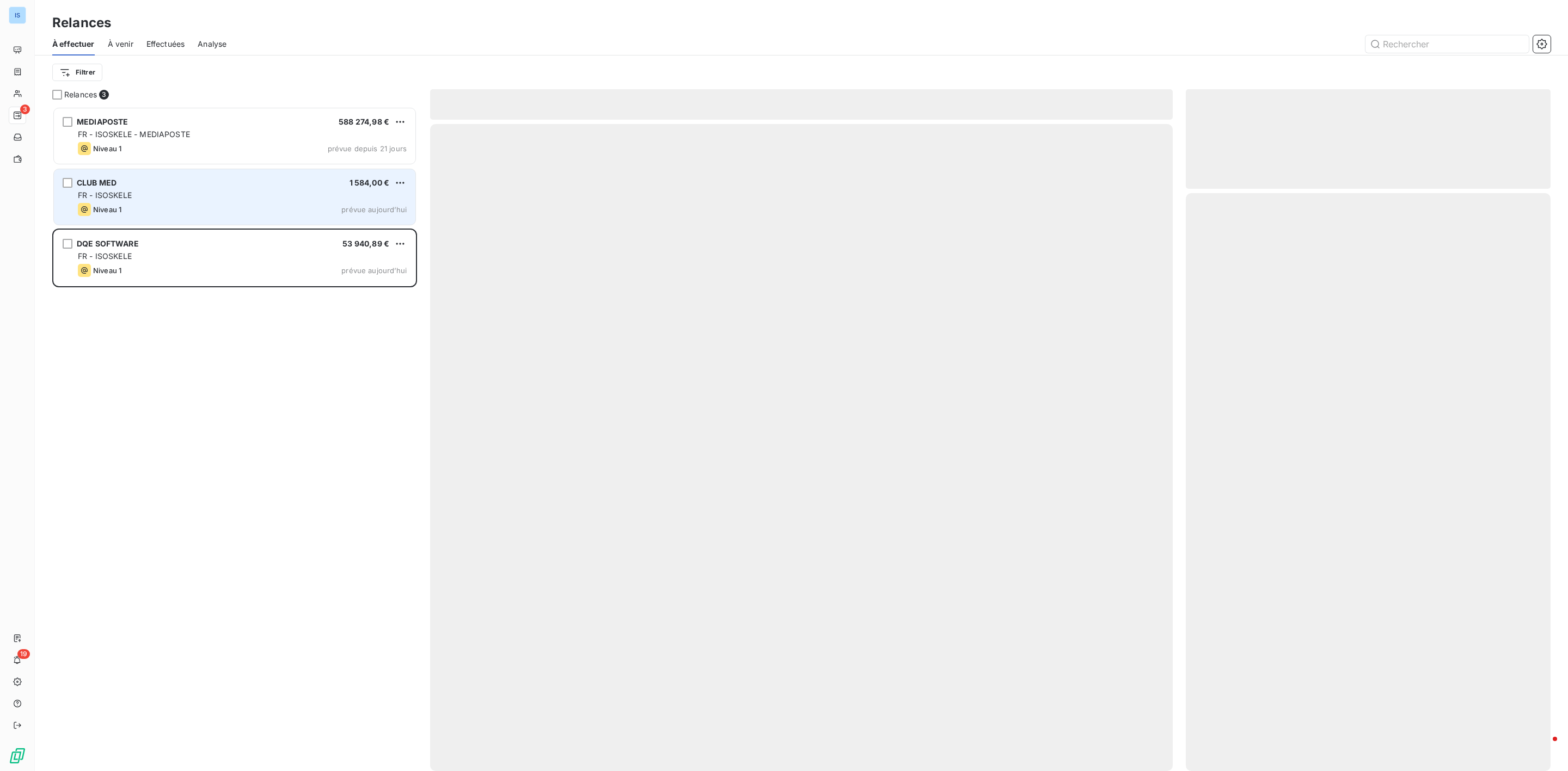
click at [276, 188] on div "CLUB MED 1 584,00 € FR - ISOSKELE Niveau 1 prévue aujourd’hui" at bounding box center [235, 197] width 362 height 55
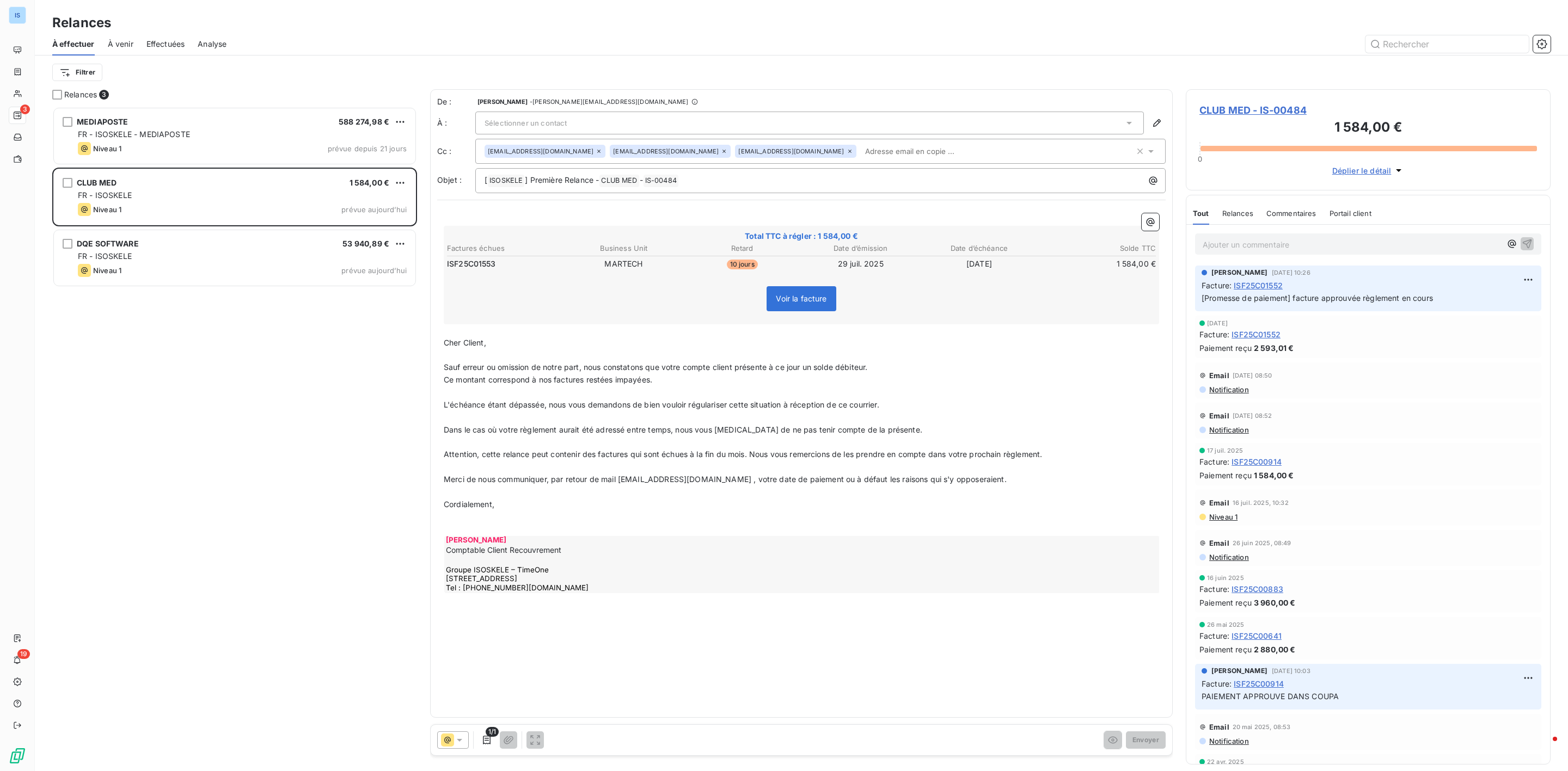
click at [667, 116] on div "Sélectionner un contact" at bounding box center [810, 123] width 668 height 23
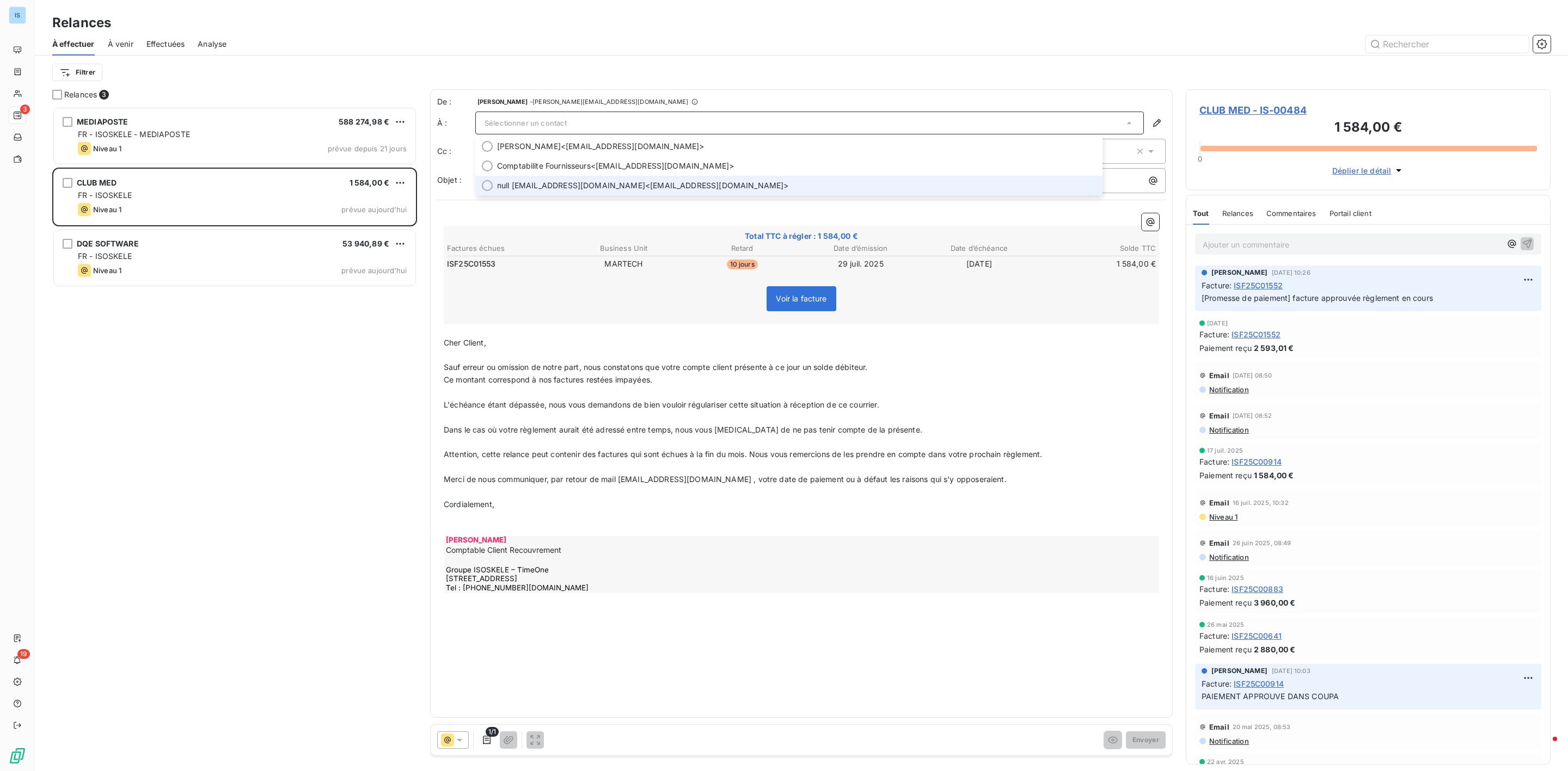
click at [621, 188] on span "null compta_four_commercial_france@clubmed.com" at bounding box center [571, 186] width 148 height 11
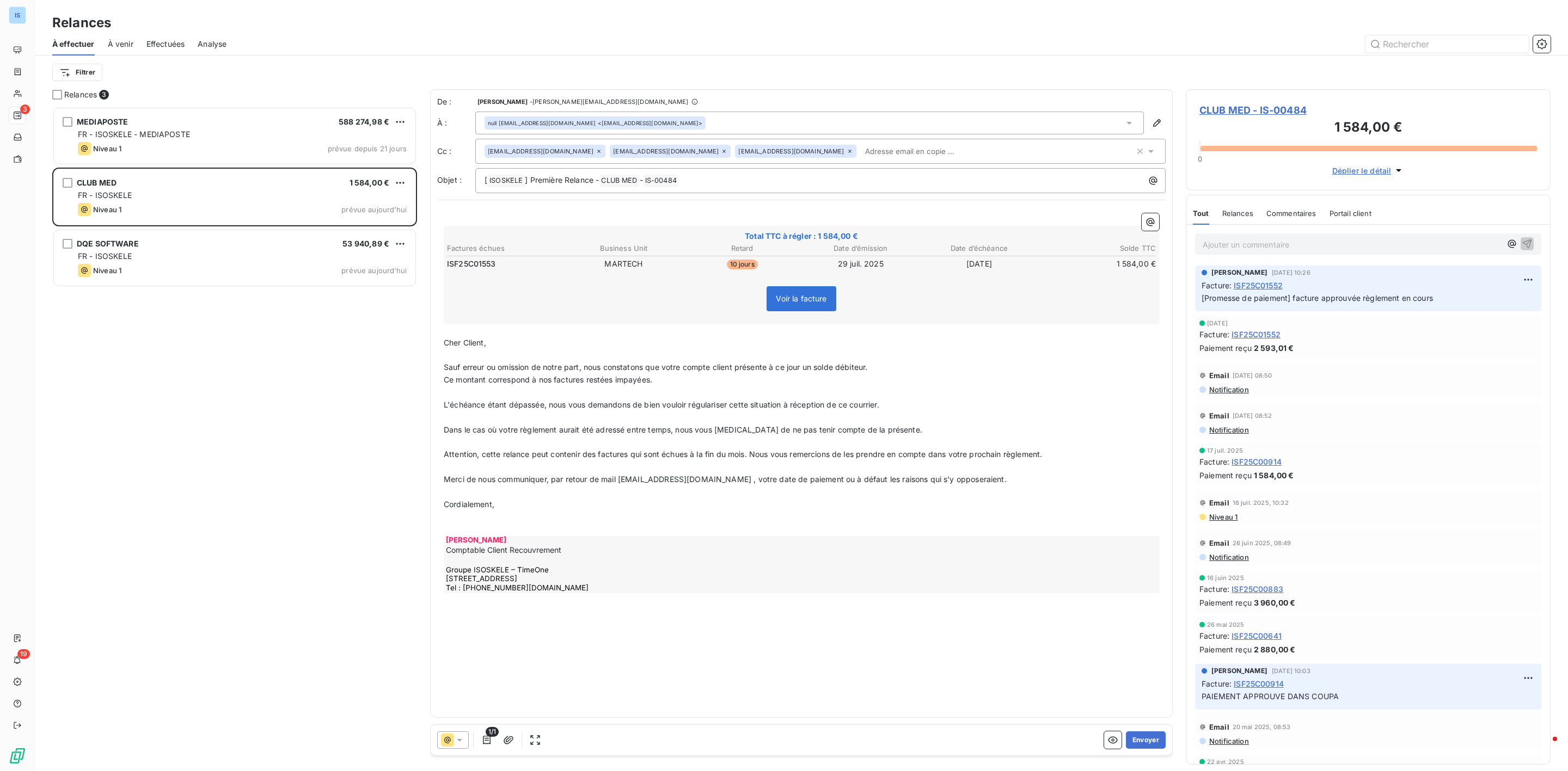
click at [853, 154] on icon at bounding box center [850, 151] width 7 height 7
click at [740, 152] on input "text" at bounding box center [935, 151] width 400 height 16
paste input "clementine.parfait@clubmed.com"
type input "clementine.parfait@clubmed.com"
click at [936, 172] on li "clementine.parfait@clubmed.com" at bounding box center [789, 175] width 627 height 19
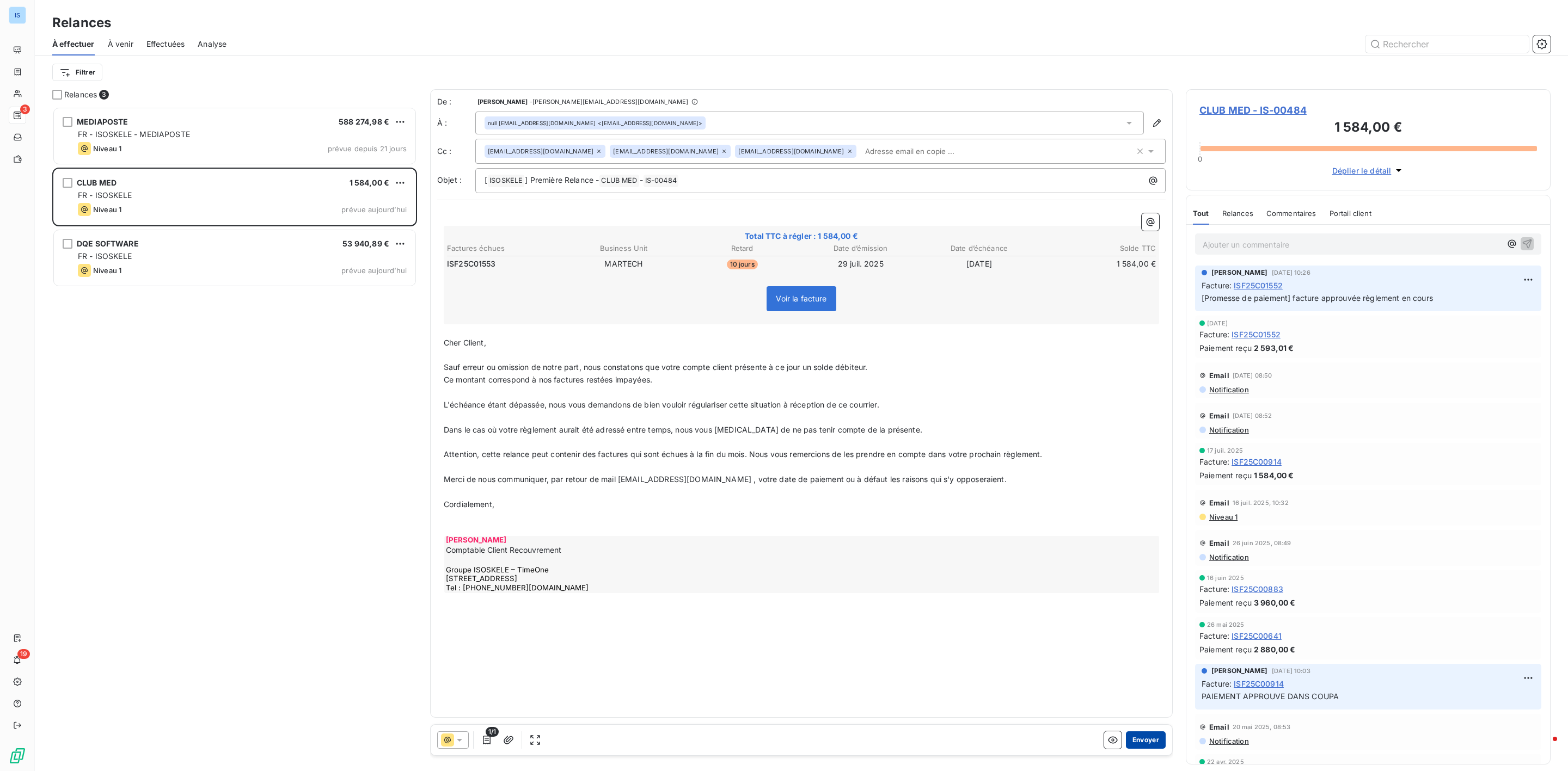
click at [1153, 748] on button "Envoyer" at bounding box center [1146, 740] width 40 height 18
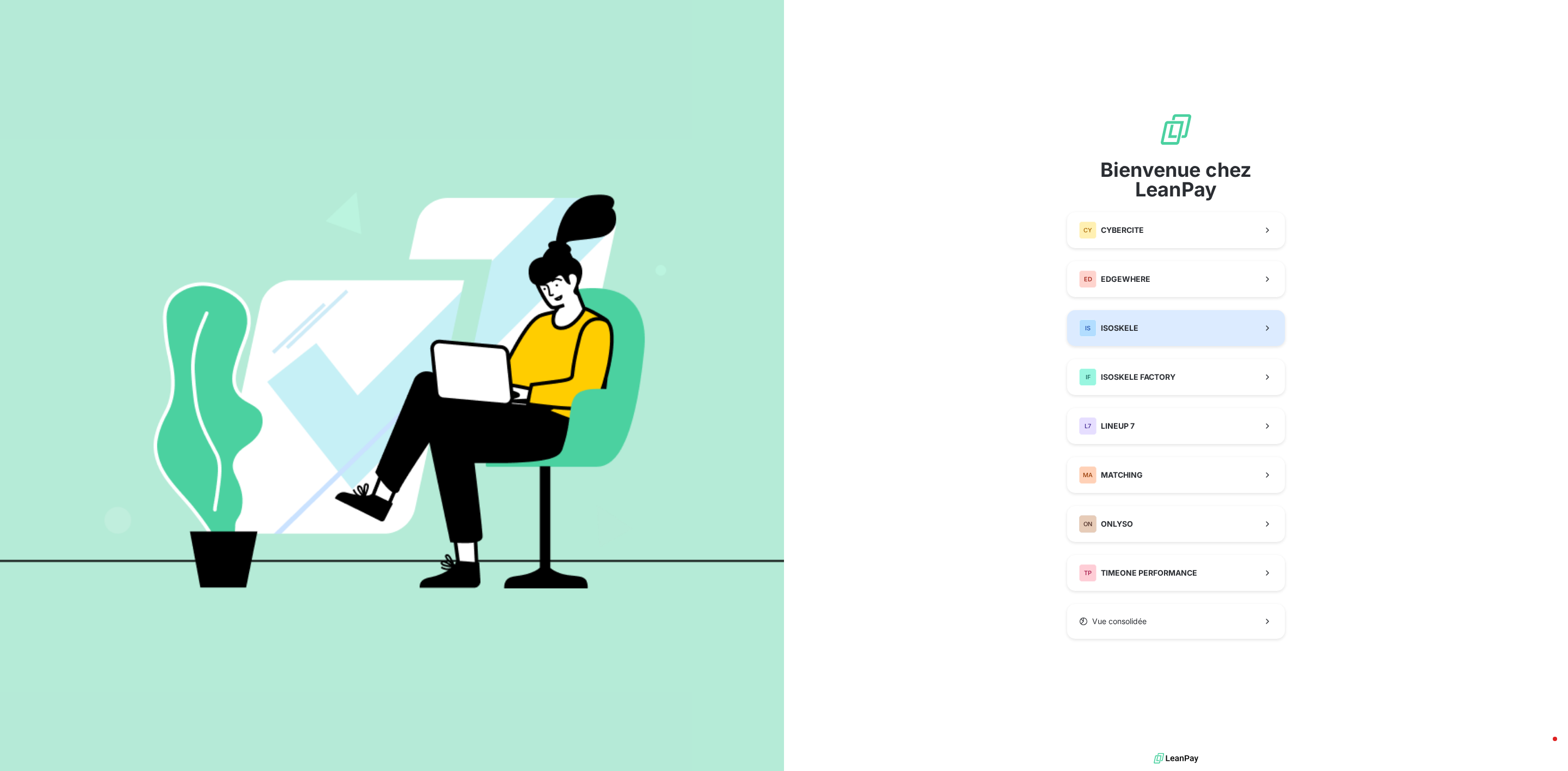
click at [1127, 340] on button "IS ISOSKELE" at bounding box center [1176, 328] width 218 height 36
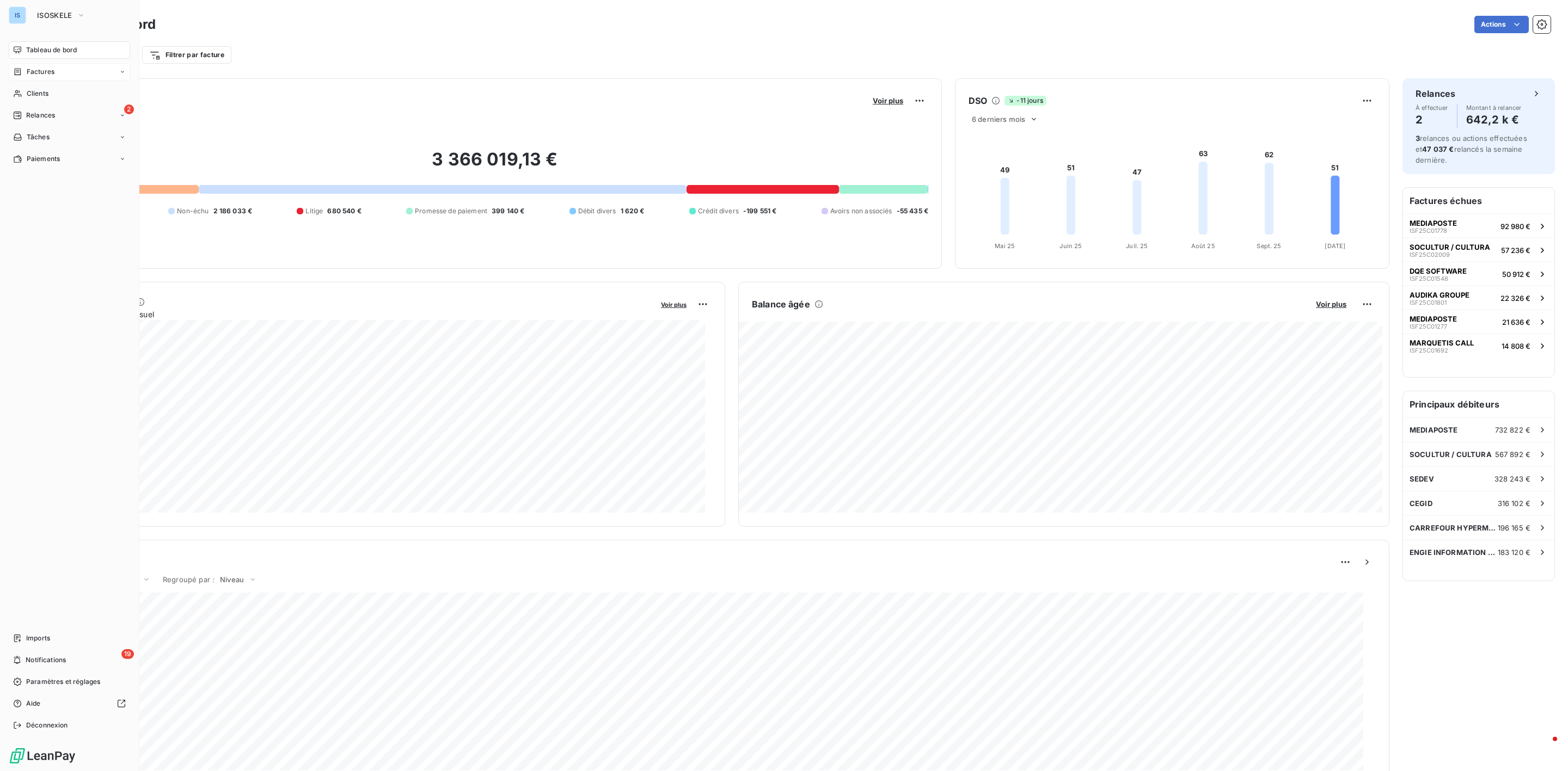
click at [46, 70] on span "Factures" at bounding box center [41, 72] width 28 height 10
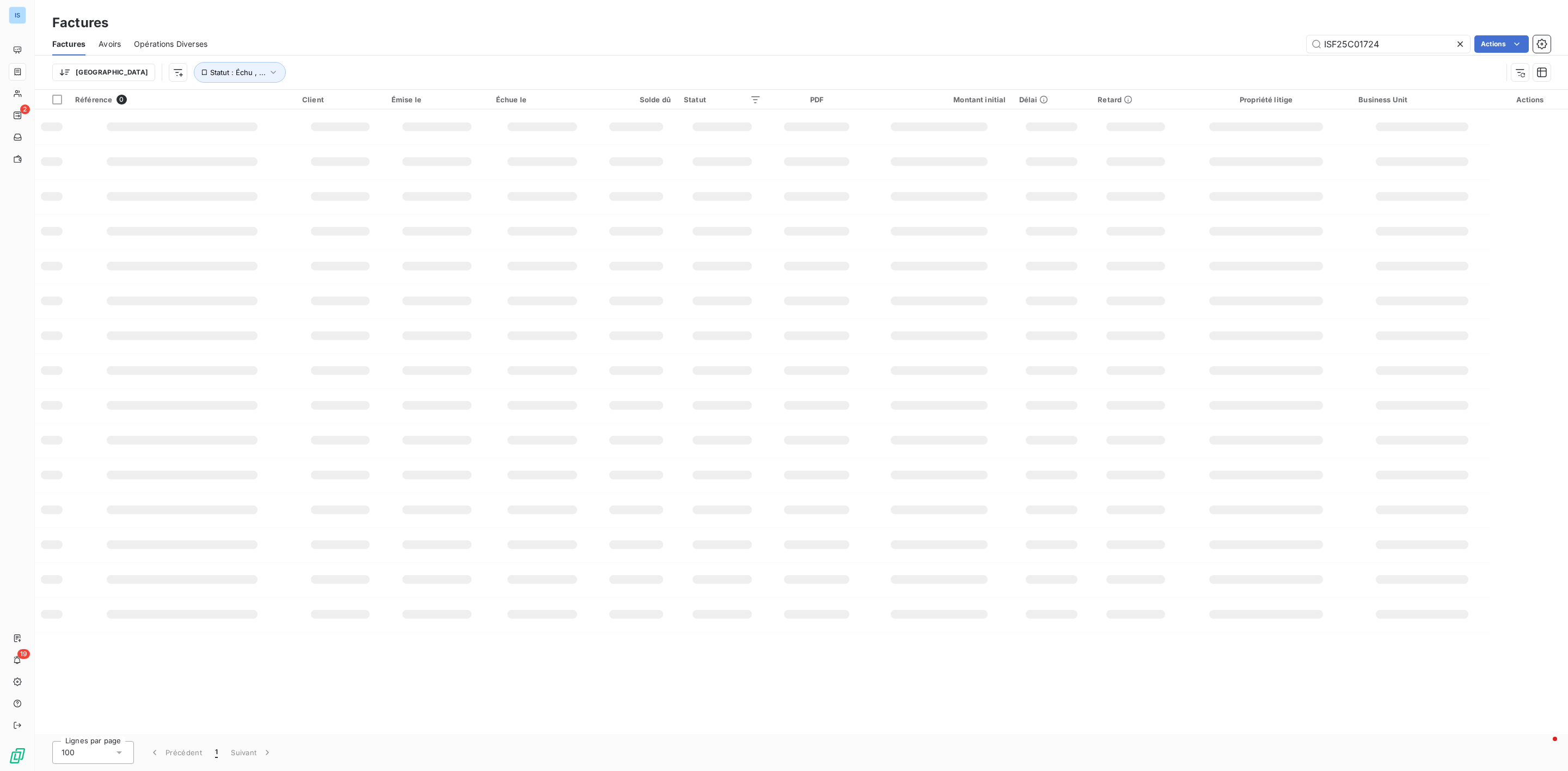
click at [1364, 31] on div "Factures" at bounding box center [801, 23] width 1533 height 19
drag, startPoint x: 1388, startPoint y: 38, endPoint x: 1235, endPoint y: 44, distance: 153.1
click at [1235, 44] on div "ISF25C01724 Actions" at bounding box center [885, 44] width 1330 height 18
paste input "981"
type input "ISF25C01981"
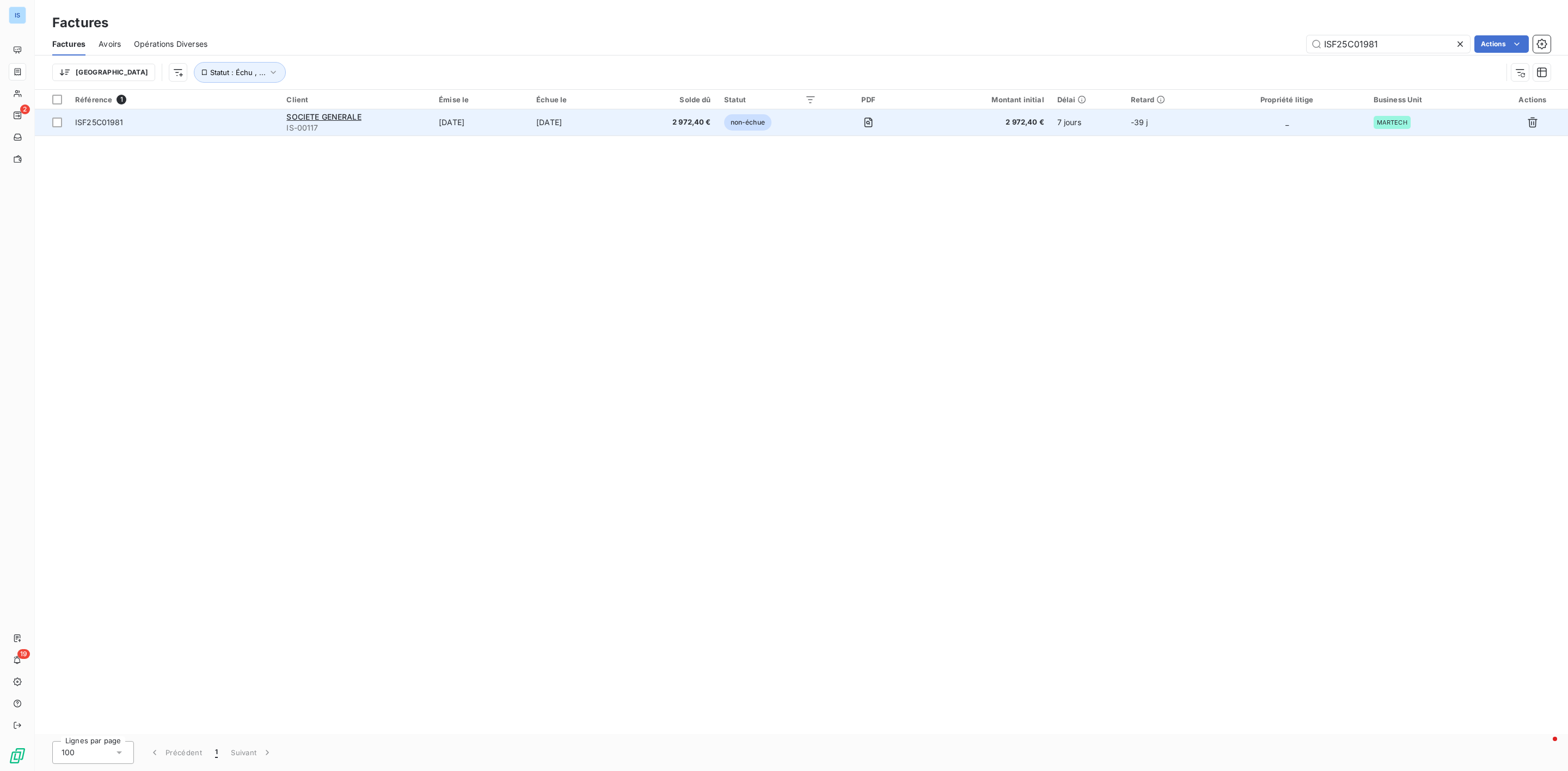
click at [96, 121] on span "ISF25C01981" at bounding box center [99, 122] width 49 height 9
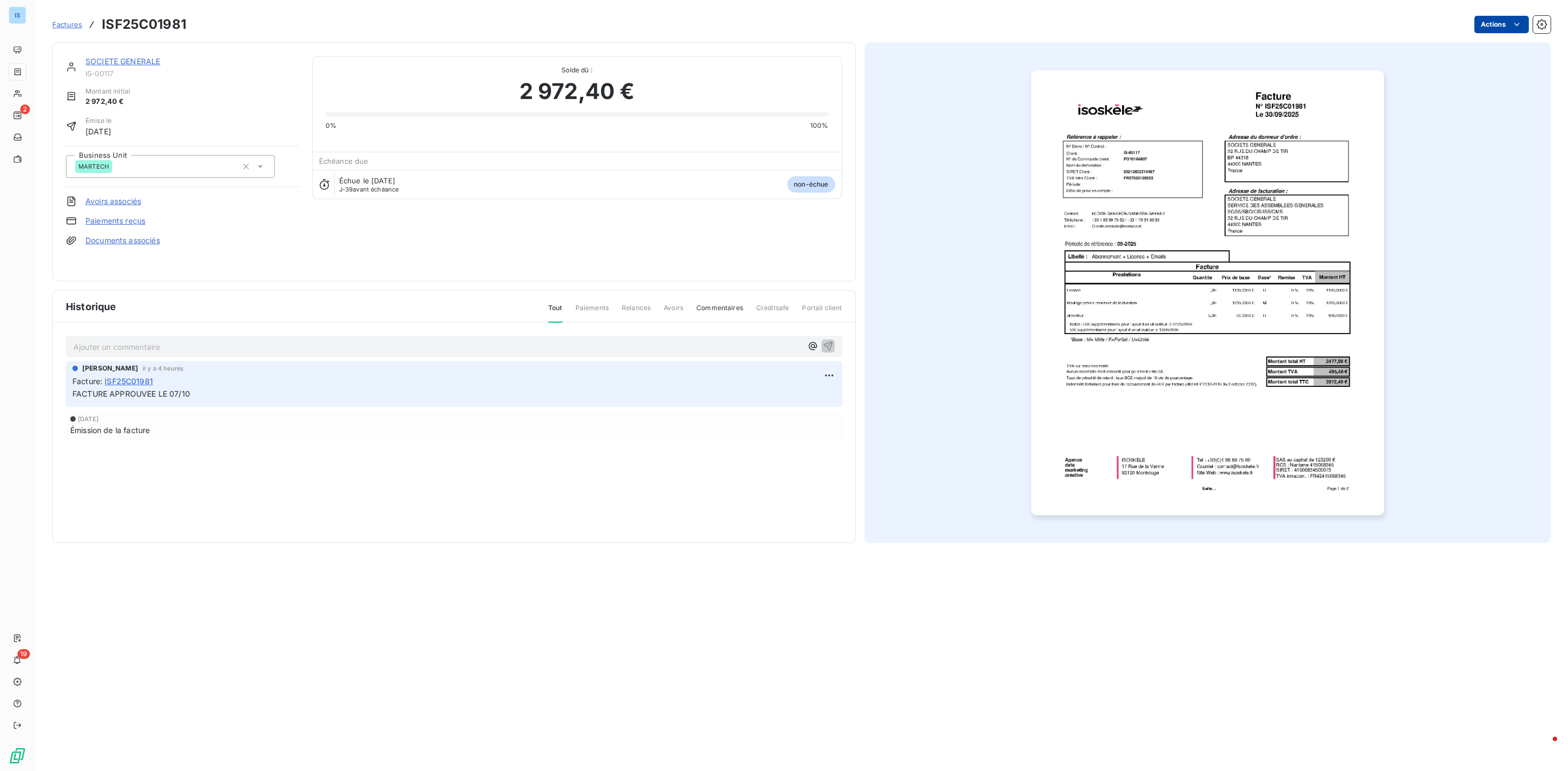
click at [1499, 23] on html "IS 2 19 Factures ISF25C01981 Actions SOCIETE GENERALE IS-00117 Montant initial …" at bounding box center [784, 385] width 1568 height 771
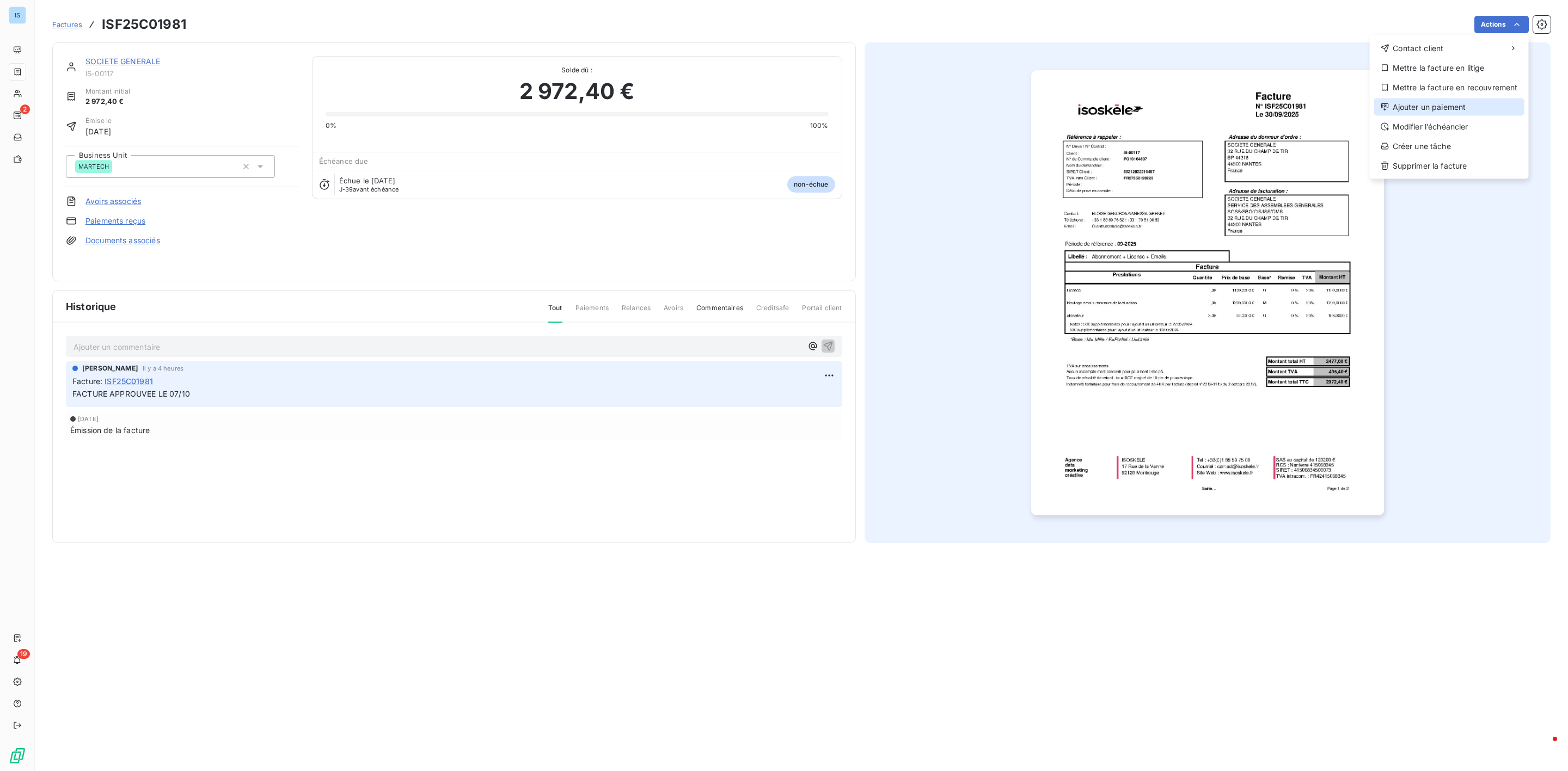
click at [1451, 102] on div "Ajouter un paiement" at bounding box center [1449, 107] width 150 height 18
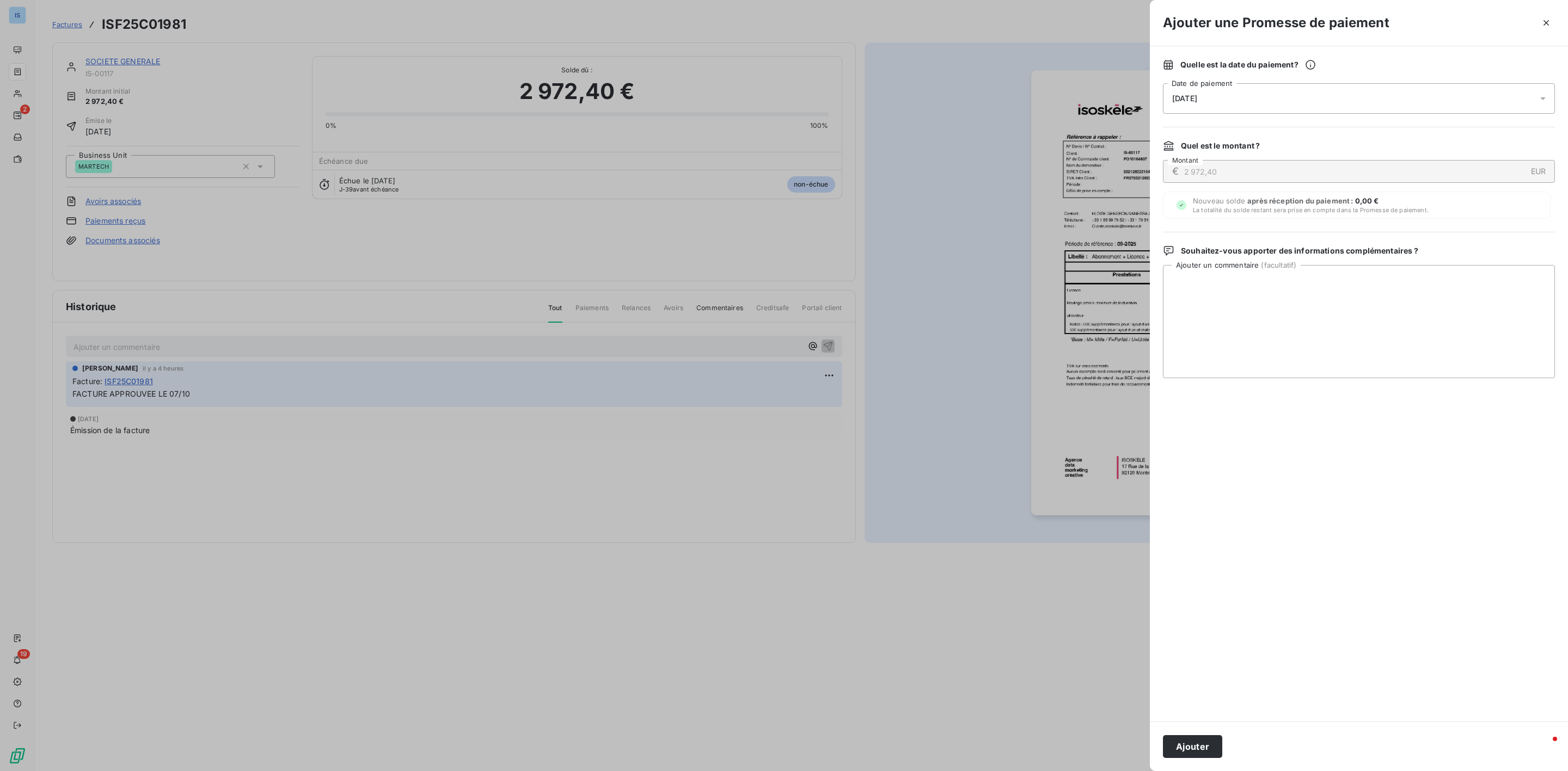
click at [1258, 97] on div "[DATE]" at bounding box center [1359, 99] width 392 height 30
click at [1240, 234] on button "15" at bounding box center [1238, 233] width 22 height 22
click at [1368, 306] on textarea "Ajouter un commentaire ( facultatif )" at bounding box center [1359, 322] width 392 height 113
type textarea "avis de paiement reçu"
click at [1194, 742] on button "Ajouter" at bounding box center [1192, 747] width 59 height 23
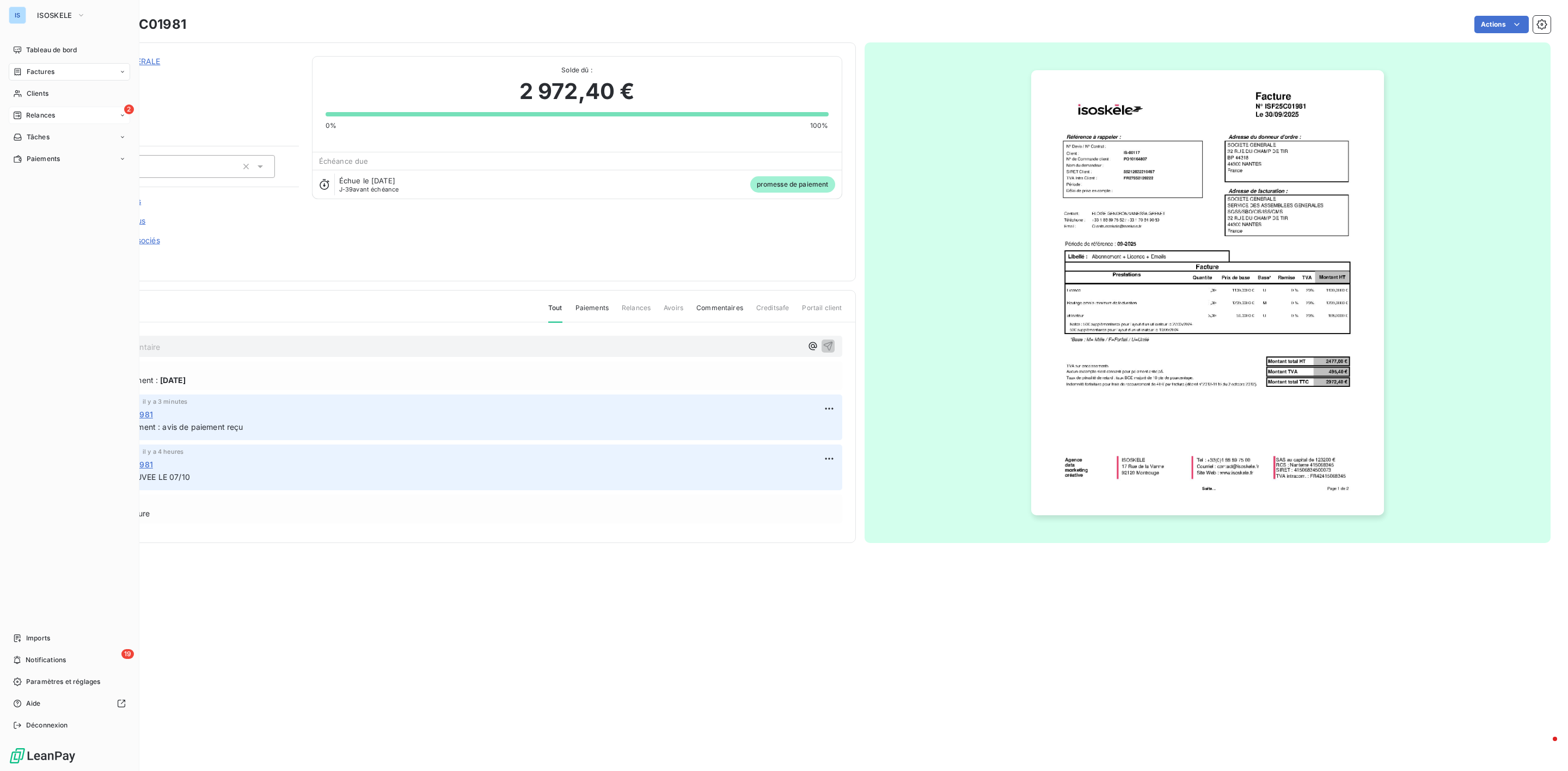
click at [23, 120] on div "Relances" at bounding box center [33, 116] width 42 height 10
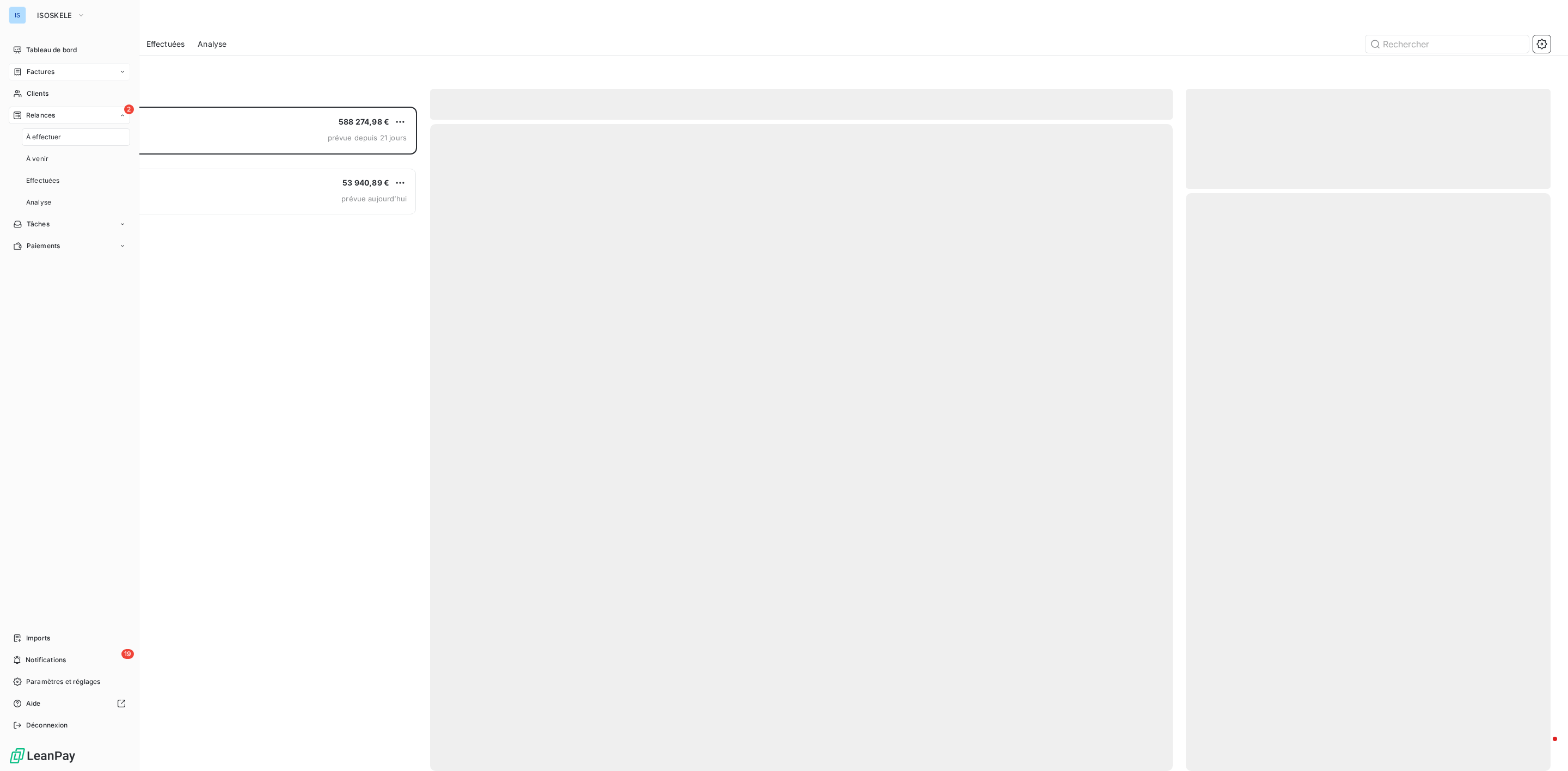
scroll to position [653, 352]
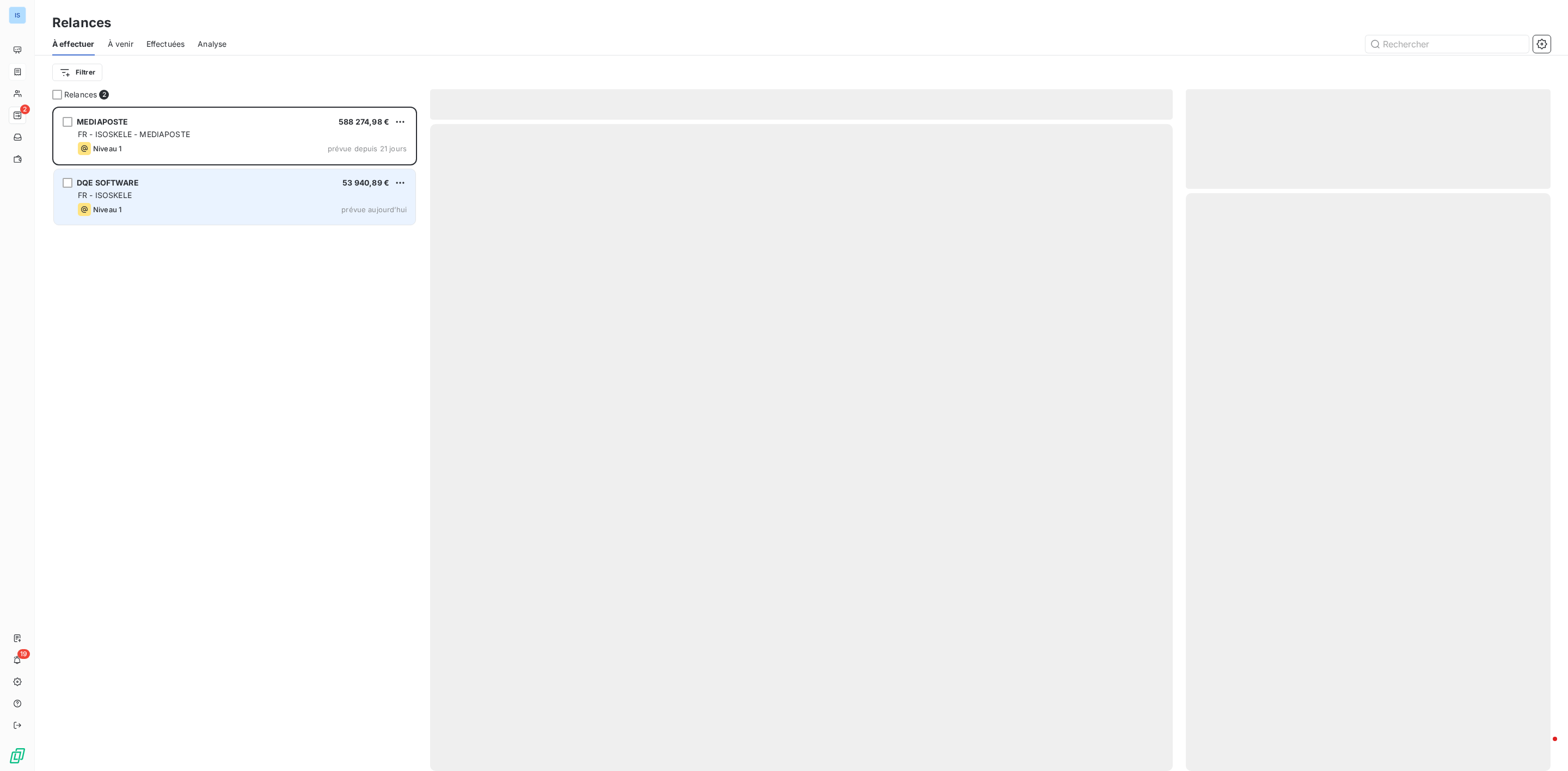
click at [209, 188] on div "DQE SOFTWARE 53 940,89 € FR - ISOSKELE Niveau 1 prévue aujourd’hui" at bounding box center [235, 197] width 362 height 55
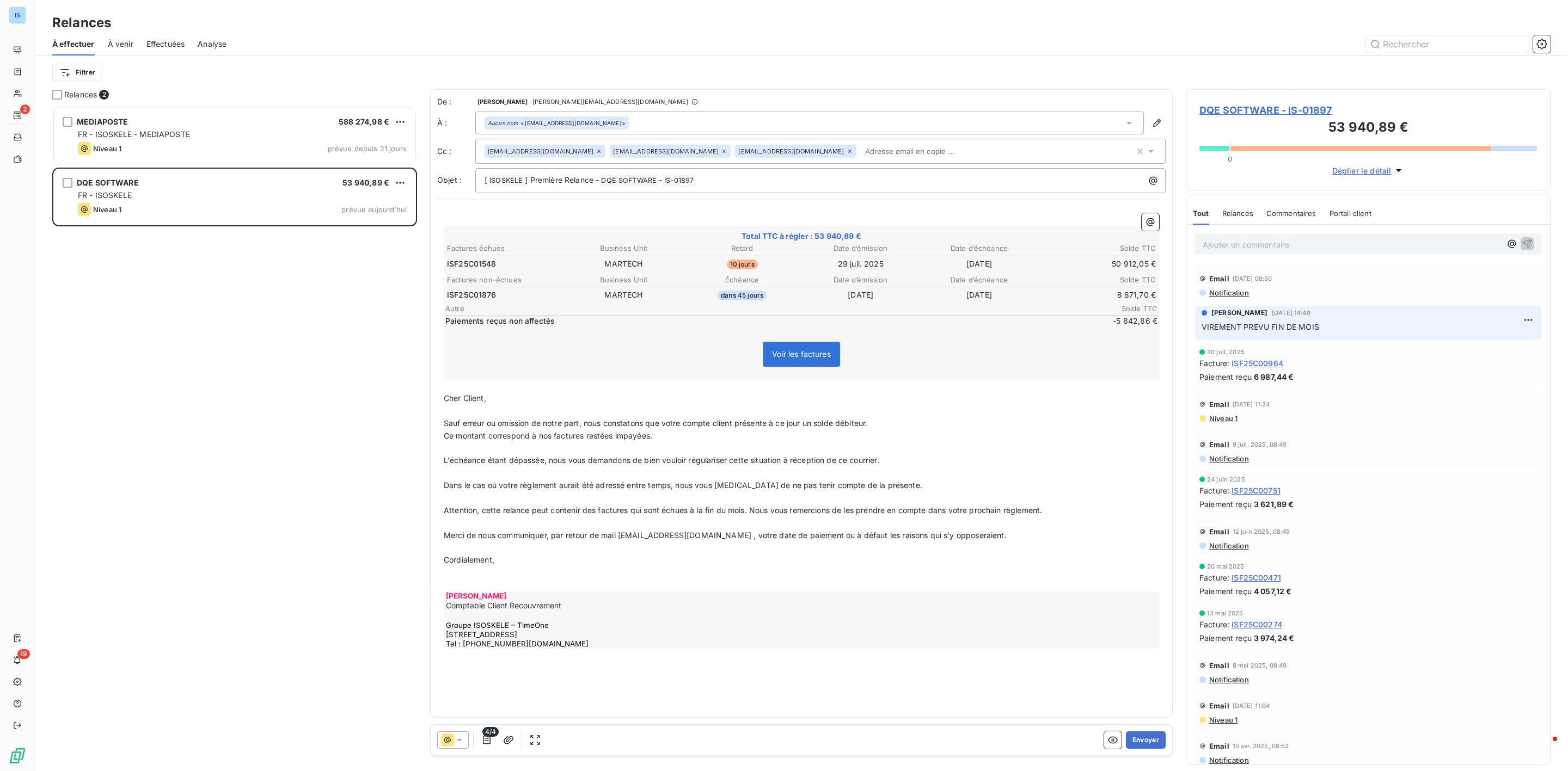
click at [721, 152] on icon at bounding box center [724, 151] width 7 height 7
drag, startPoint x: 1139, startPoint y: 739, endPoint x: -1, endPoint y: 231, distance: 1248.1
click at [0, 231] on html "IS 2 19 Relances À effectuer À venir Effectuées Analyse Filtrer Relances 2 MEDI…" at bounding box center [784, 385] width 1568 height 771
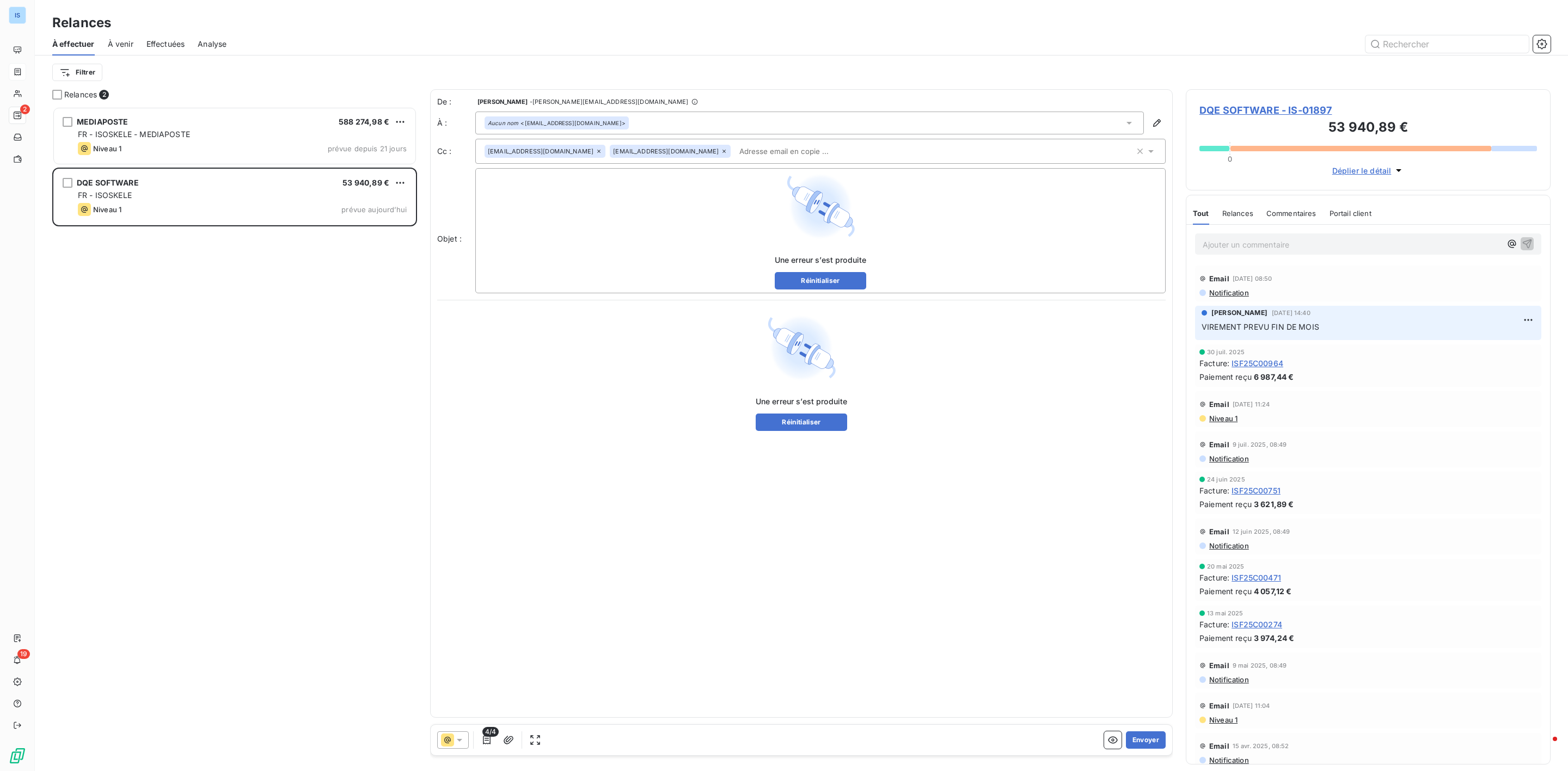
click at [832, 69] on div "Filtrer" at bounding box center [802, 72] width 1499 height 21
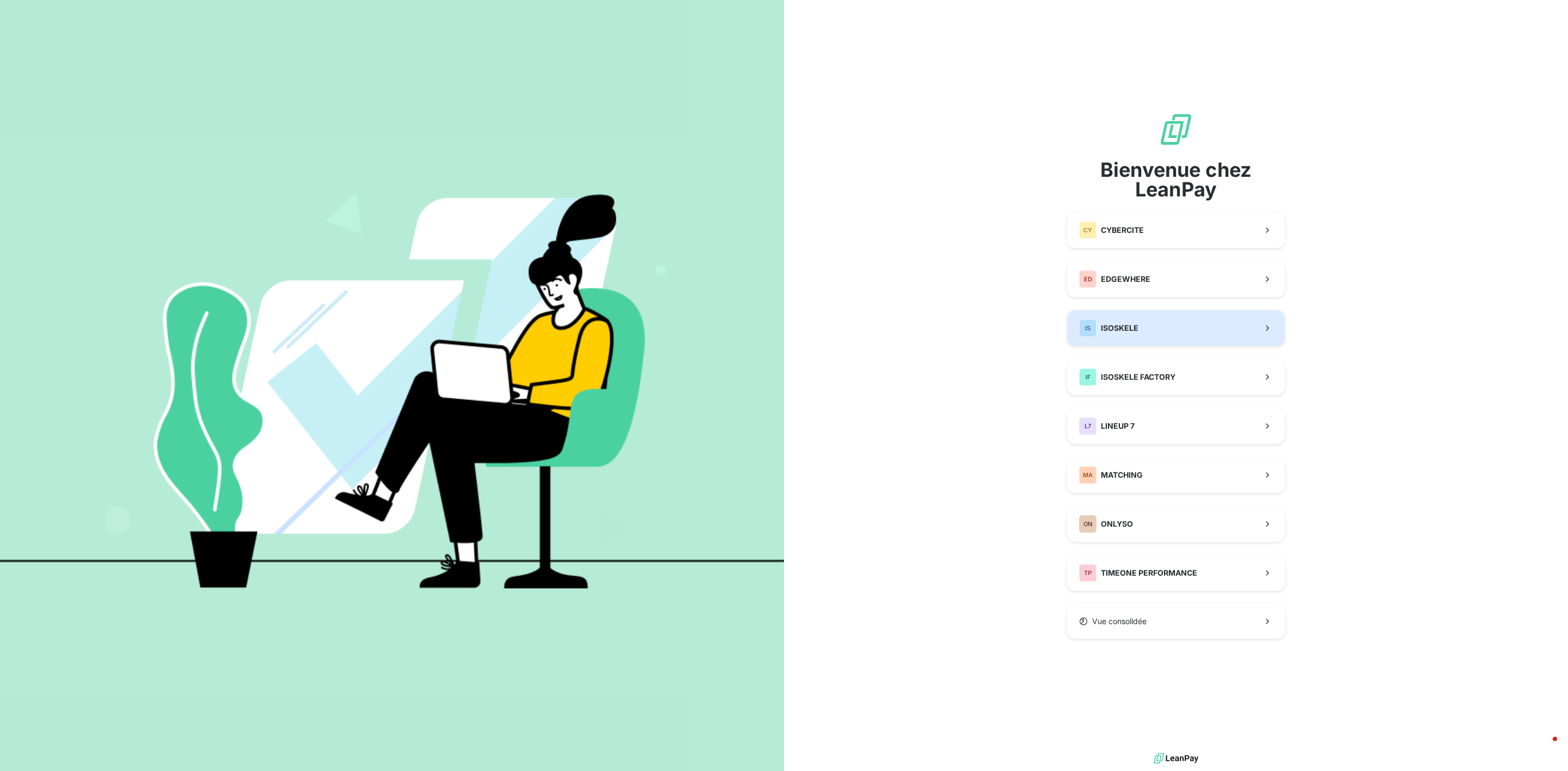
click at [1149, 323] on button "IS ISOSKELE" at bounding box center [1176, 328] width 218 height 36
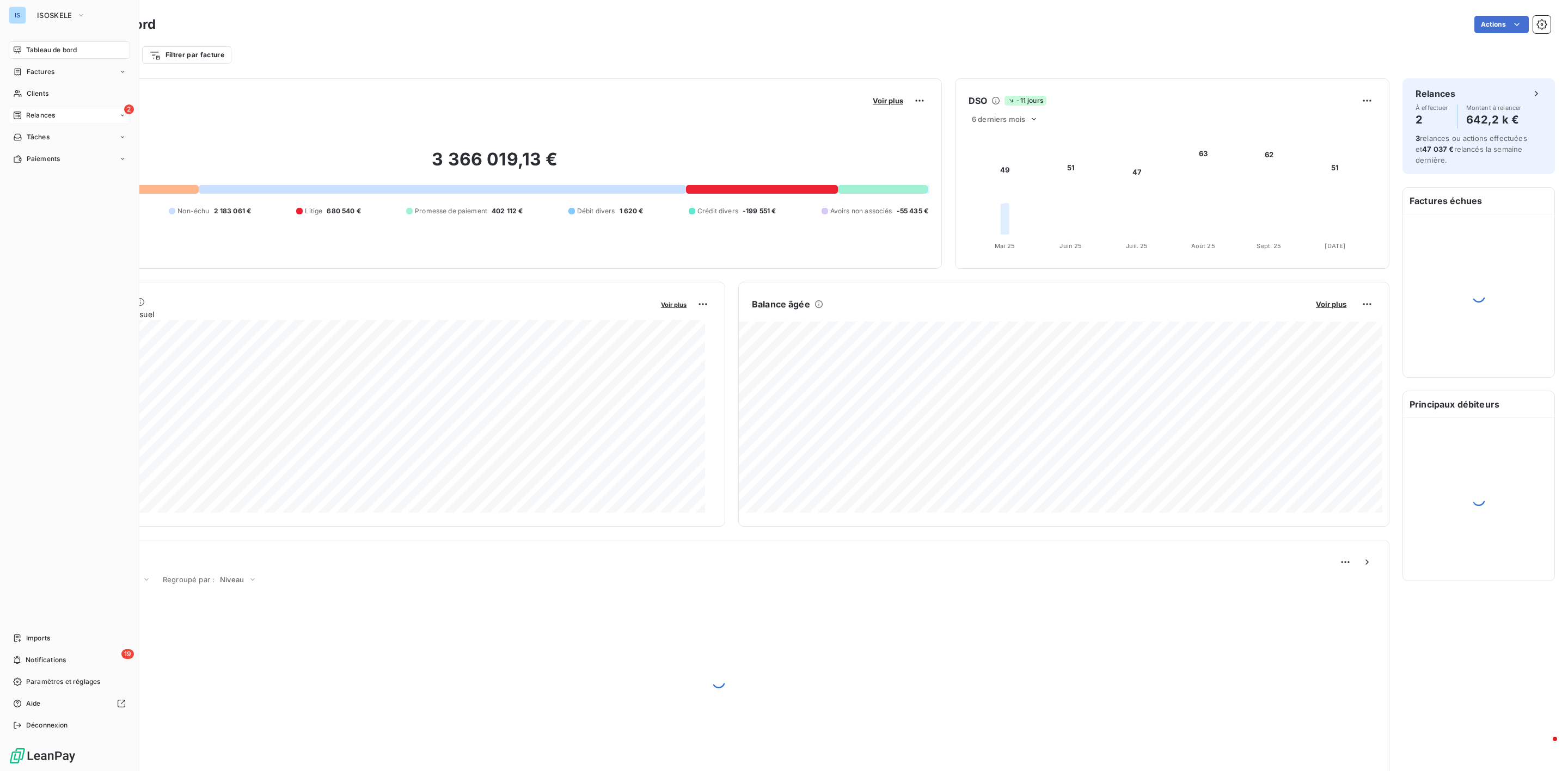
click at [23, 116] on div "Relances" at bounding box center [33, 116] width 42 height 10
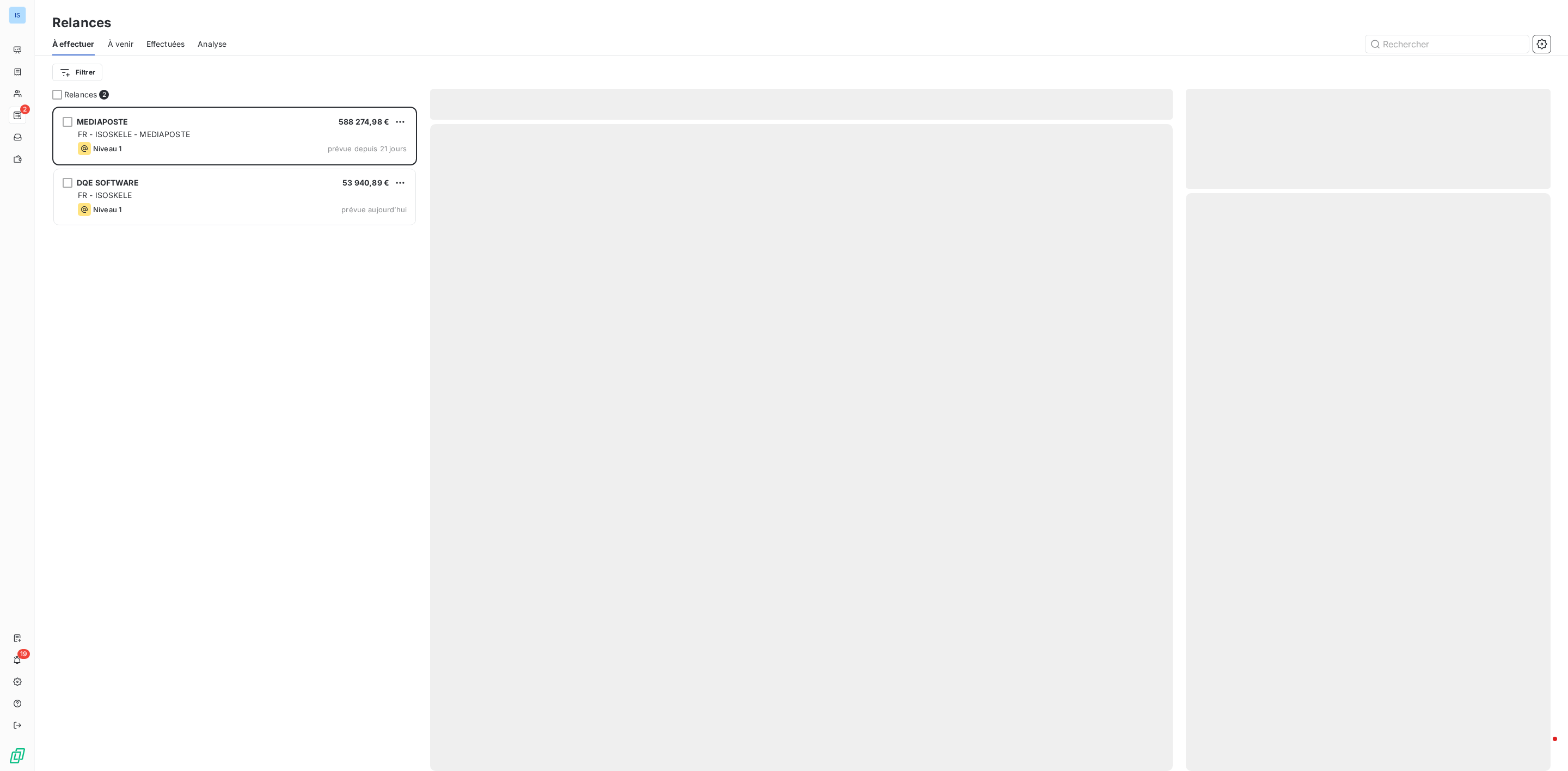
scroll to position [653, 352]
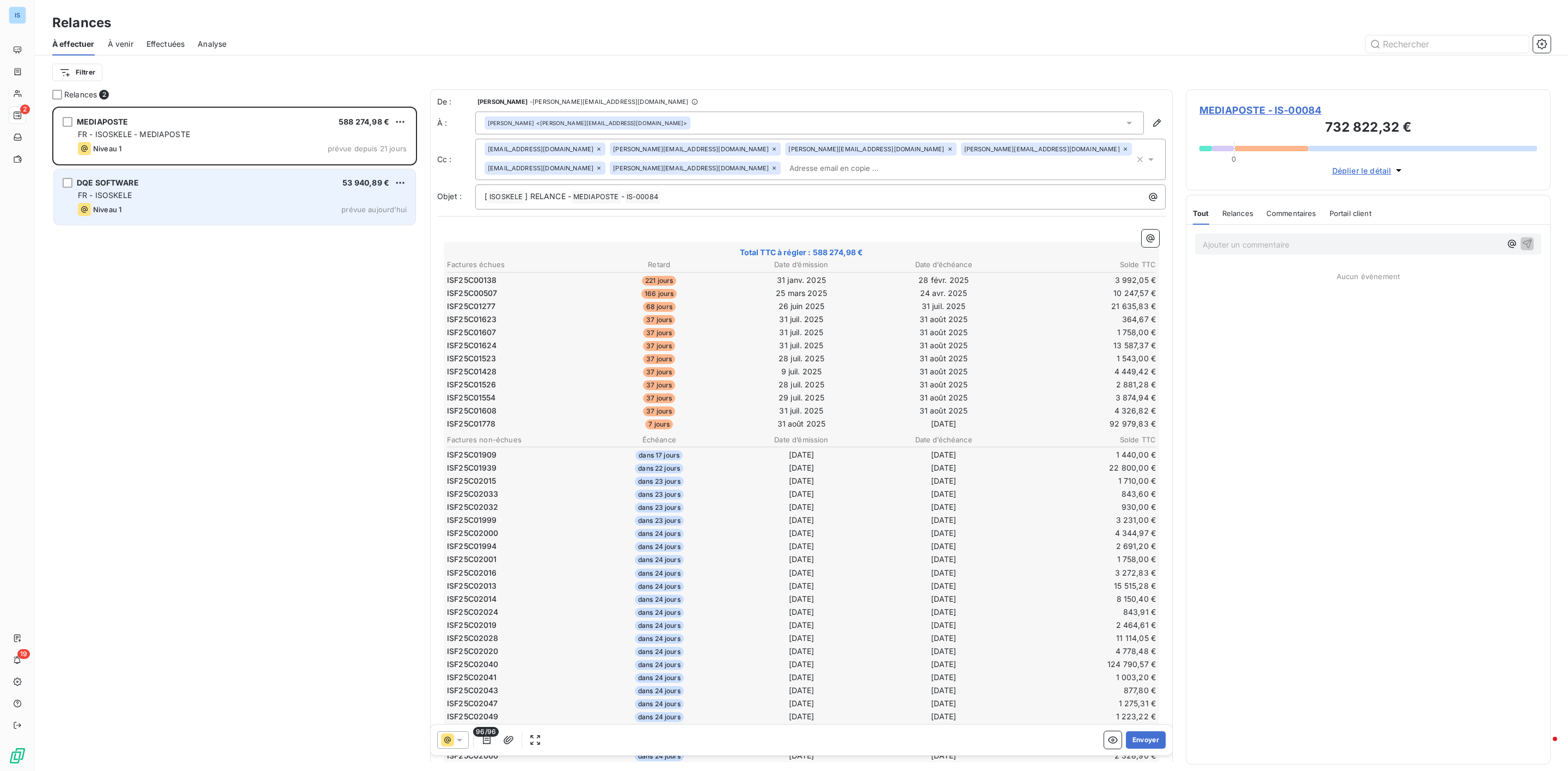
click at [173, 190] on div "FR - ISOSKELE" at bounding box center [242, 195] width 329 height 11
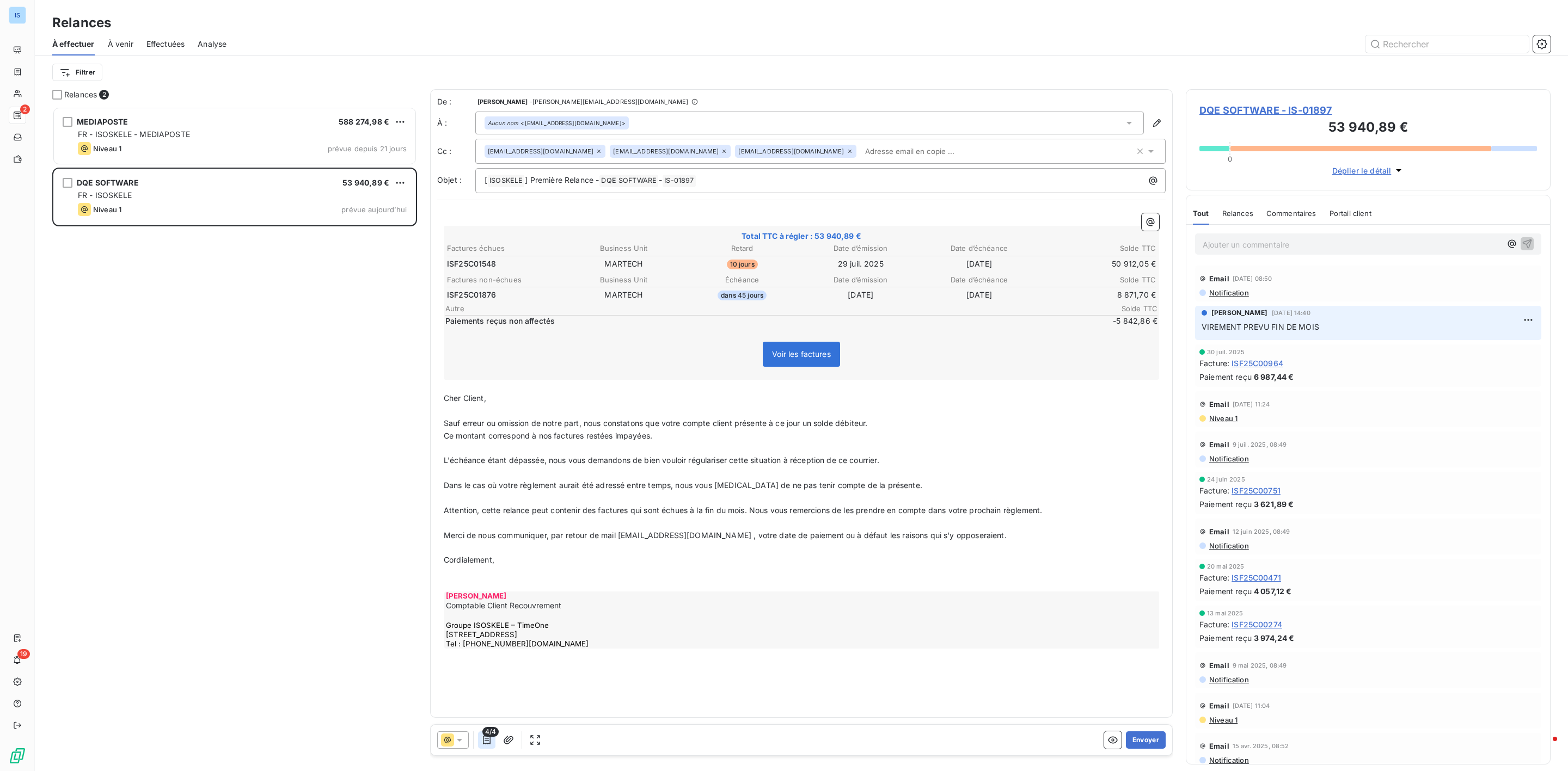
click at [491, 741] on icon "button" at bounding box center [486, 740] width 8 height 9
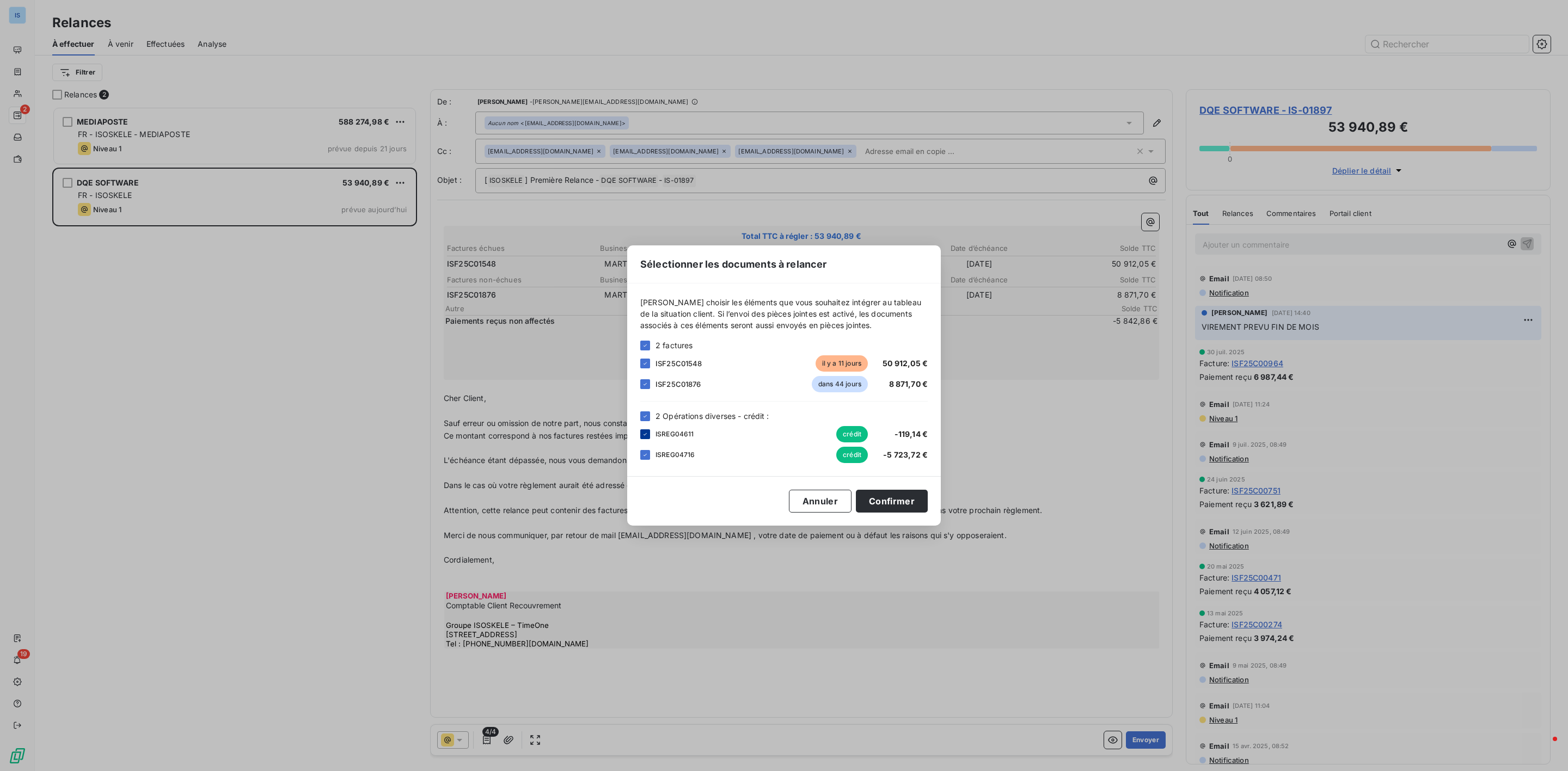
click at [647, 434] on icon at bounding box center [645, 434] width 7 height 7
click at [647, 451] on div at bounding box center [645, 455] width 10 height 10
click at [908, 492] on div "Sélectionner les documents à relancer [PERSON_NAME] choisir les éléments que vo…" at bounding box center [783, 385] width 313 height 281
drag, startPoint x: 895, startPoint y: 494, endPoint x: 250, endPoint y: 375, distance: 655.9
click at [234, 374] on div "Sélectionner les documents à relancer [PERSON_NAME] choisir les éléments que vo…" at bounding box center [784, 385] width 1568 height 771
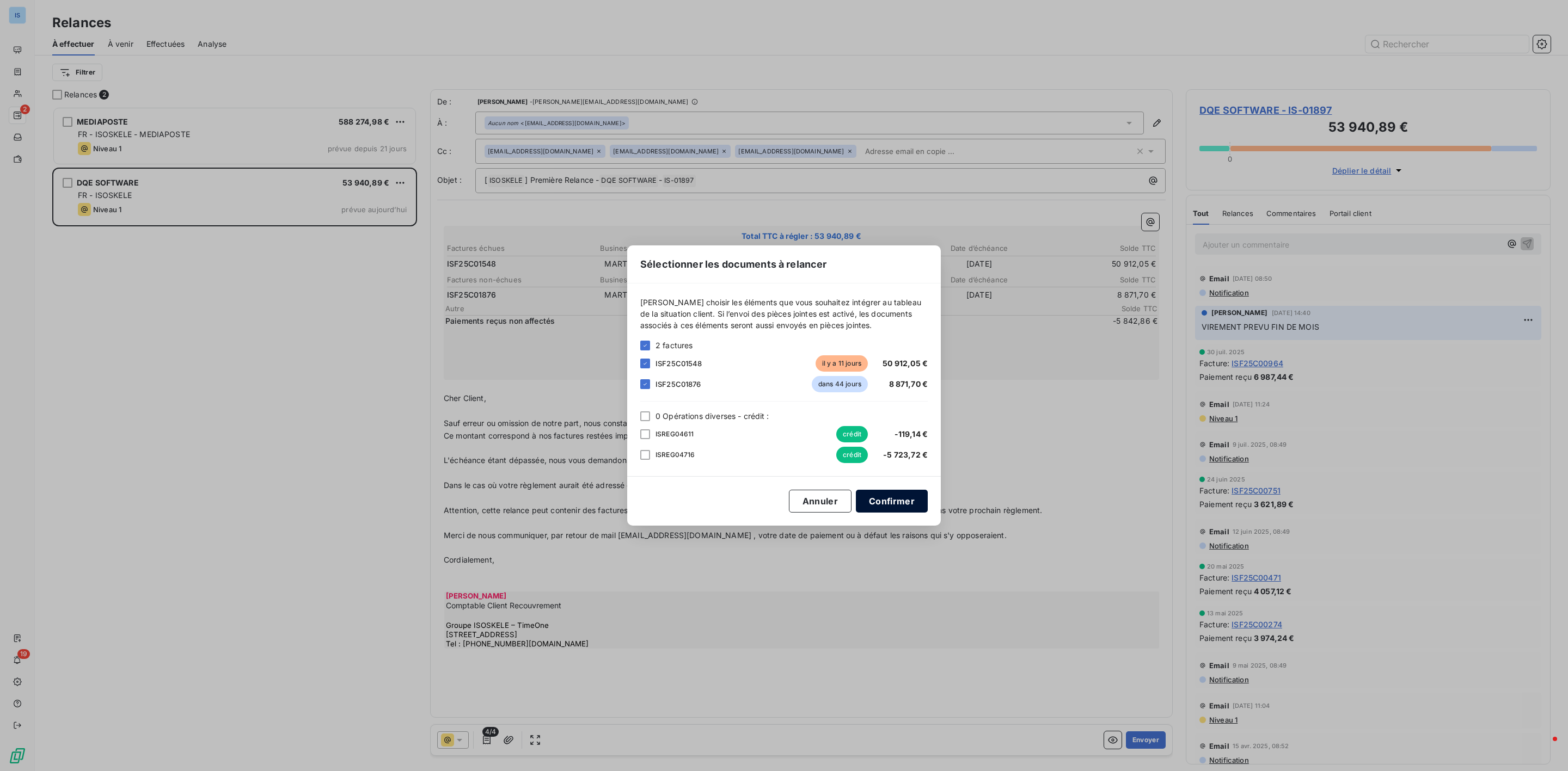
click at [921, 498] on button "Confirmer" at bounding box center [892, 501] width 72 height 23
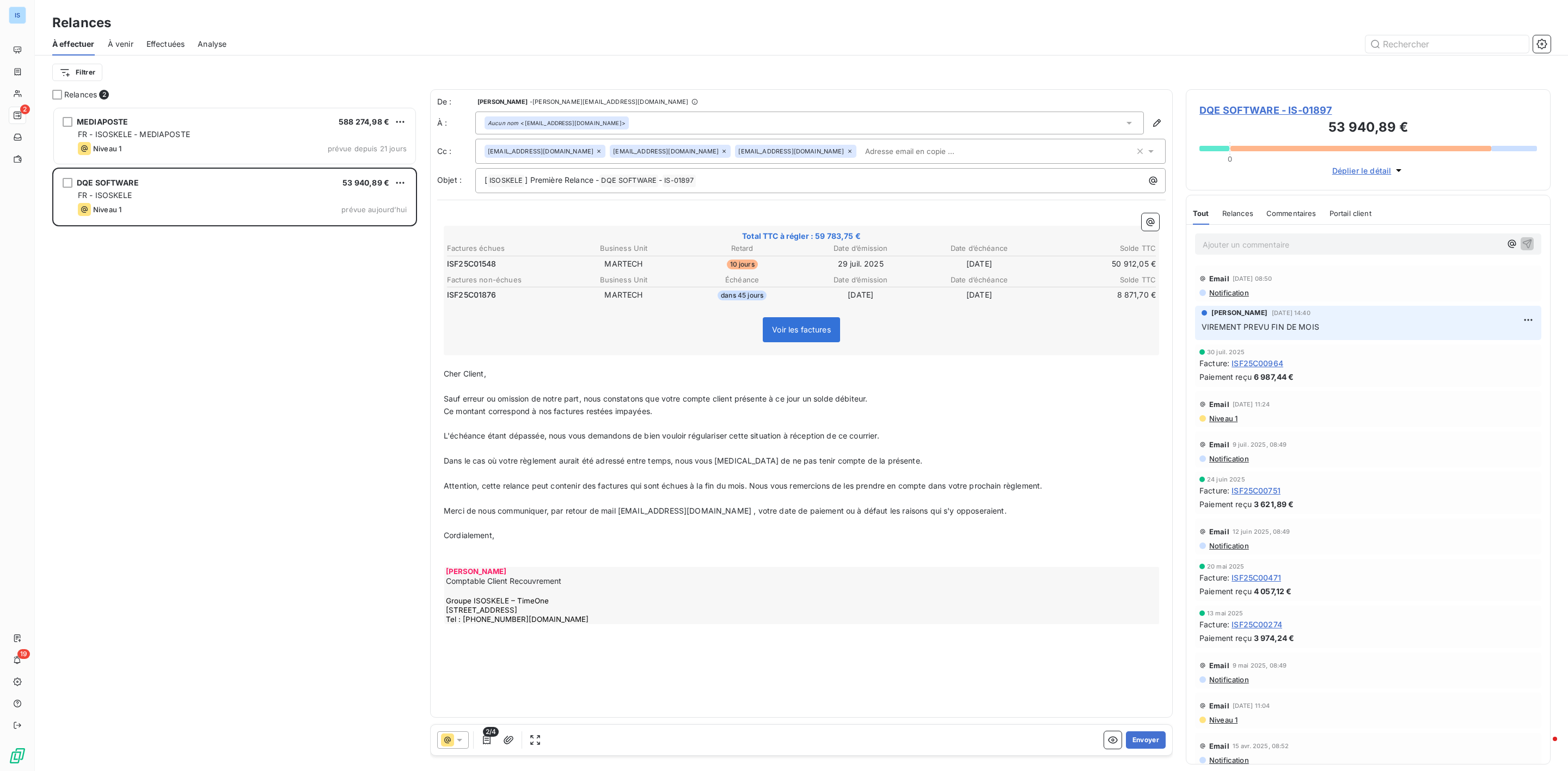
drag, startPoint x: 807, startPoint y: 152, endPoint x: 813, endPoint y: 152, distance: 6.0
click at [861, 152] on input "text" at bounding box center [923, 151] width 126 height 16
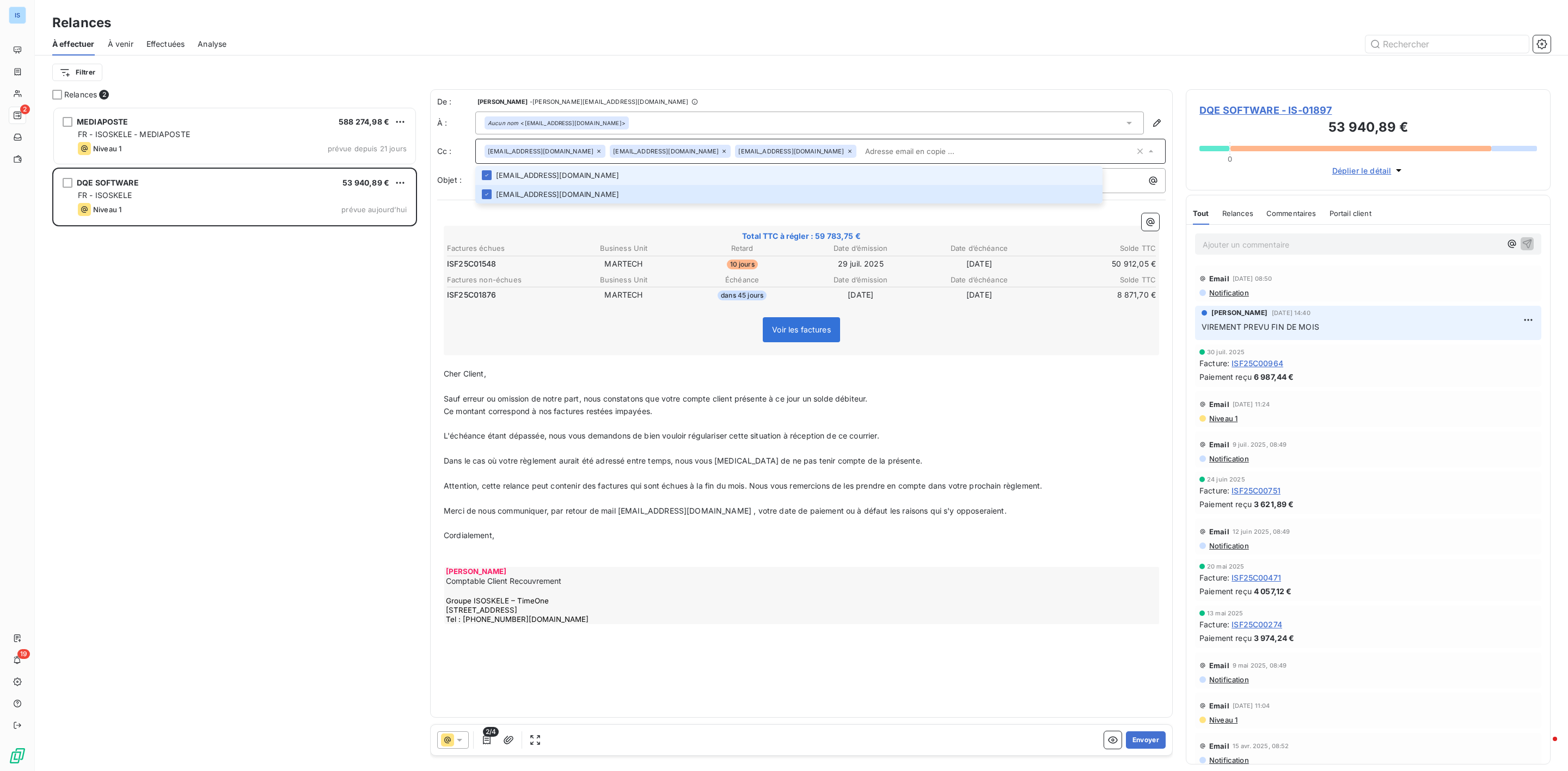
paste input "[EMAIL_ADDRESS][DOMAIN_NAME]"
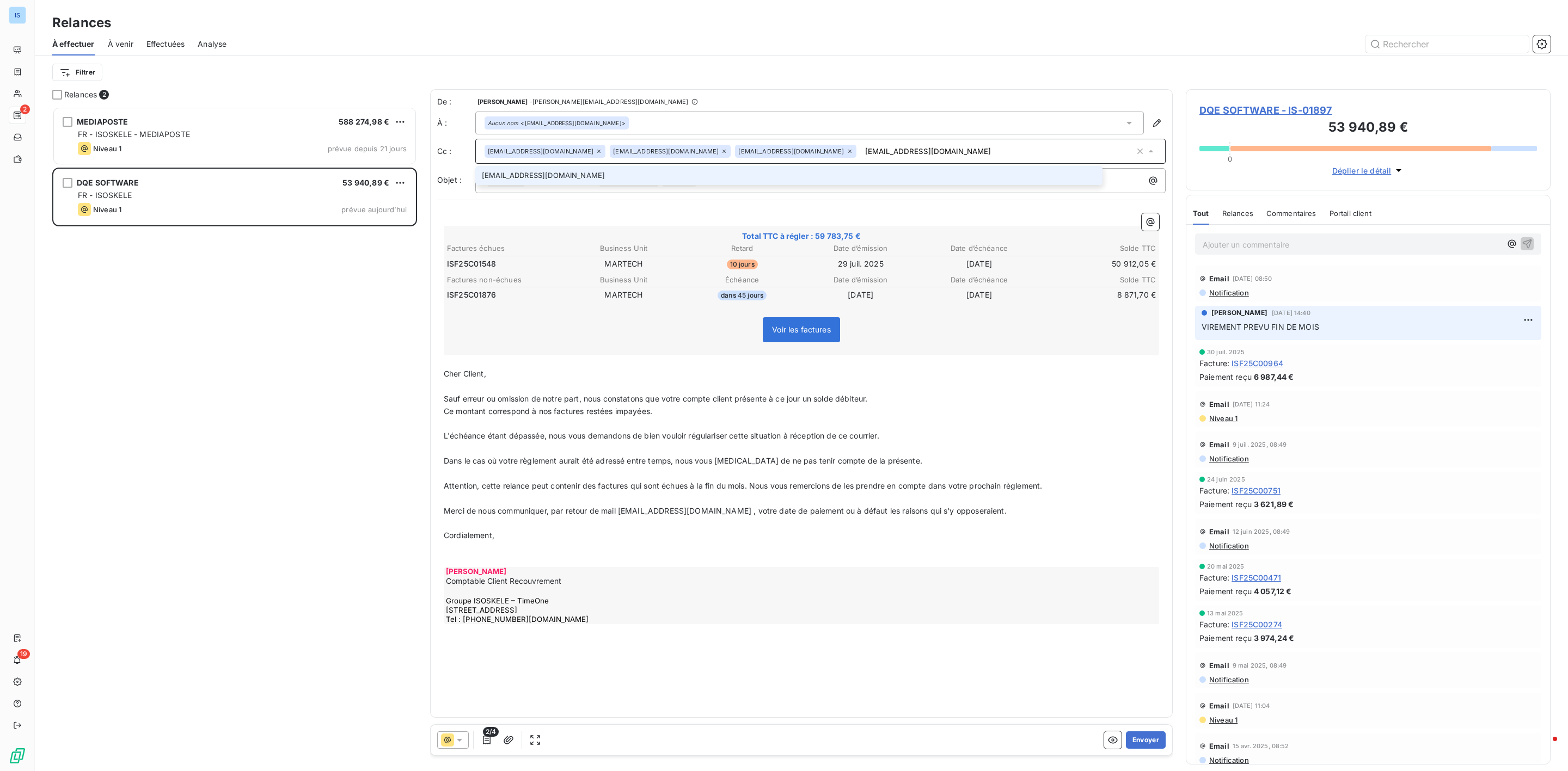
type input "[EMAIL_ADDRESS][DOMAIN_NAME]"
click at [558, 183] on li "[EMAIL_ADDRESS][DOMAIN_NAME]" at bounding box center [789, 175] width 627 height 19
click at [1016, 151] on div "[EMAIL_ADDRESS][DOMAIN_NAME] [EMAIL_ADDRESS][DOMAIN_NAME] [EMAIL_ADDRESS][DOMAI…" at bounding box center [810, 151] width 650 height 16
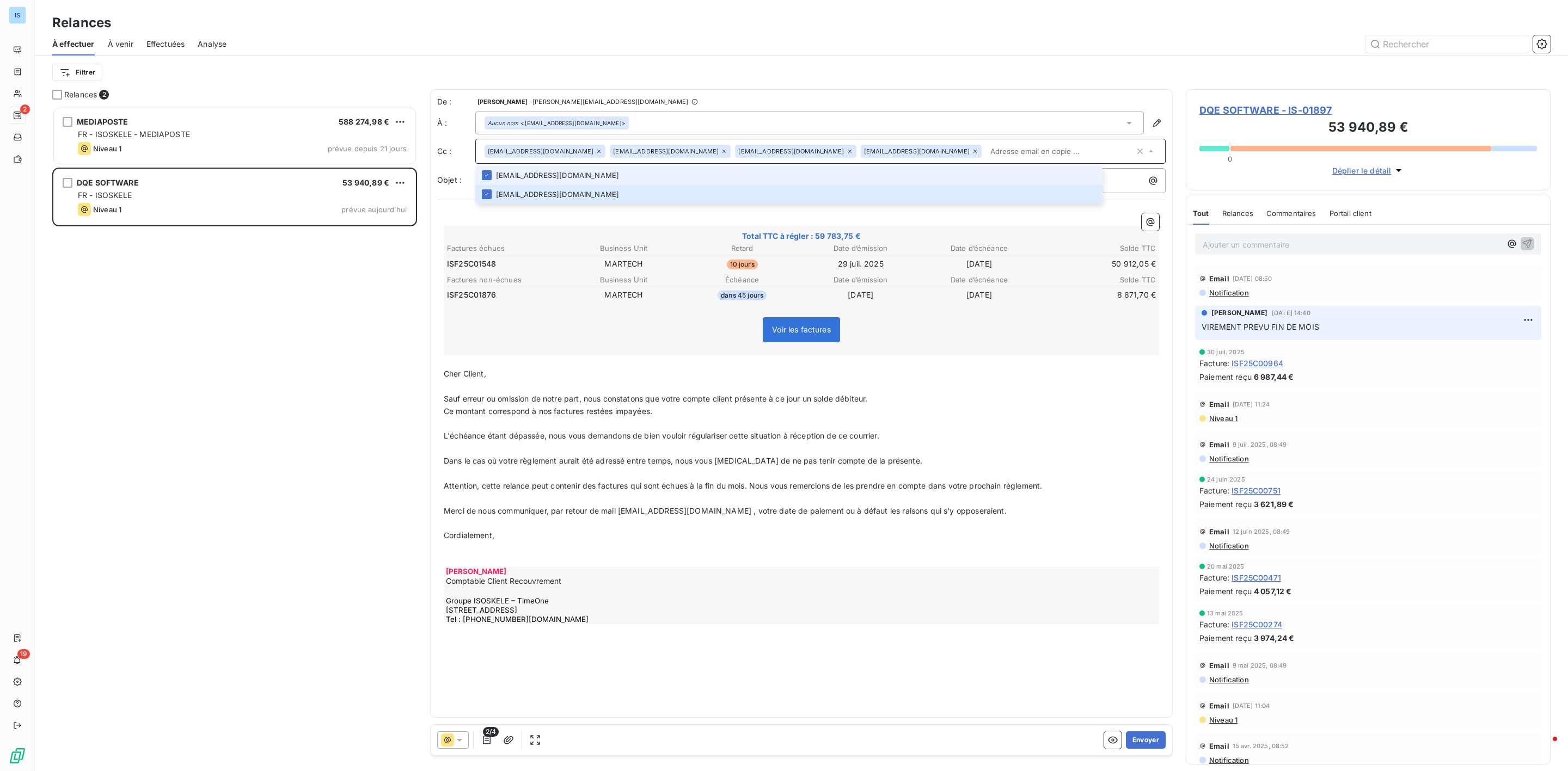
paste input "[EMAIL_ADDRESS][DOMAIN_NAME]"
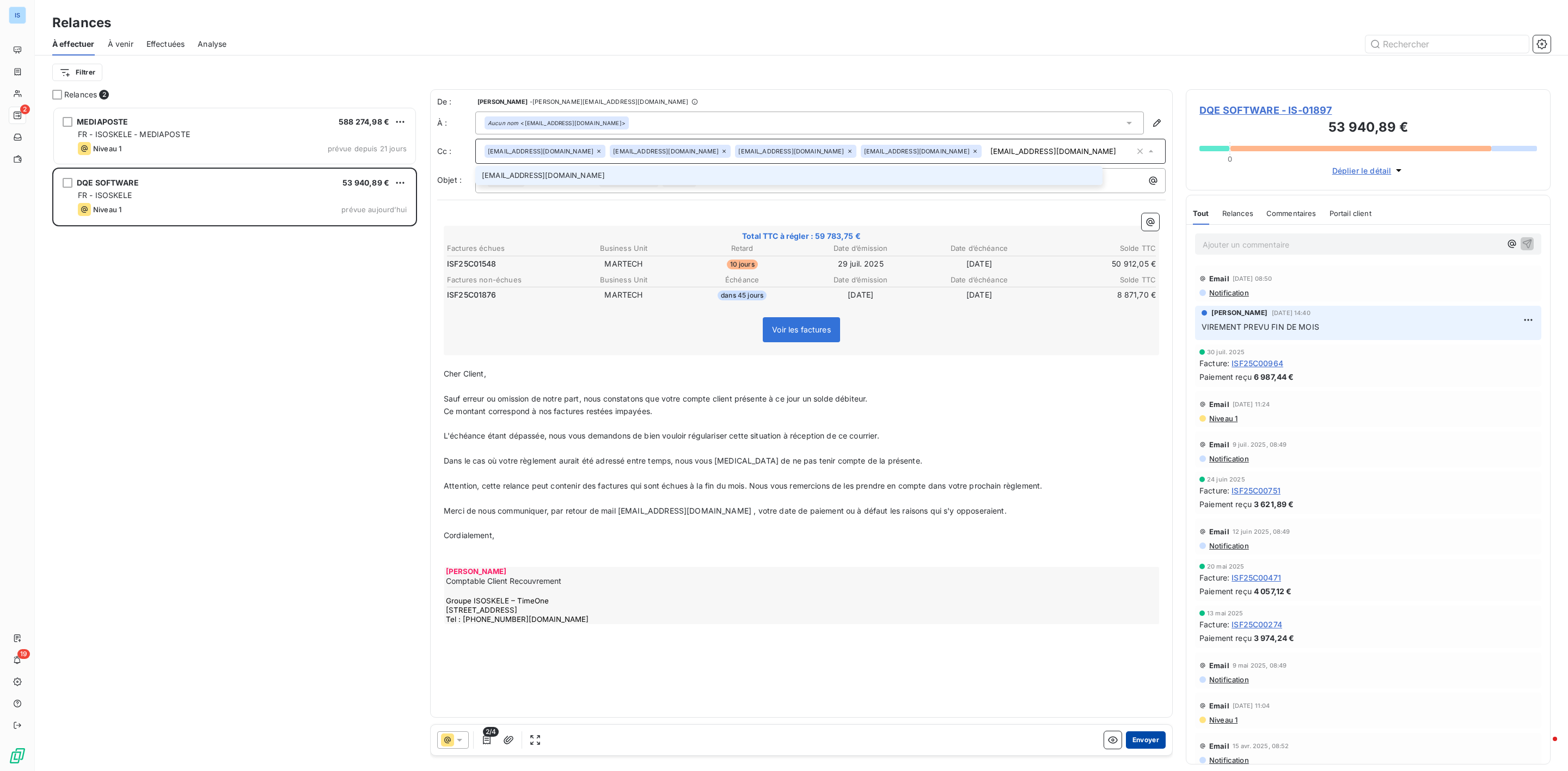
type input "[EMAIL_ADDRESS][DOMAIN_NAME]"
click at [1163, 745] on button "Envoyer" at bounding box center [1146, 740] width 40 height 18
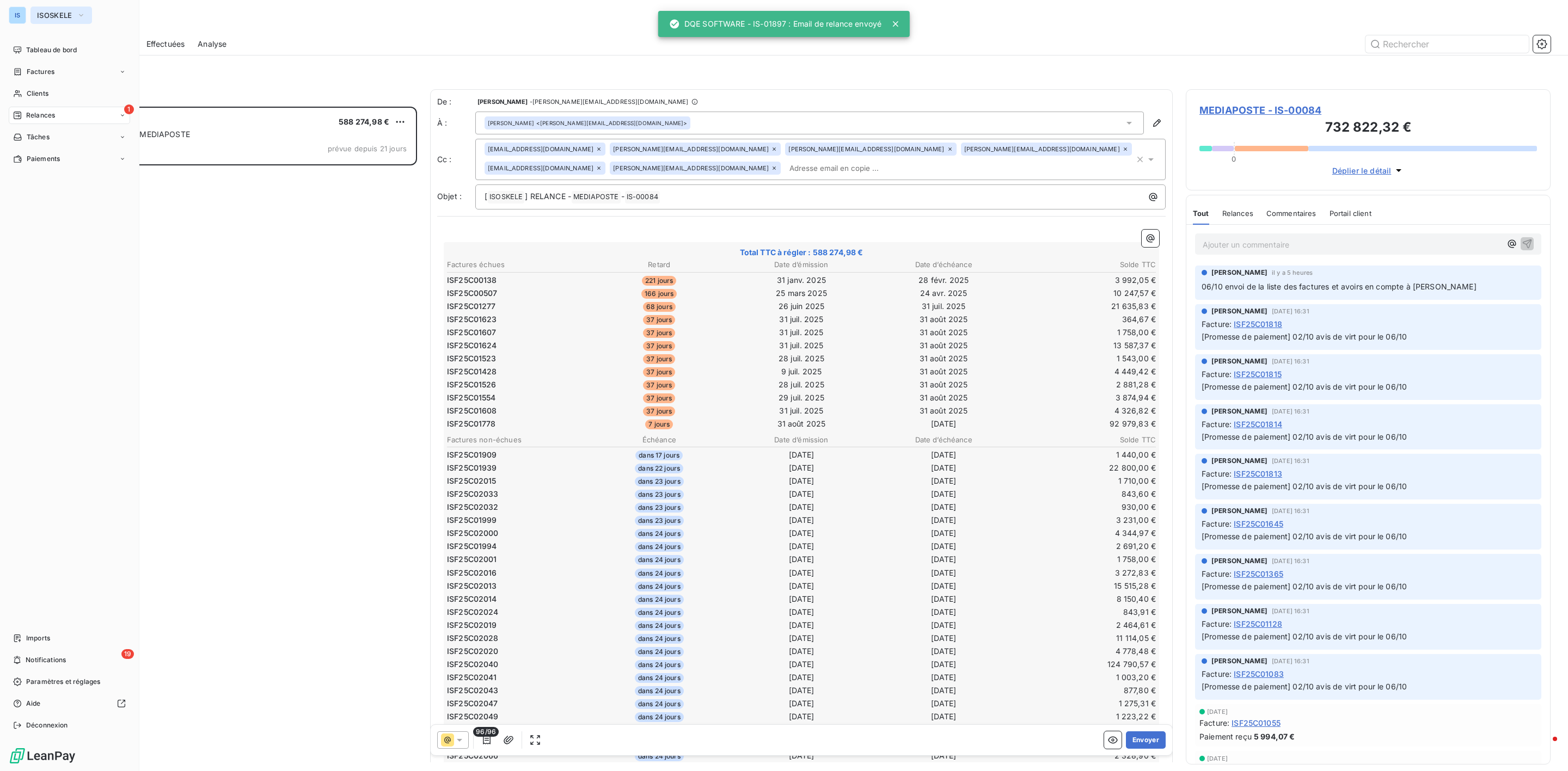
click at [32, 10] on button "ISOSKELE" at bounding box center [61, 15] width 61 height 18
click at [41, 80] on nav "Tableau de bord Factures Clients 1 Relances Tâches Paiements" at bounding box center [69, 105] width 121 height 127
click at [41, 69] on span "Factures" at bounding box center [41, 72] width 28 height 10
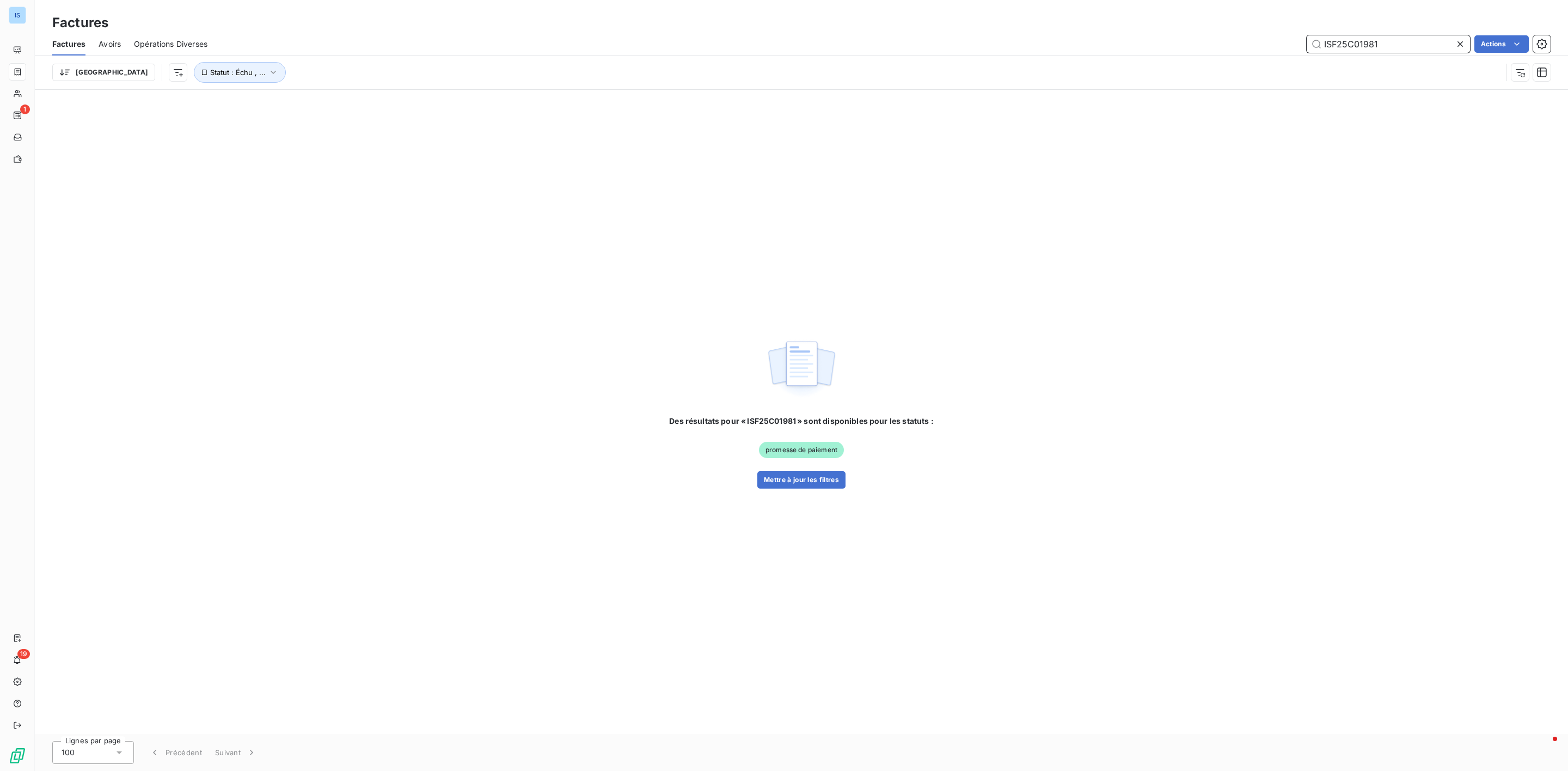
drag, startPoint x: 1395, startPoint y: 35, endPoint x: 1240, endPoint y: 43, distance: 155.2
click at [1240, 43] on div "ISF25C01981 Actions" at bounding box center [885, 44] width 1330 height 18
paste input "896"
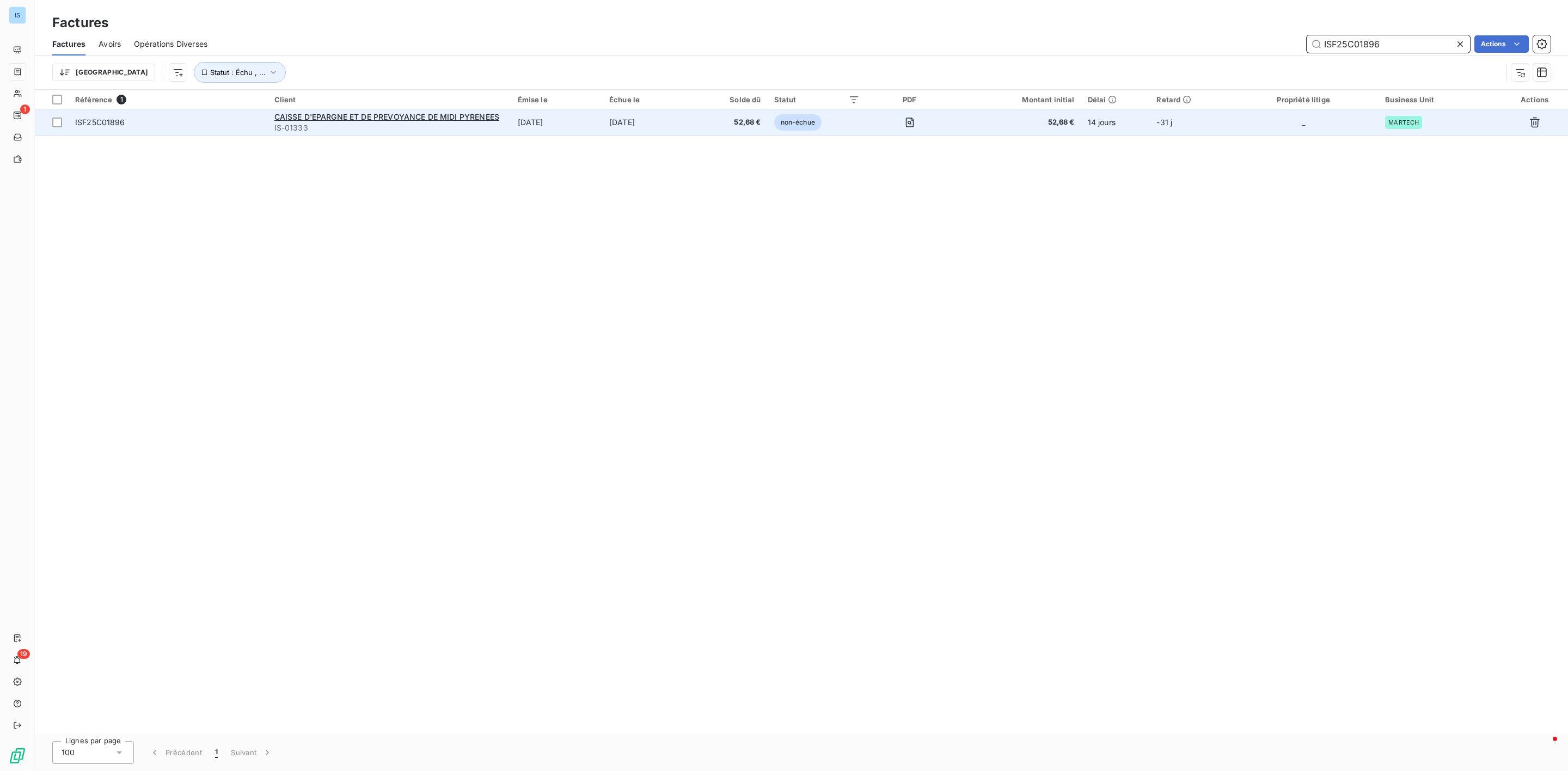
type input "ISF25C01896"
click at [116, 129] on td "ISF25C01896" at bounding box center [168, 122] width 199 height 26
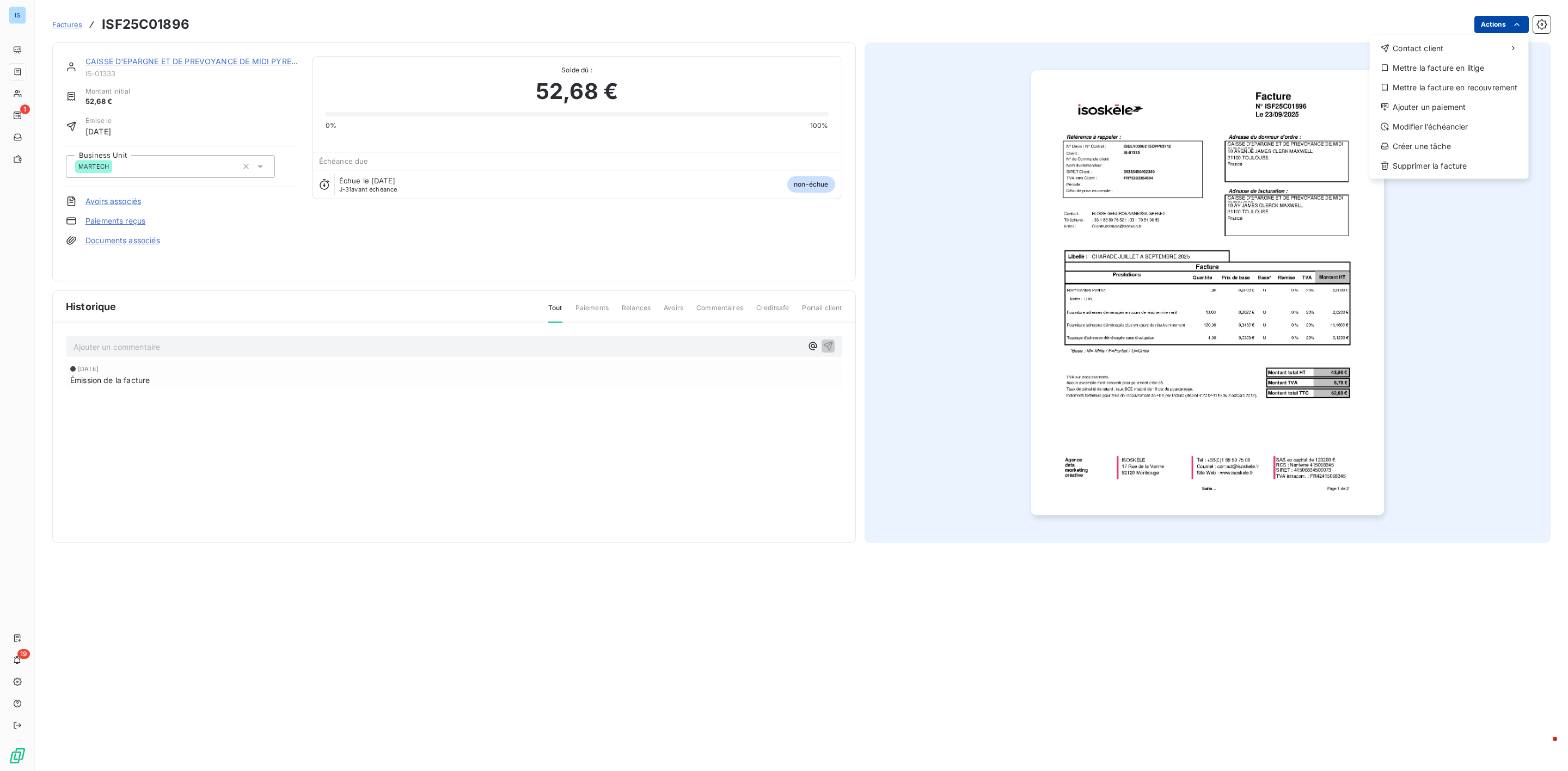
click at [1498, 18] on html "IS 1 19 Factures ISF25C01896 Actions Contact client Mettre la facture en litige…" at bounding box center [784, 385] width 1568 height 771
click at [1456, 110] on div "Ajouter un paiement" at bounding box center [1449, 107] width 150 height 18
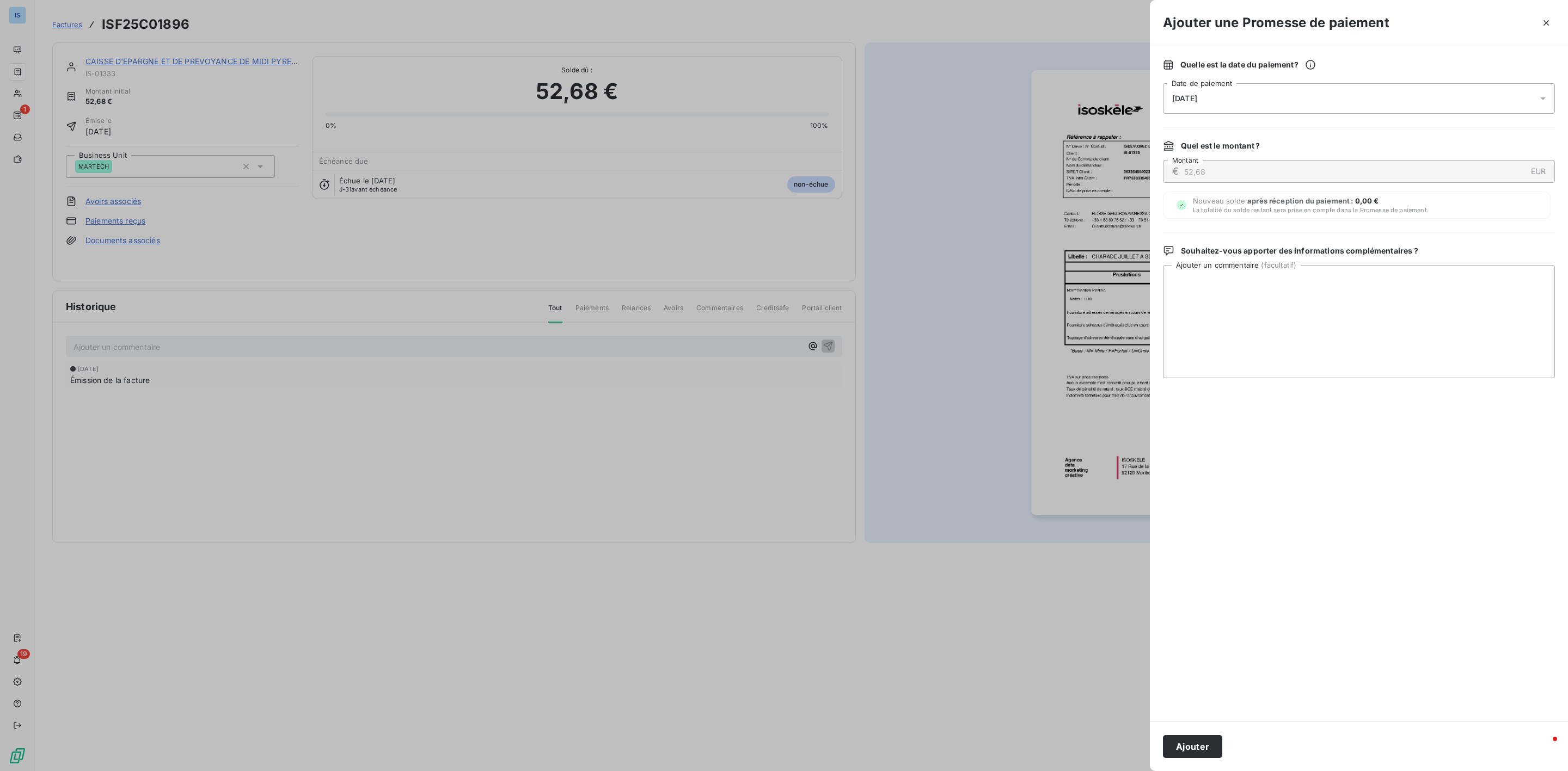
click at [1292, 97] on div "[DATE]" at bounding box center [1359, 99] width 392 height 30
click at [1240, 239] on button "15" at bounding box center [1238, 233] width 22 height 22
click at [1322, 333] on textarea "Ajouter un commentaire ( facultatif )" at bounding box center [1359, 322] width 392 height 113
type textarea "avis de paiement recu"
click at [1189, 737] on button "Ajouter" at bounding box center [1192, 747] width 59 height 23
